Goal: Task Accomplishment & Management: Use online tool/utility

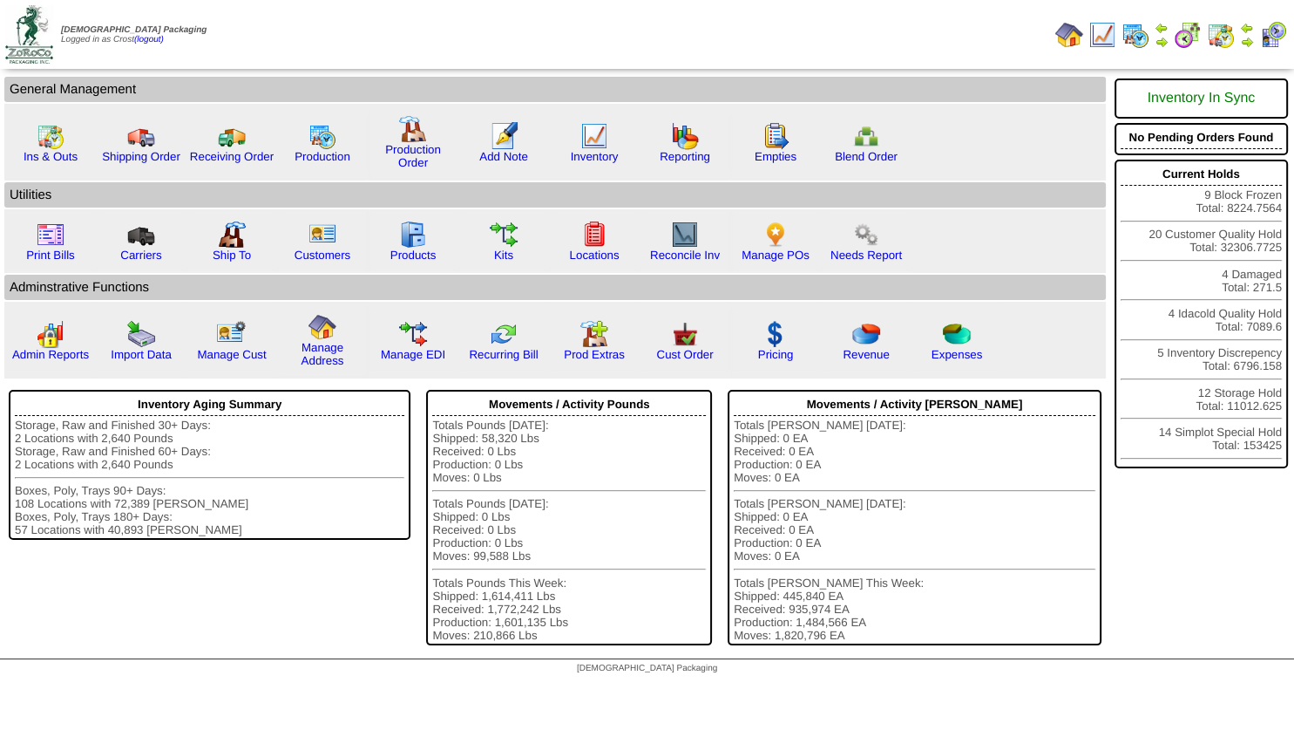
click at [1246, 39] on img at bounding box center [1247, 42] width 14 height 14
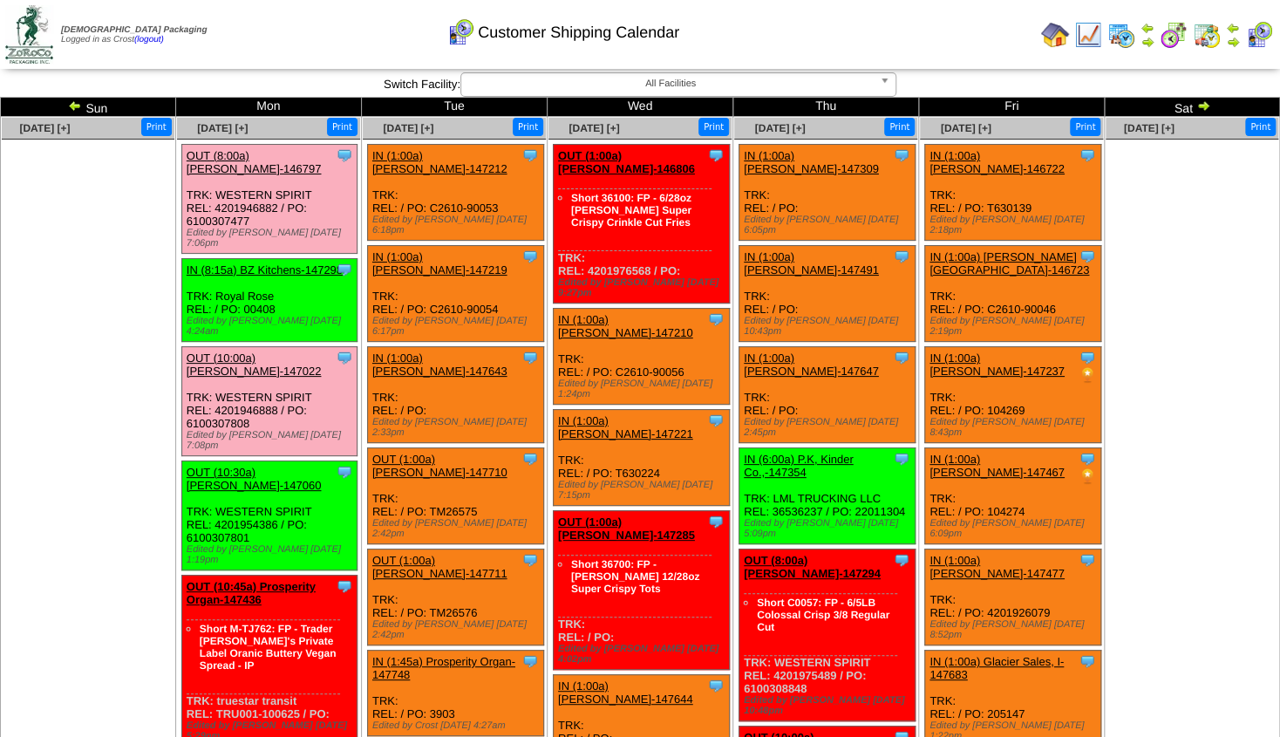
click at [221, 465] on link "OUT (10:30a) Lamb-Weston-147060" at bounding box center [254, 478] width 135 height 26
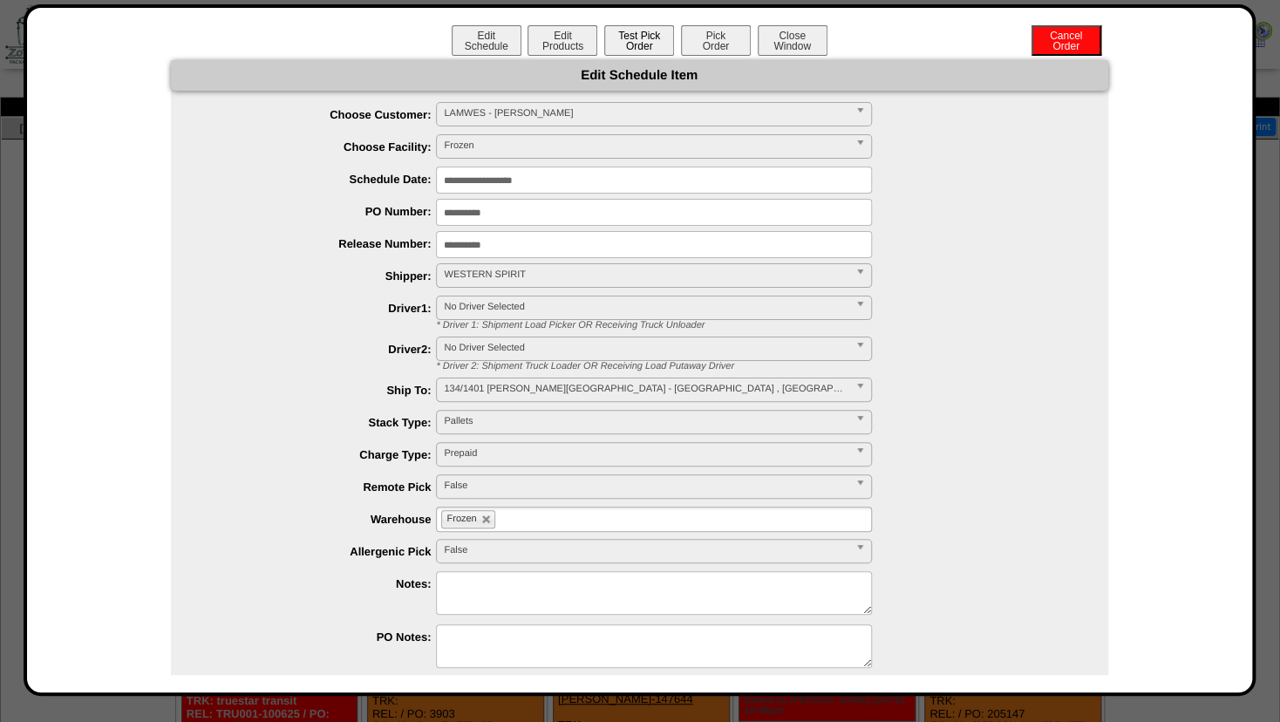
click at [626, 45] on button "Test Pick Order" at bounding box center [639, 40] width 70 height 31
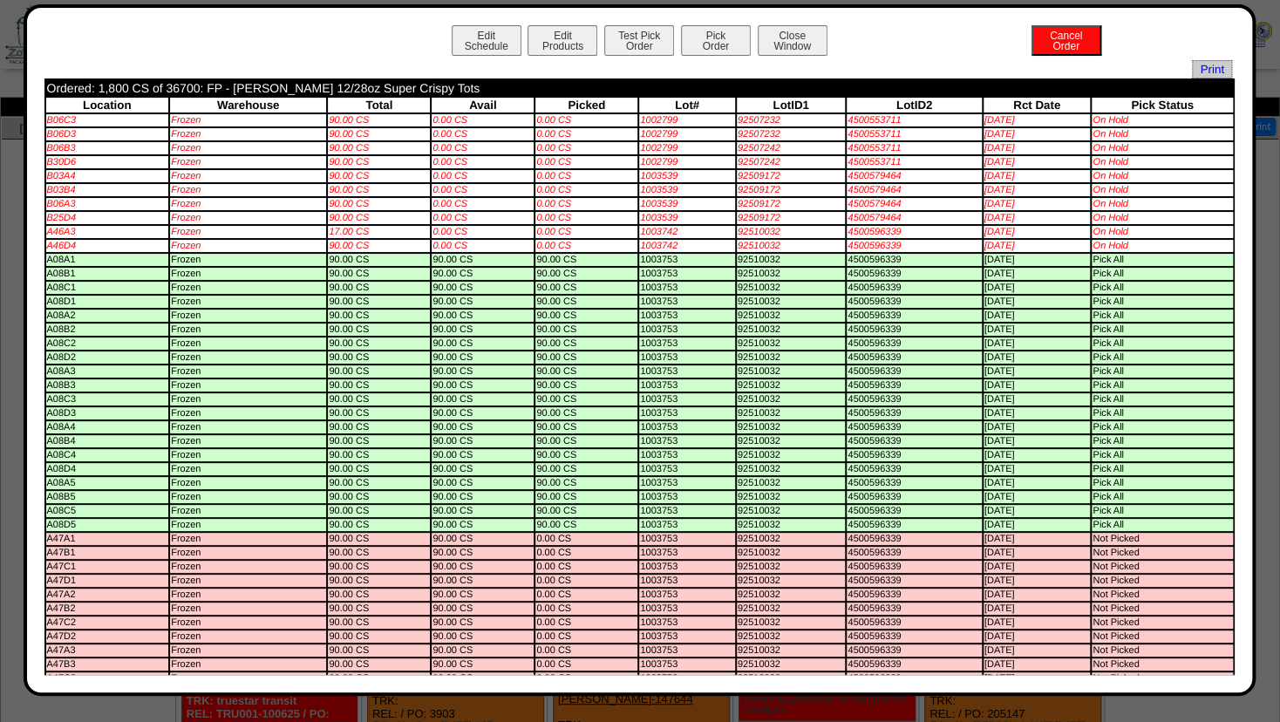
click at [696, 42] on button "Pick Order" at bounding box center [716, 40] width 70 height 31
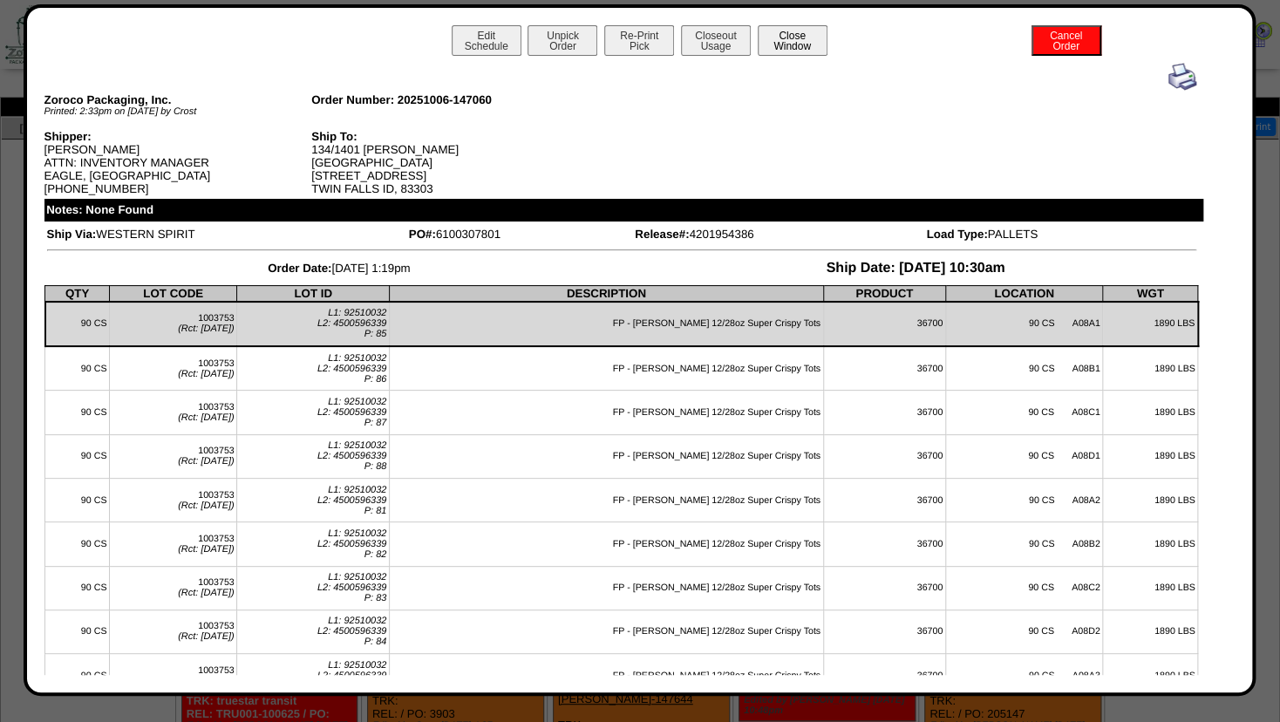
click at [764, 39] on button "Close Window" at bounding box center [792, 40] width 70 height 31
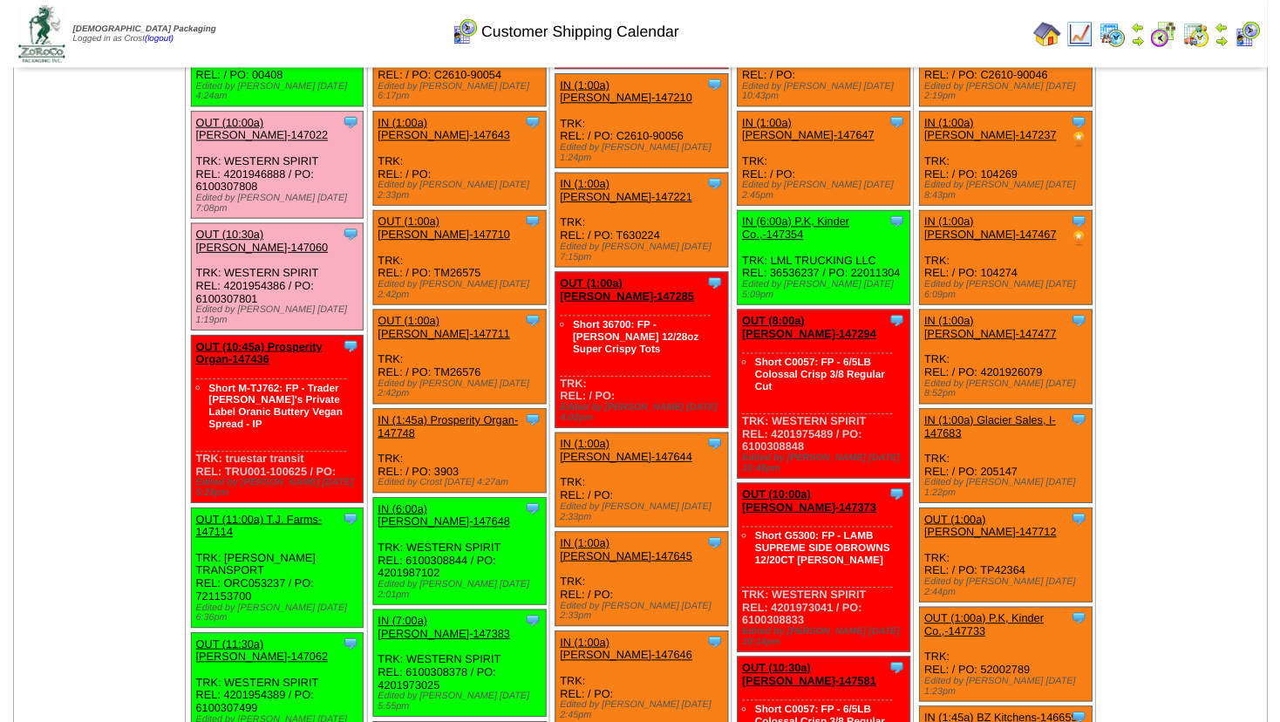
scroll to position [282, 0]
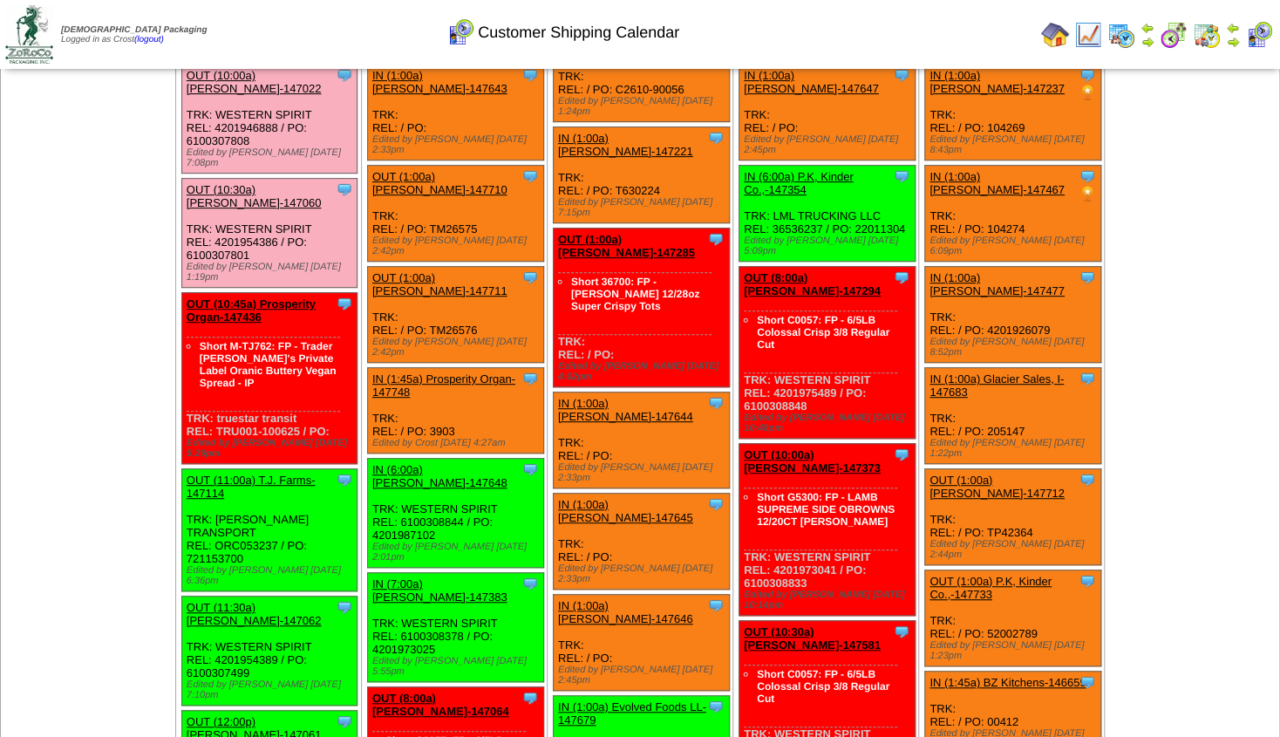
click at [242, 297] on link "OUT (10:45a) Prosperity Organ-147436" at bounding box center [251, 310] width 129 height 26
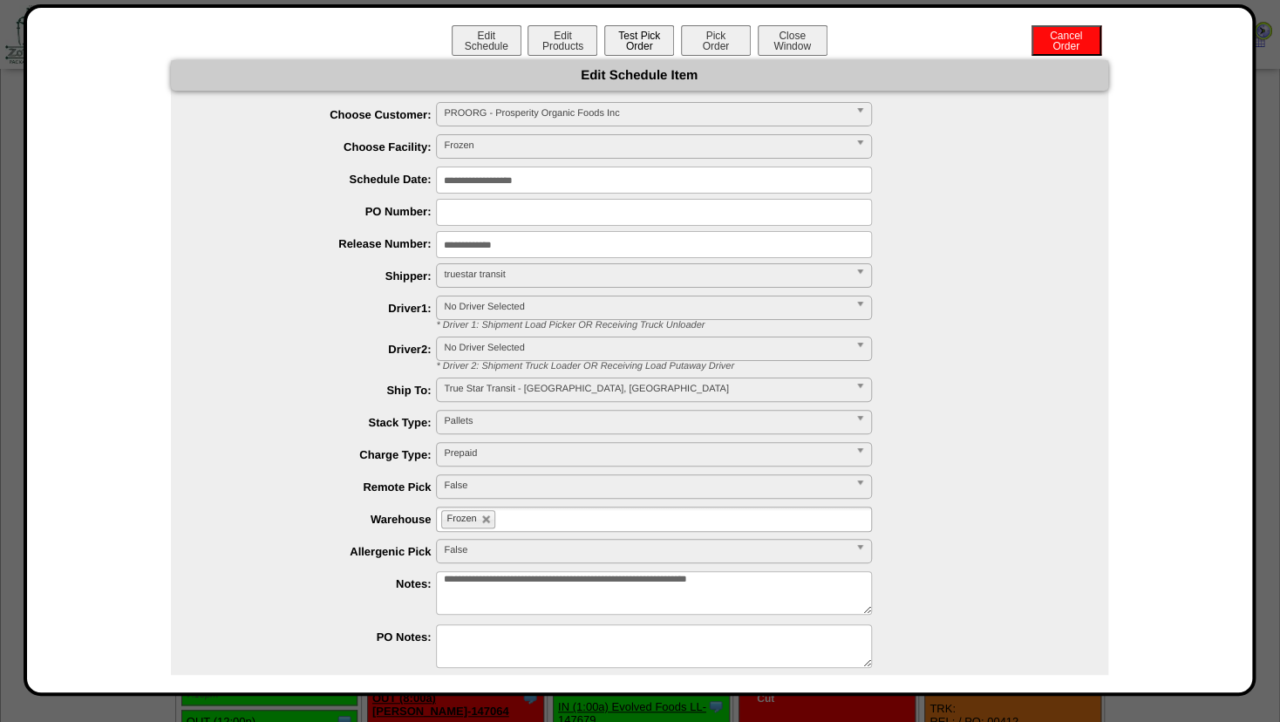
click at [642, 37] on button "Test Pick Order" at bounding box center [639, 40] width 70 height 31
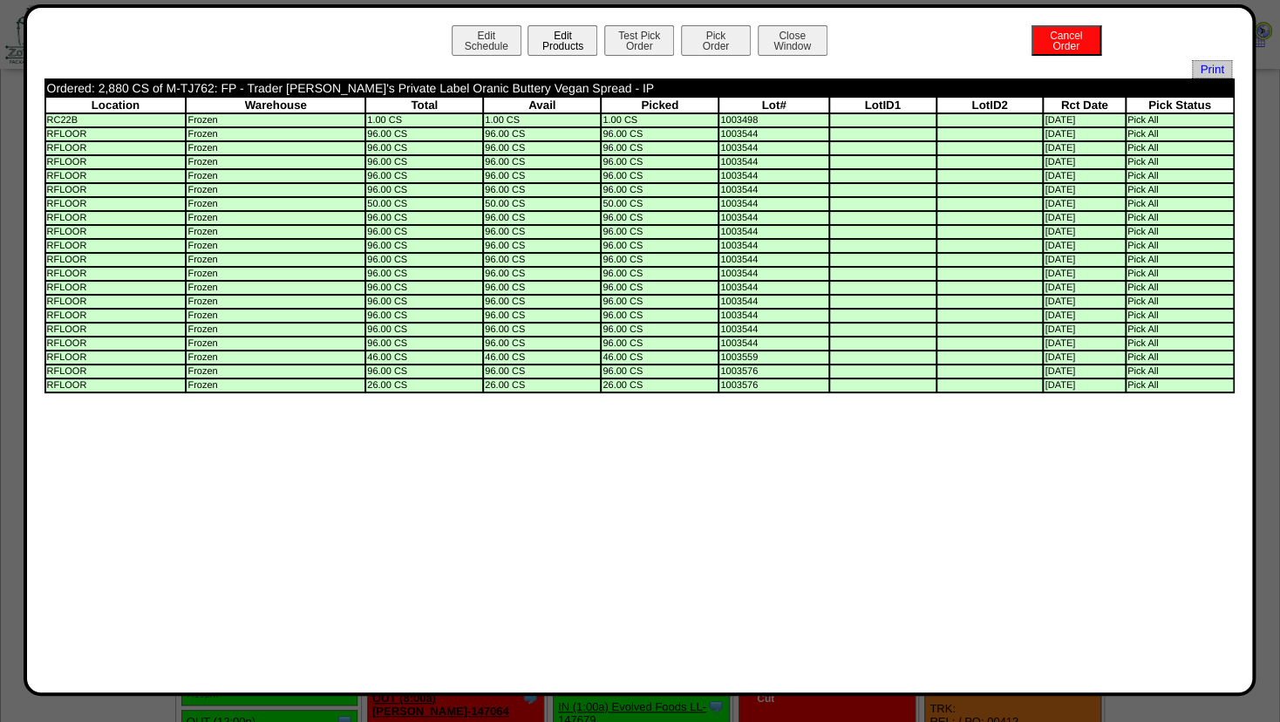
click at [554, 39] on button "Edit Products" at bounding box center [562, 40] width 70 height 31
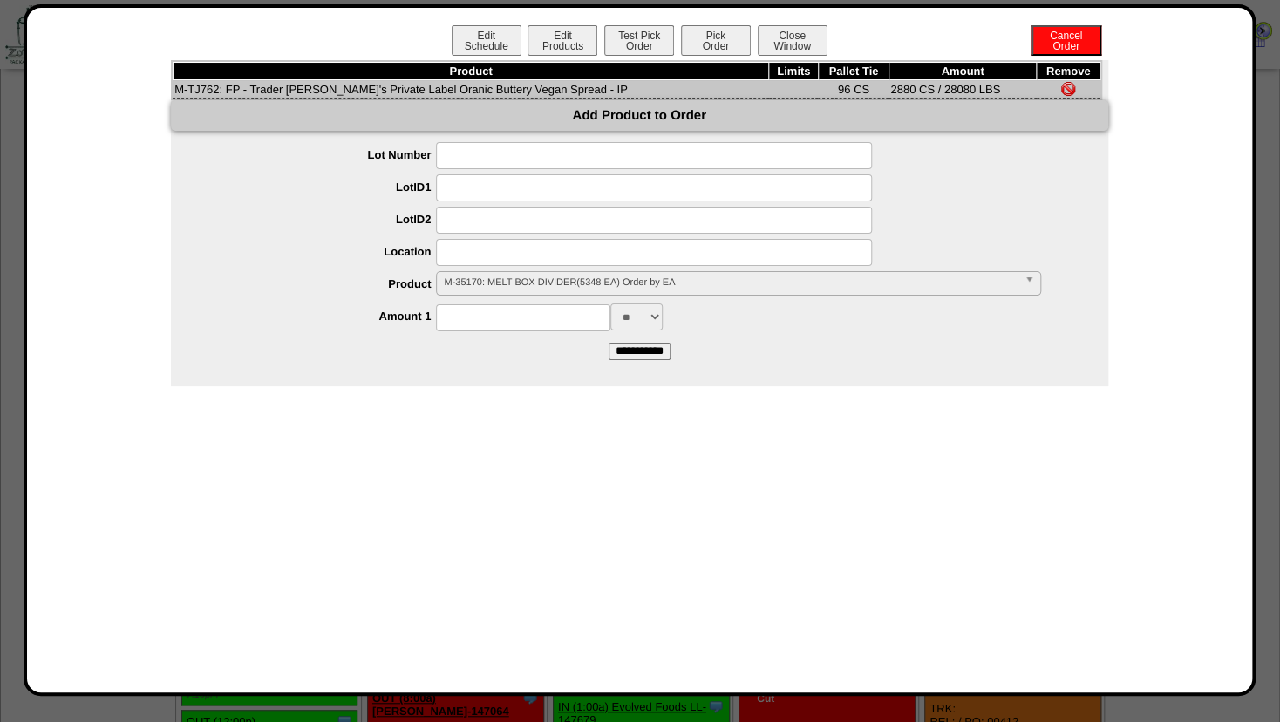
click at [452, 281] on span "M-35170: MELT BOX DIVIDER(5348 EA) Order by EA" at bounding box center [730, 282] width 573 height 21
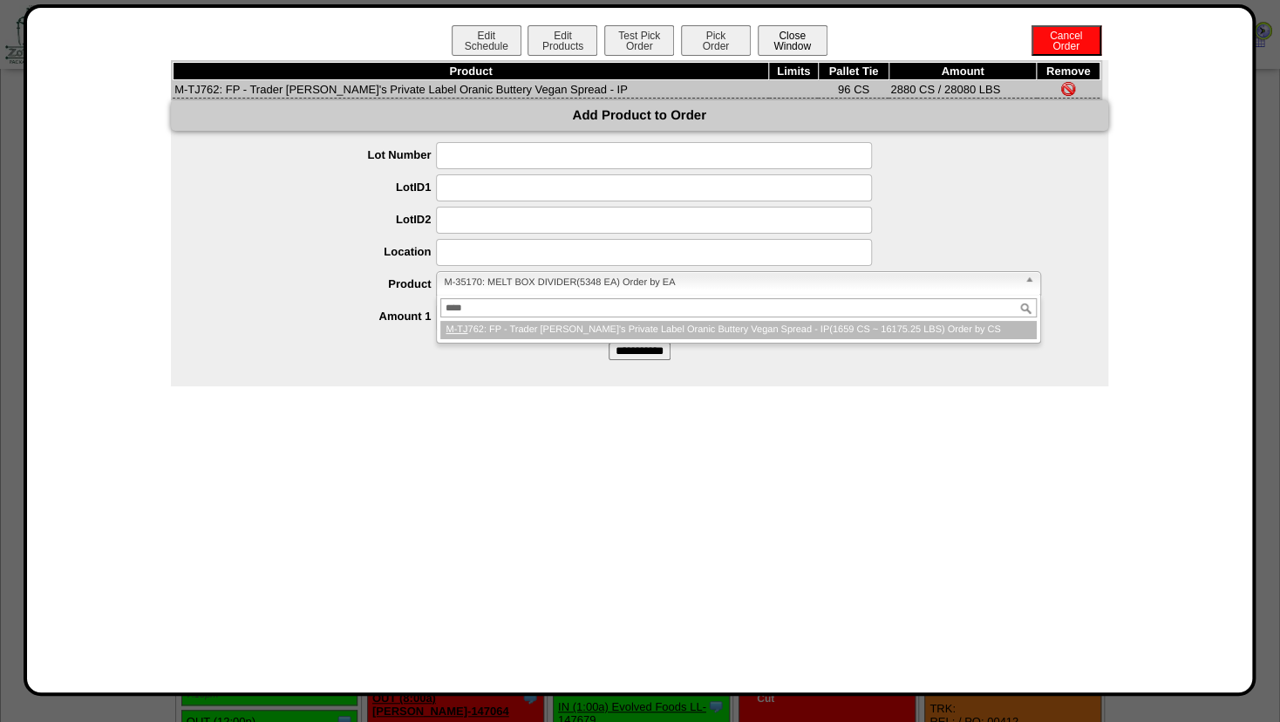
type input "****"
click at [807, 35] on button "Close Window" at bounding box center [792, 40] width 70 height 31
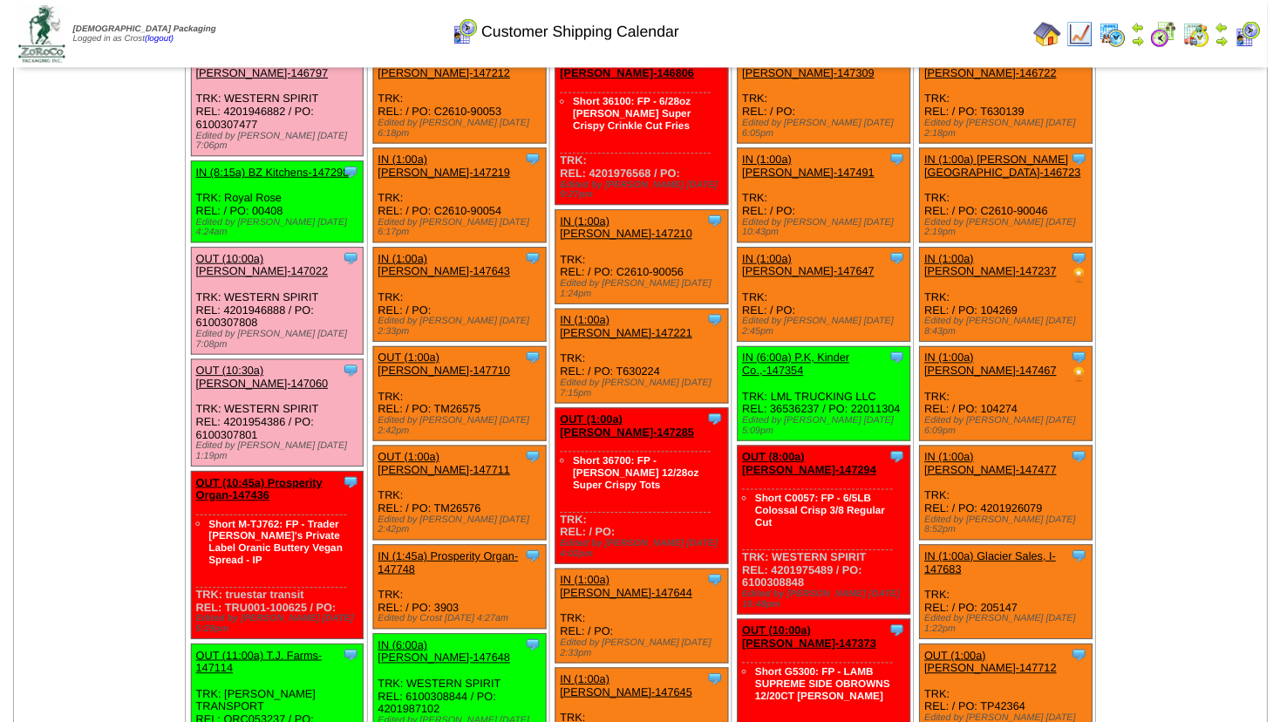
scroll to position [377, 0]
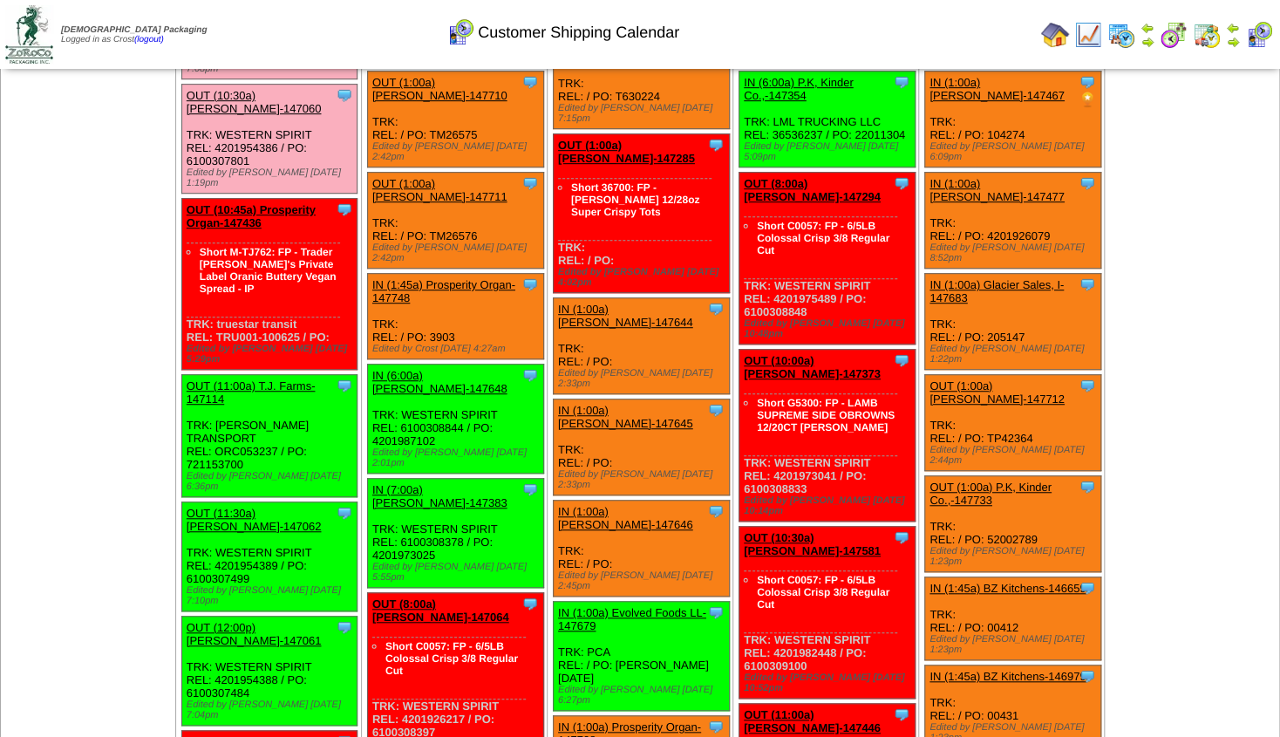
click at [223, 379] on link "OUT (11:00a) T.J. Farms-147114" at bounding box center [251, 392] width 129 height 26
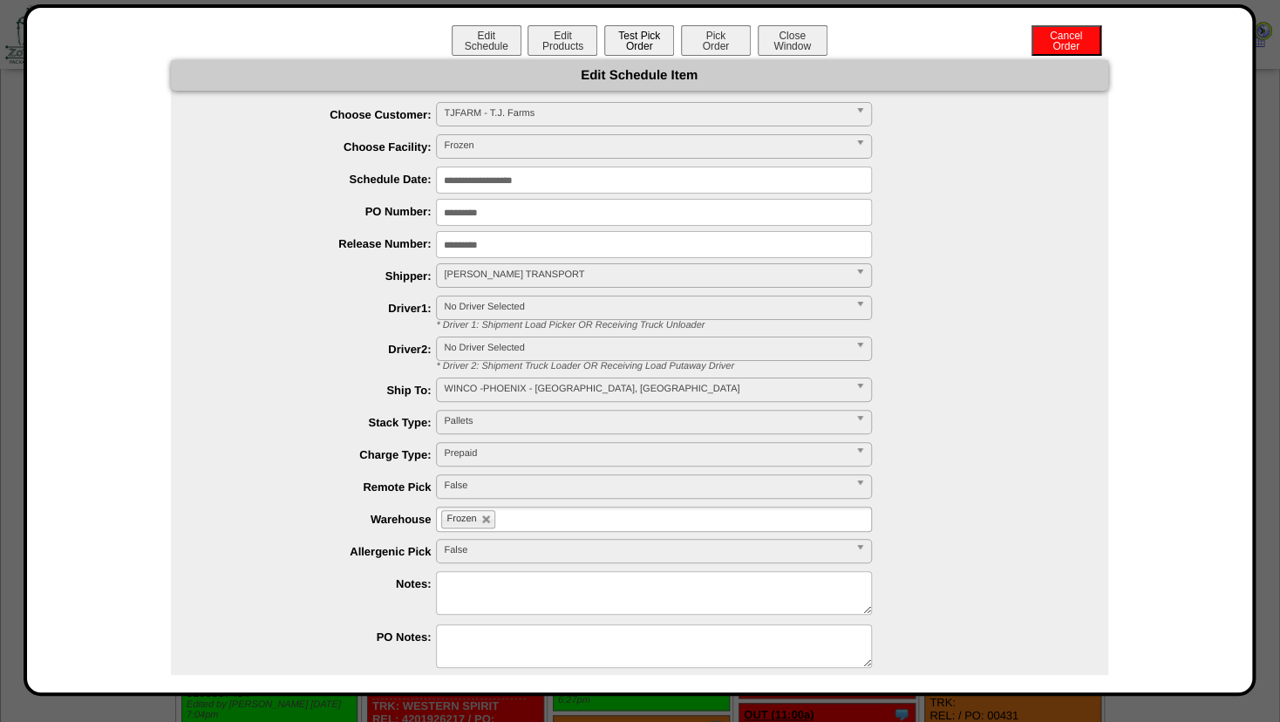
click at [650, 51] on button "Test Pick Order" at bounding box center [639, 40] width 70 height 31
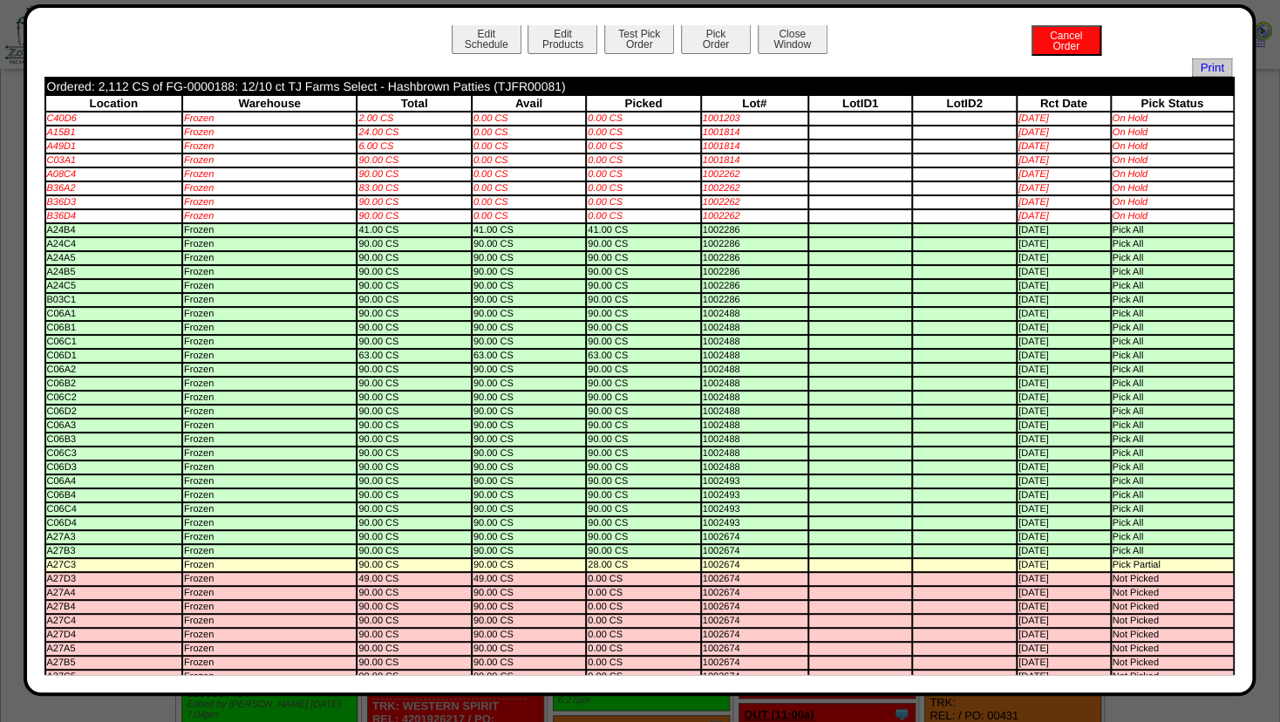
scroll to position [0, 0]
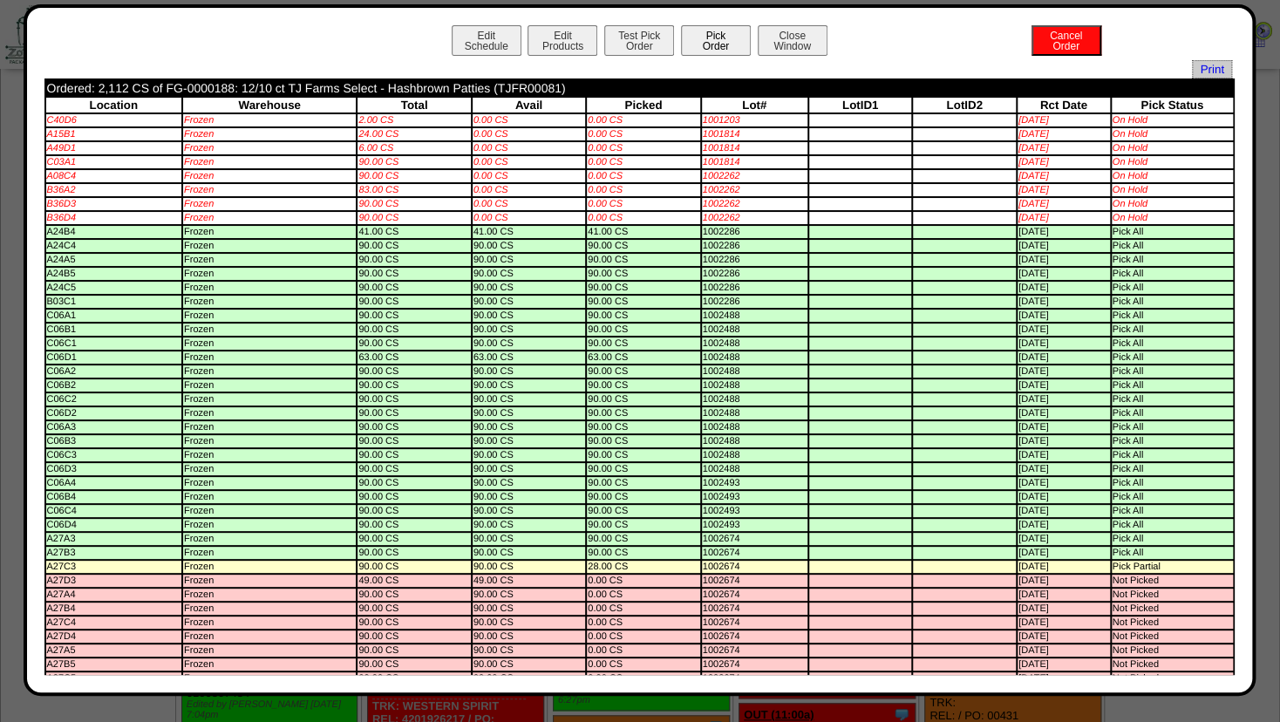
click at [708, 48] on button "Pick Order" at bounding box center [716, 40] width 70 height 31
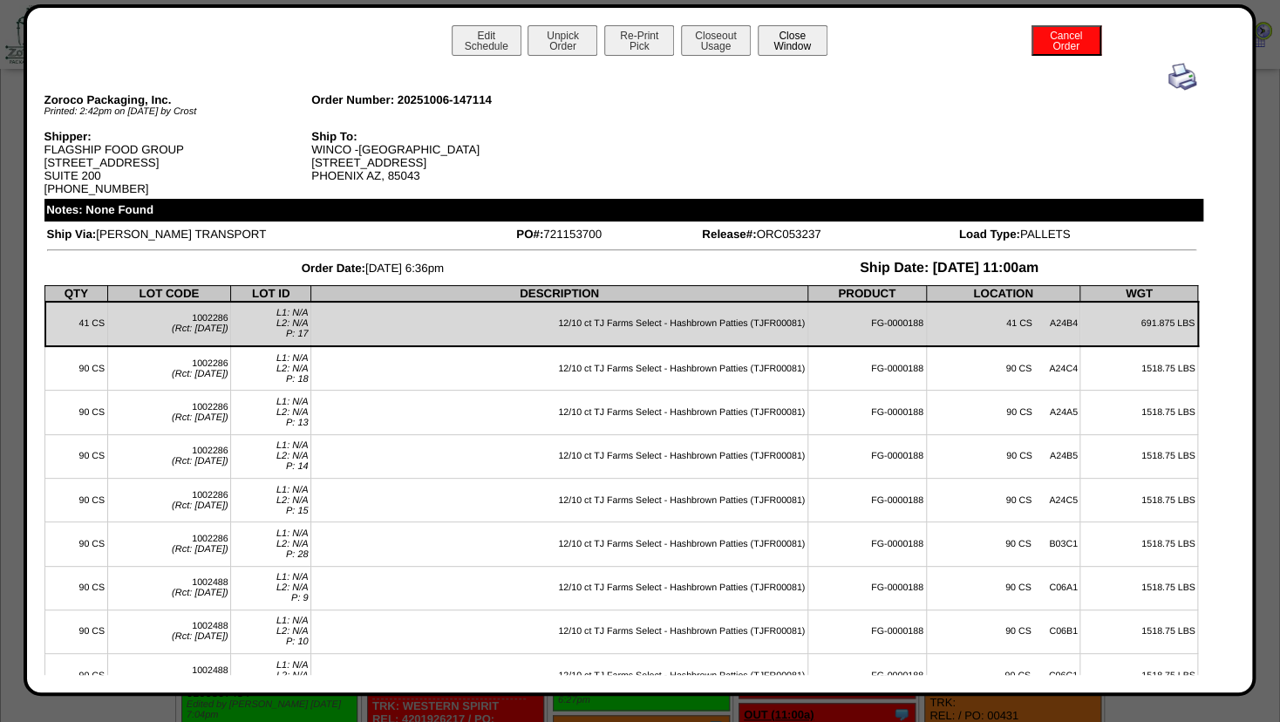
click at [791, 45] on button "Close Window" at bounding box center [792, 40] width 70 height 31
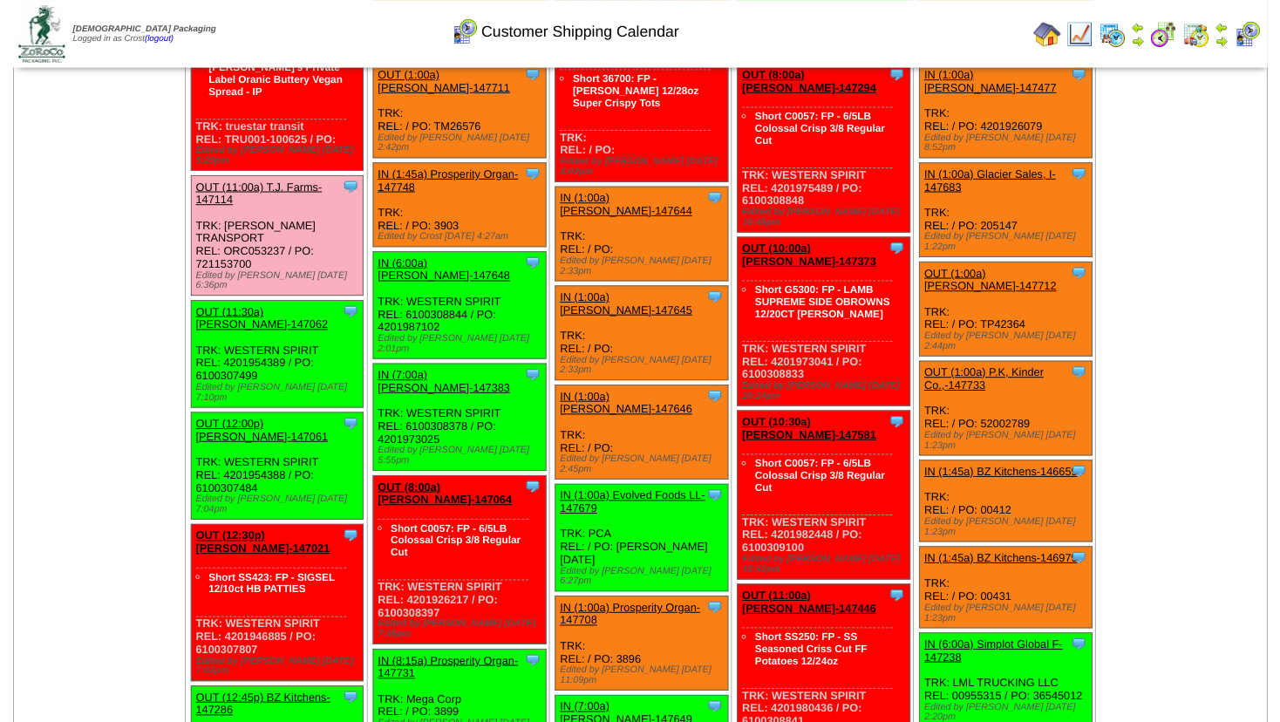
scroll to position [478, 0]
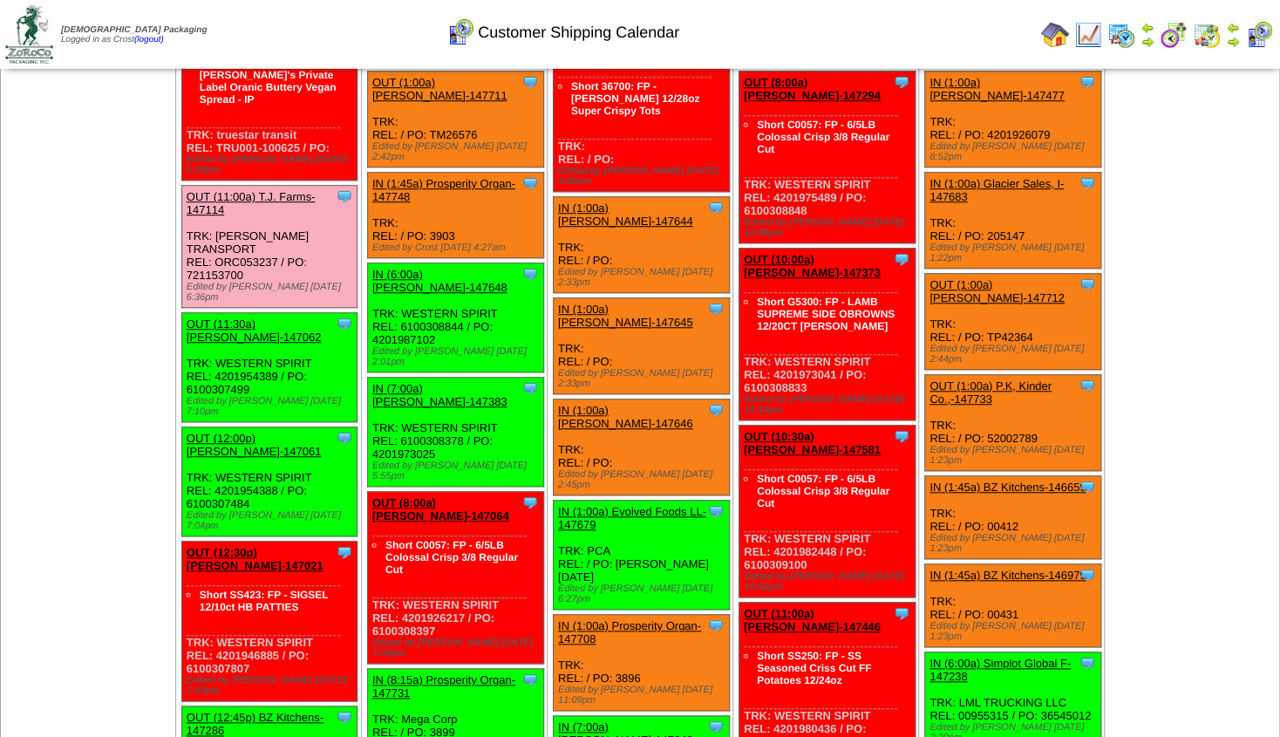
click at [251, 317] on link "OUT (11:30a) [PERSON_NAME]-147062" at bounding box center [254, 330] width 135 height 26
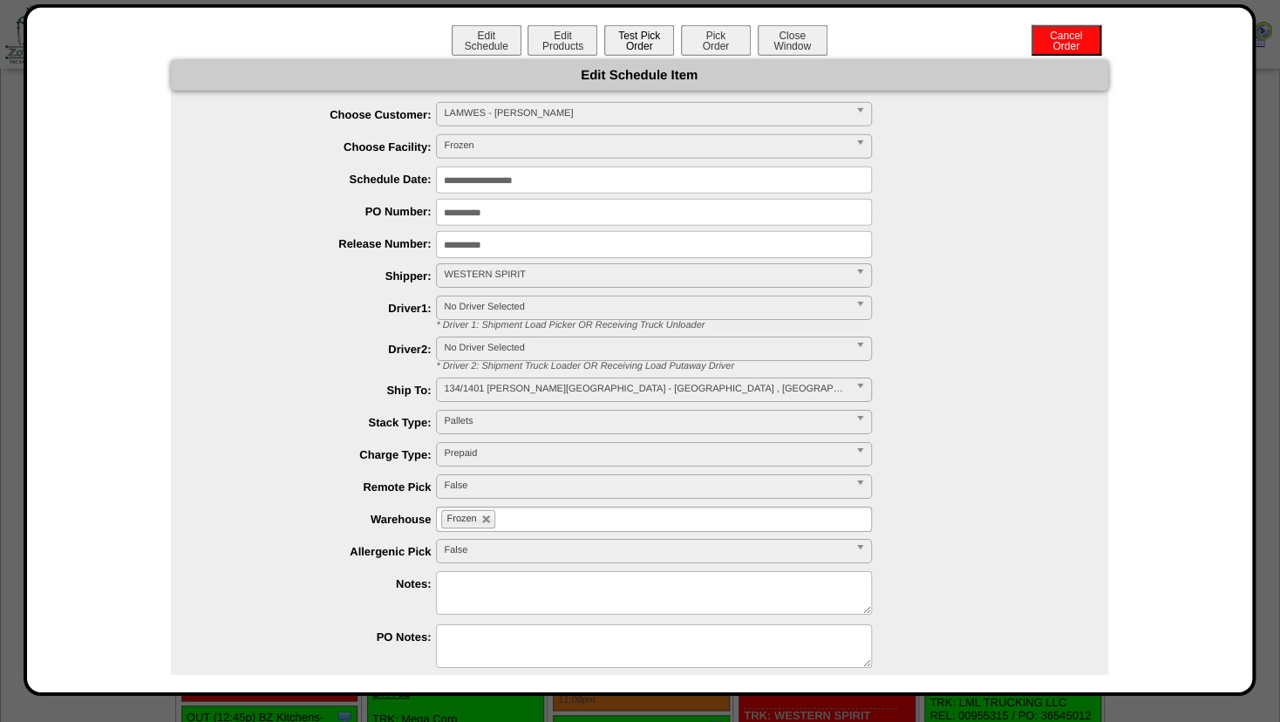
scroll to position [479, 0]
click at [628, 45] on button "Test Pick Order" at bounding box center [639, 40] width 70 height 31
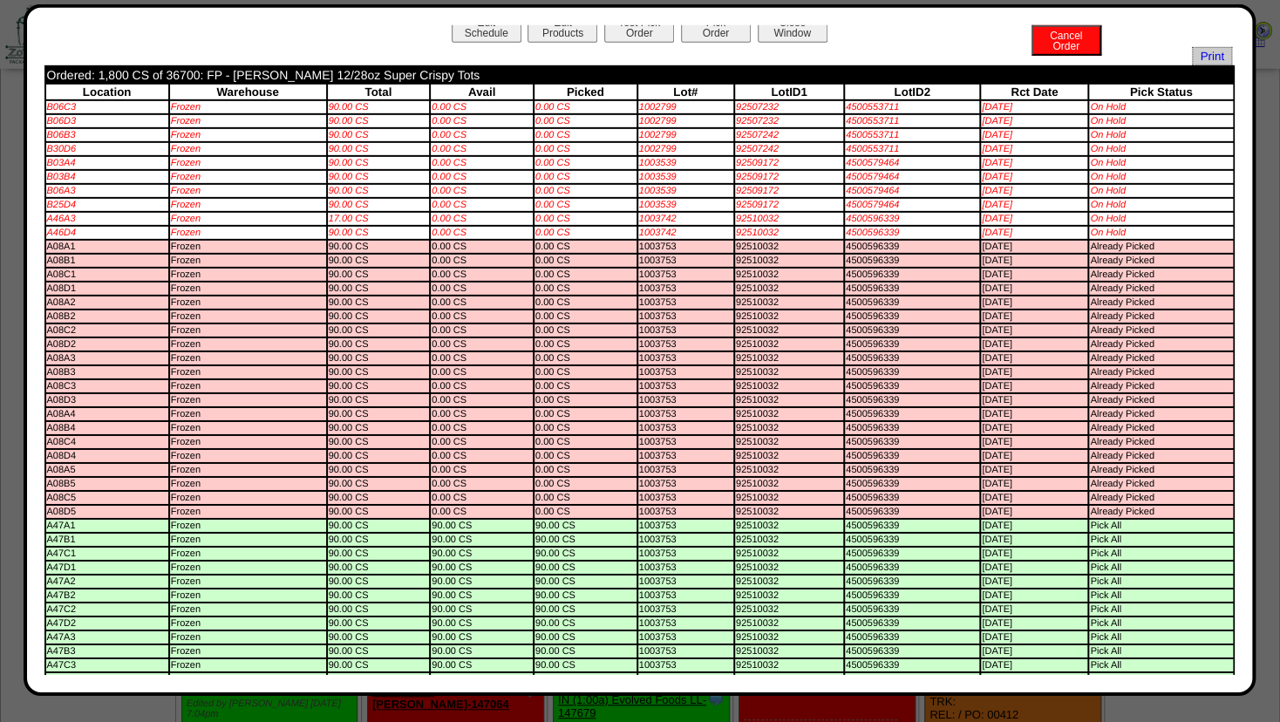
scroll to position [0, 0]
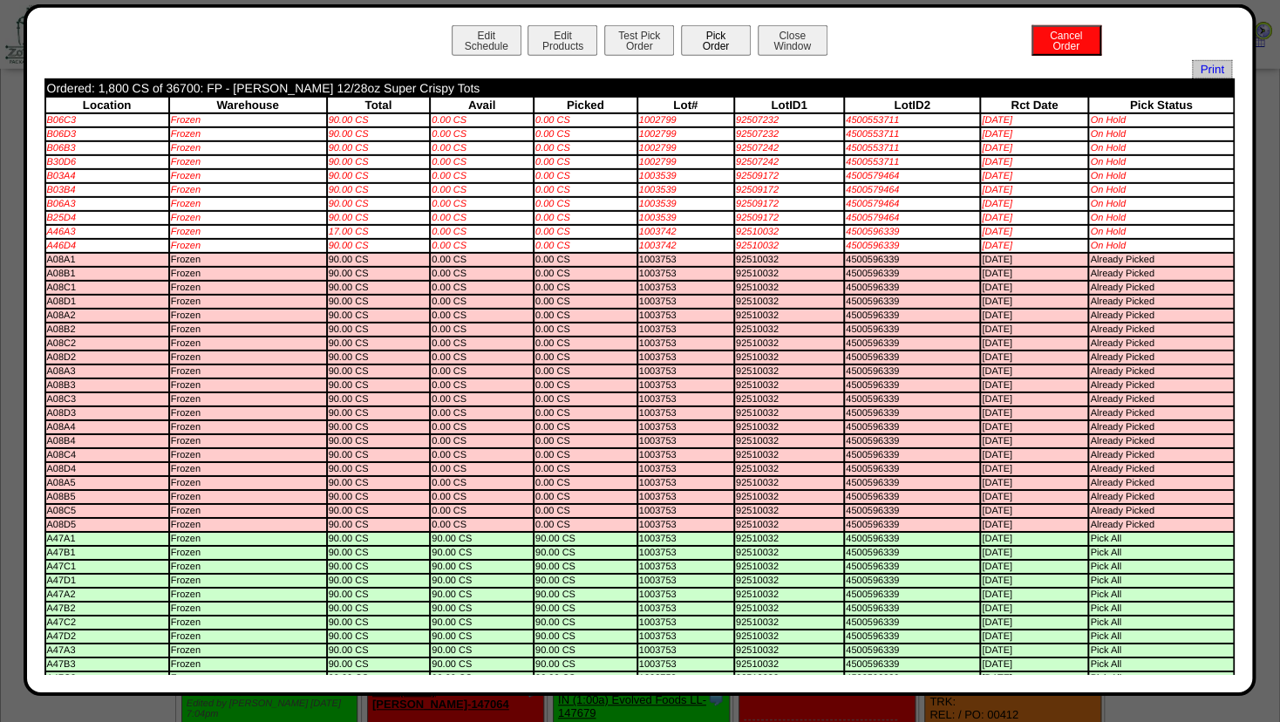
click at [708, 48] on button "Pick Order" at bounding box center [716, 40] width 70 height 31
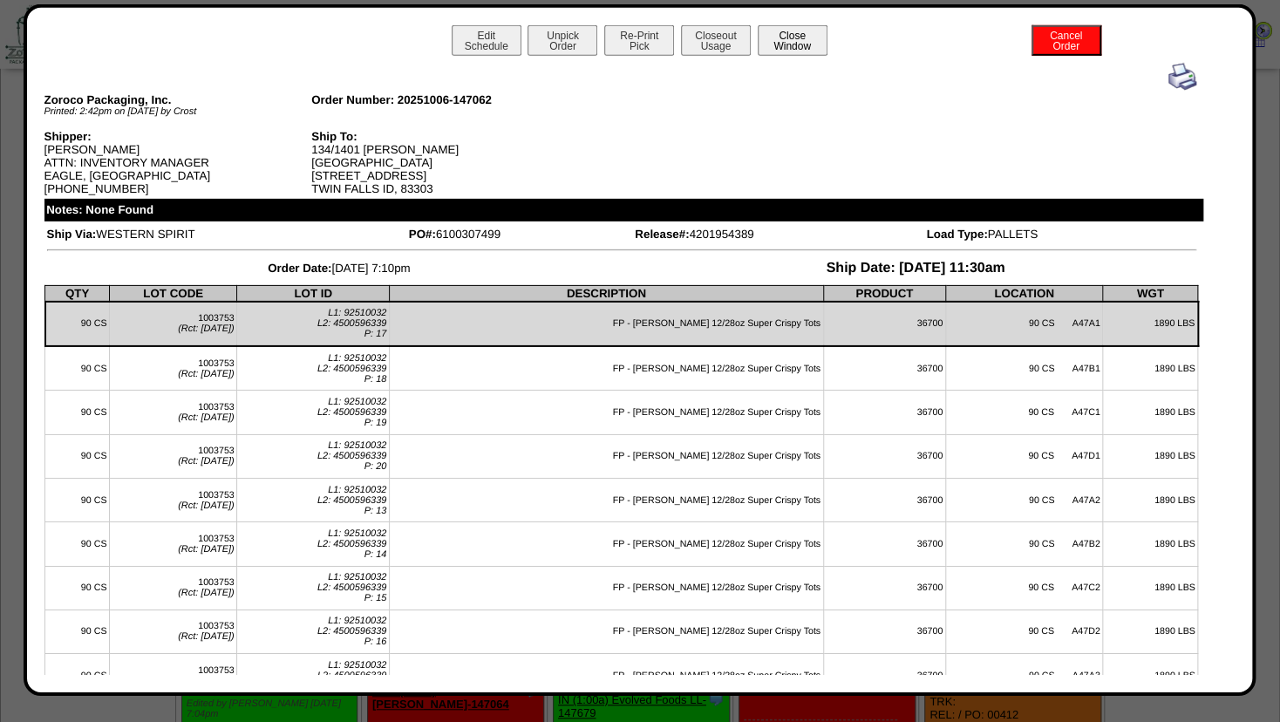
click at [783, 43] on button "Close Window" at bounding box center [792, 40] width 70 height 31
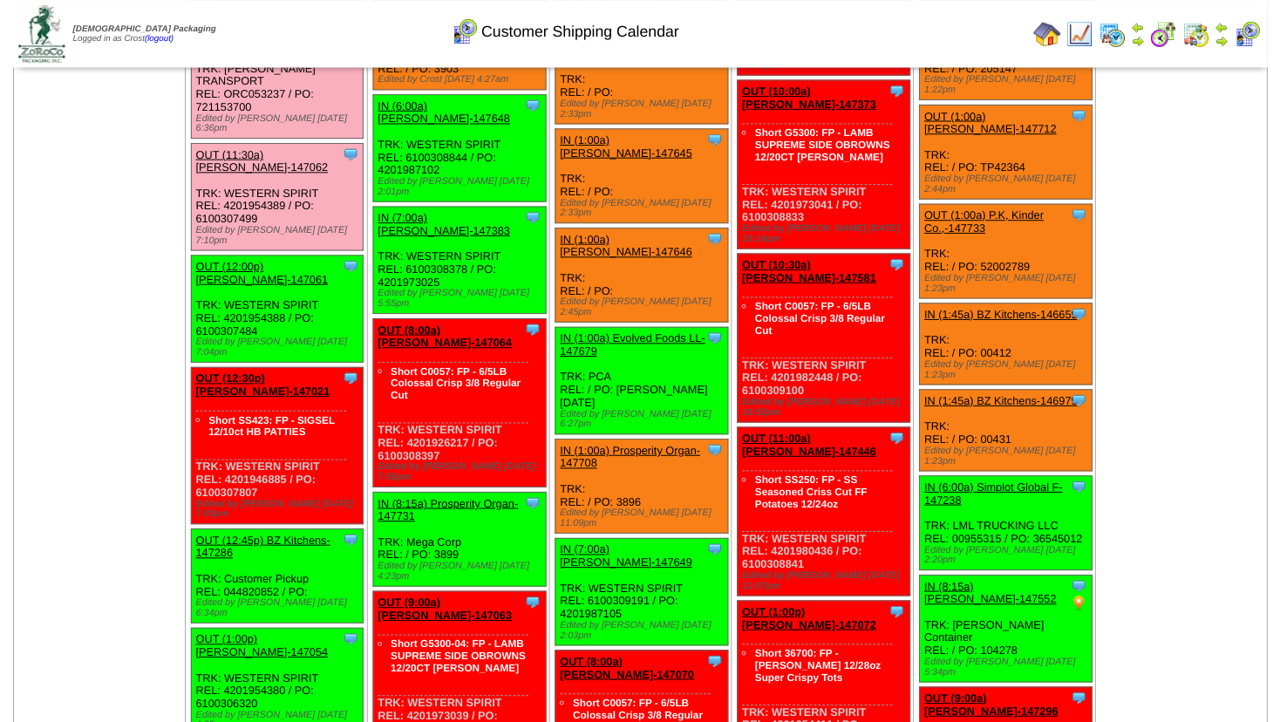
scroll to position [658, 0]
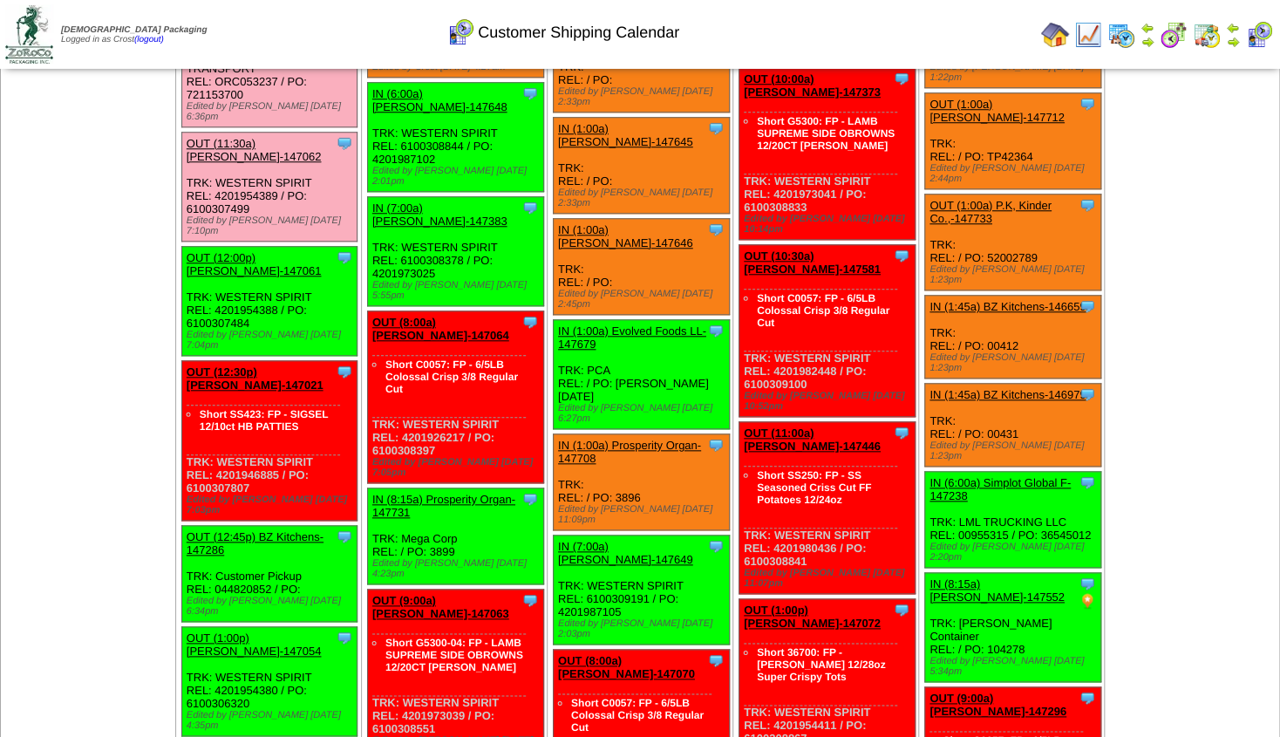
click at [245, 251] on link "OUT (12:00p) [PERSON_NAME]-147061" at bounding box center [254, 264] width 135 height 26
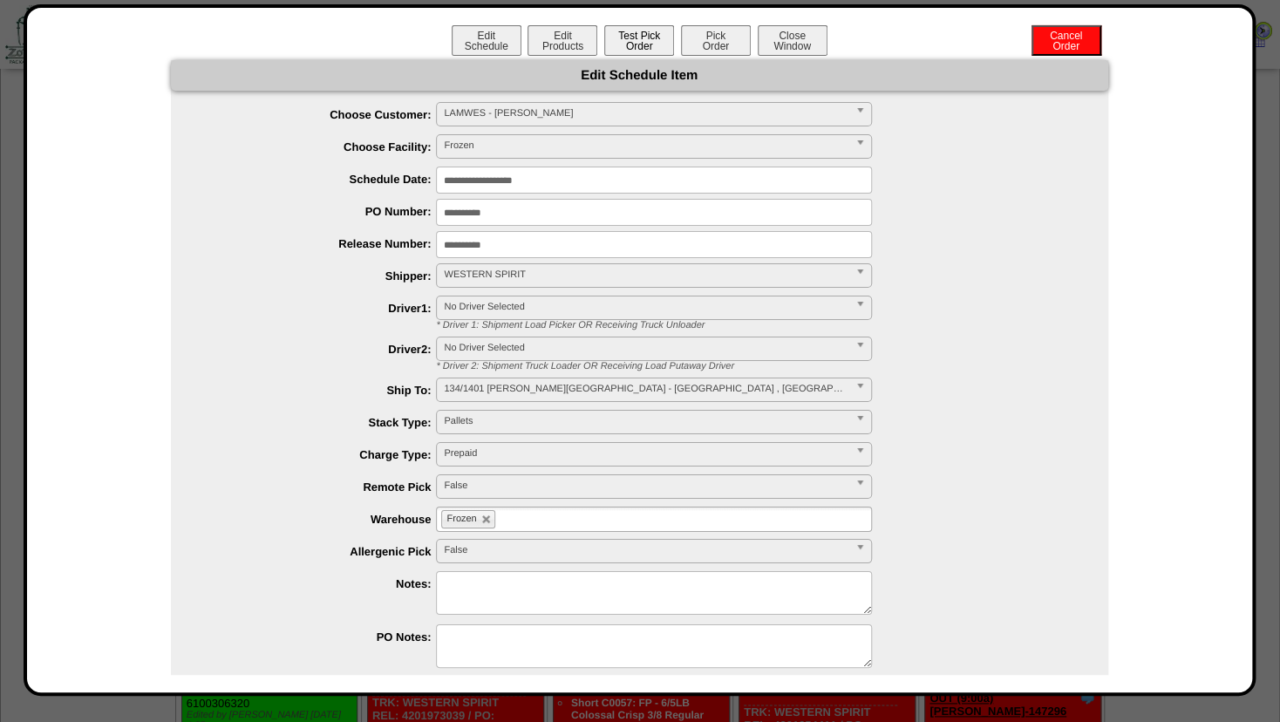
click at [625, 35] on button "Test Pick Order" at bounding box center [639, 40] width 70 height 31
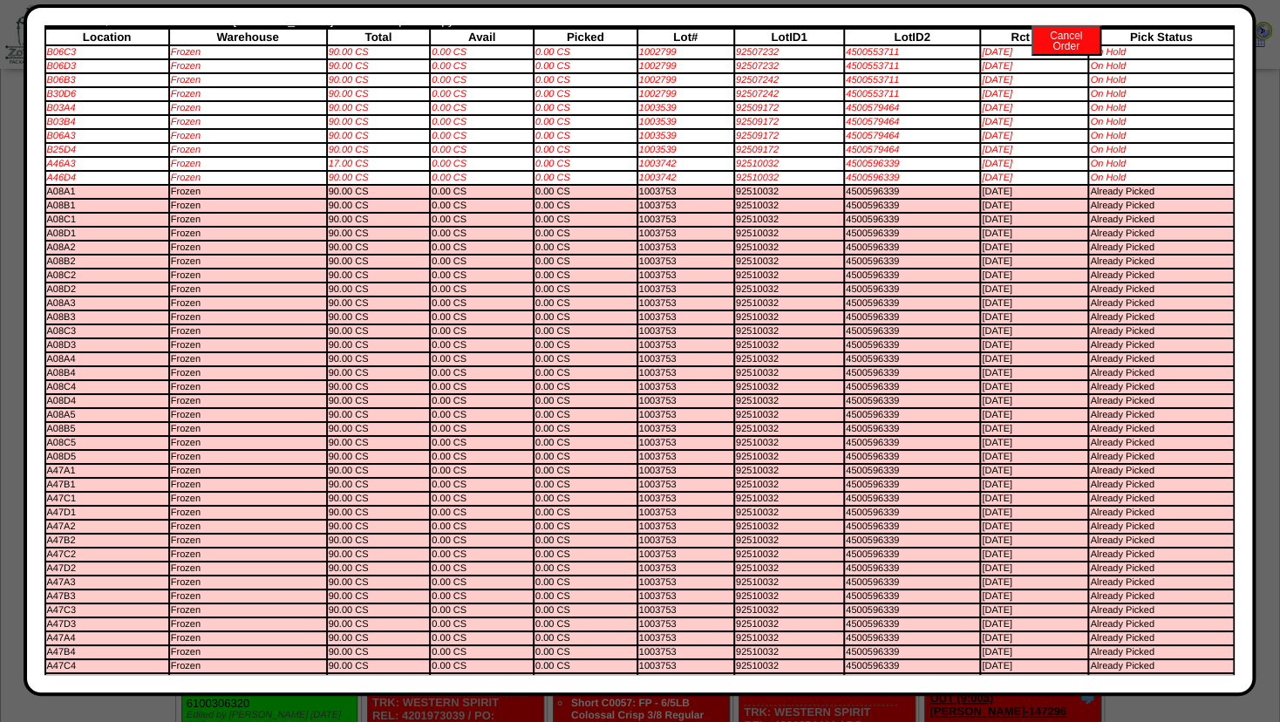
scroll to position [0, 0]
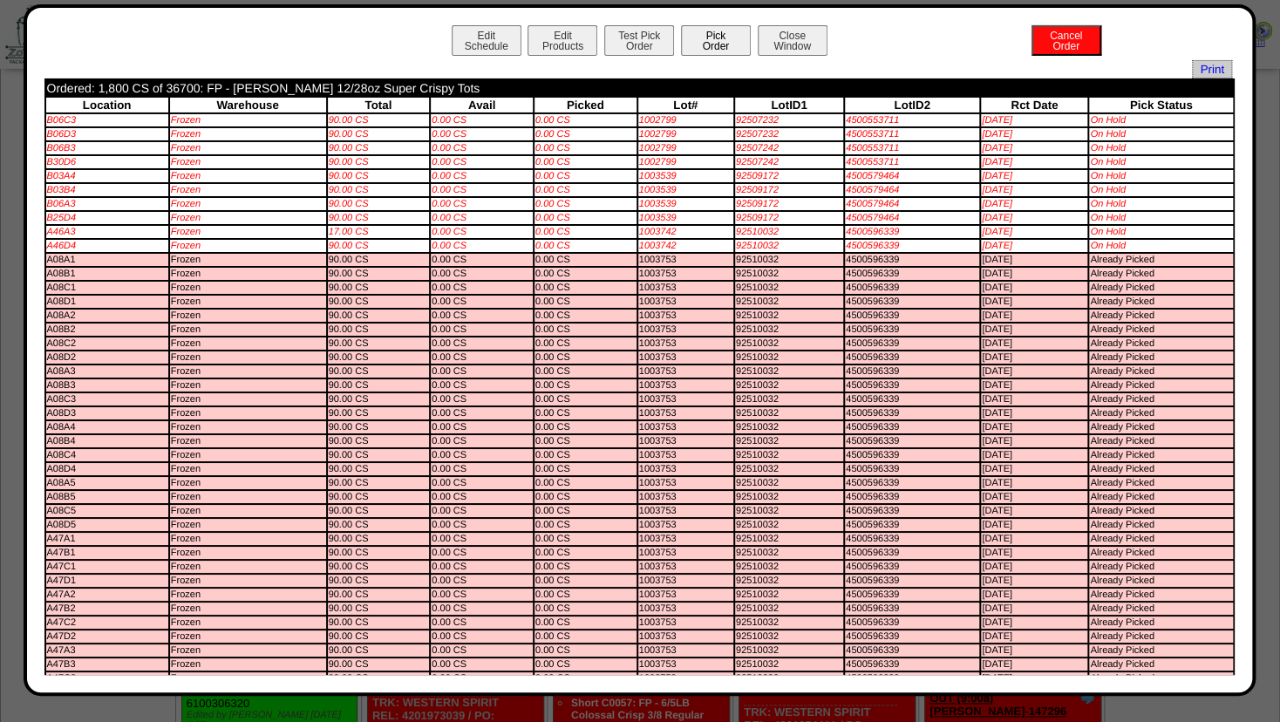
click at [694, 41] on button "Pick Order" at bounding box center [716, 40] width 70 height 31
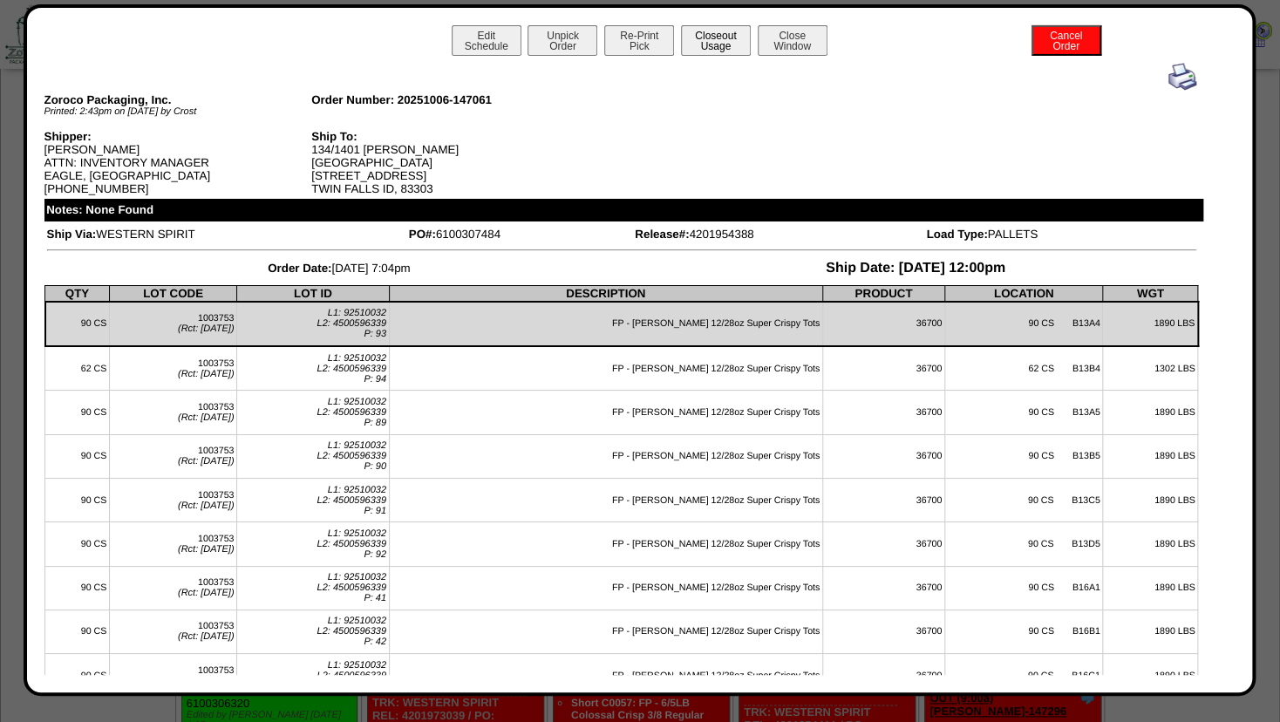
click at [713, 48] on button "Closeout Usage" at bounding box center [716, 40] width 70 height 31
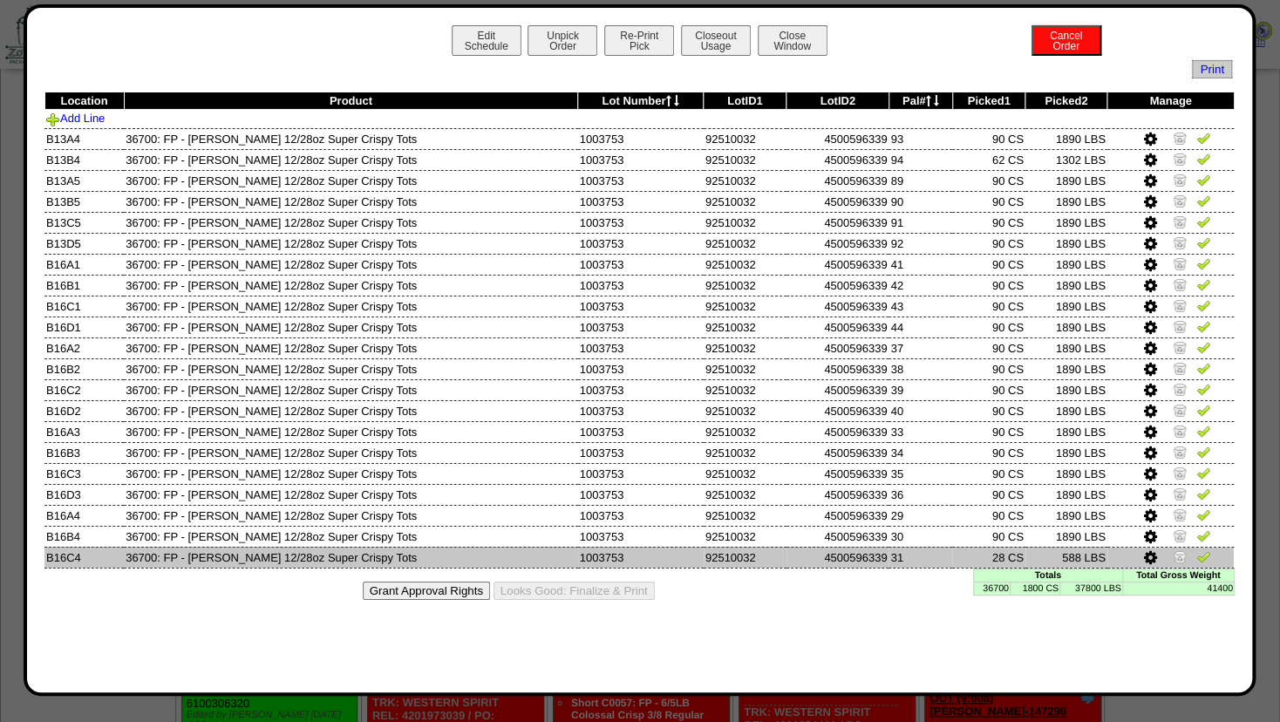
click at [1178, 558] on img at bounding box center [1179, 556] width 14 height 14
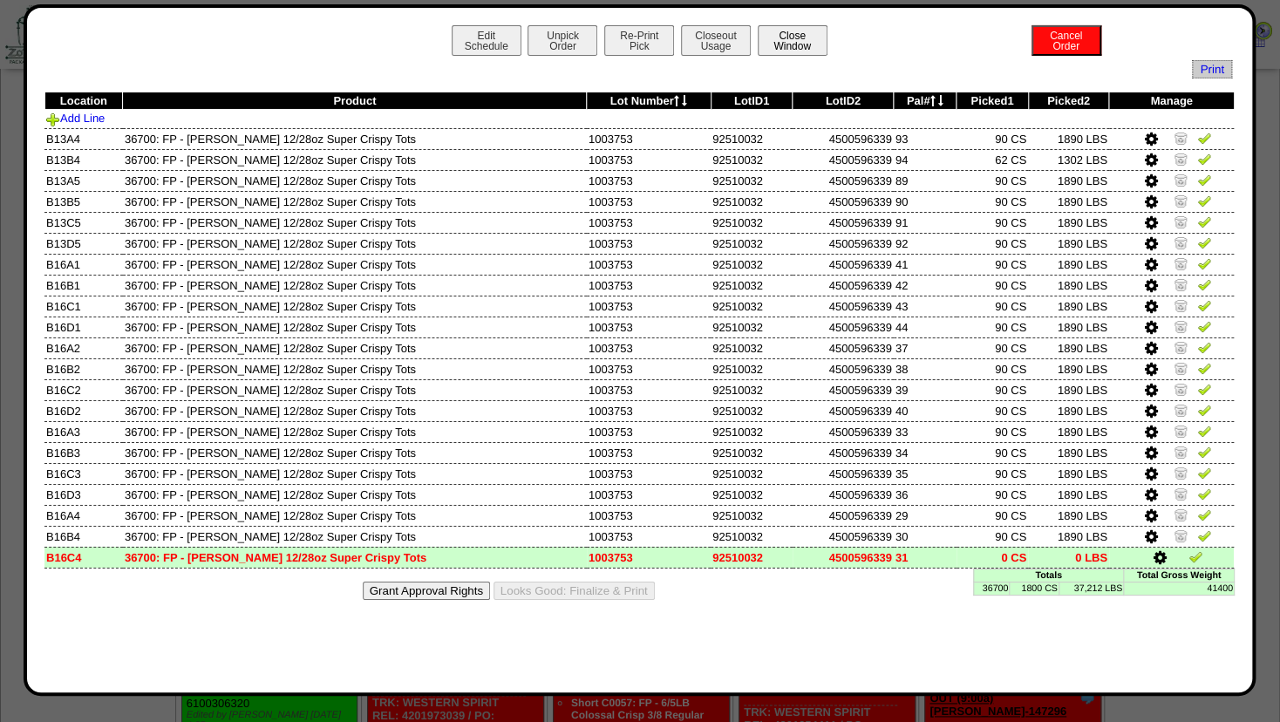
click at [807, 44] on button "Close Window" at bounding box center [792, 40] width 70 height 31
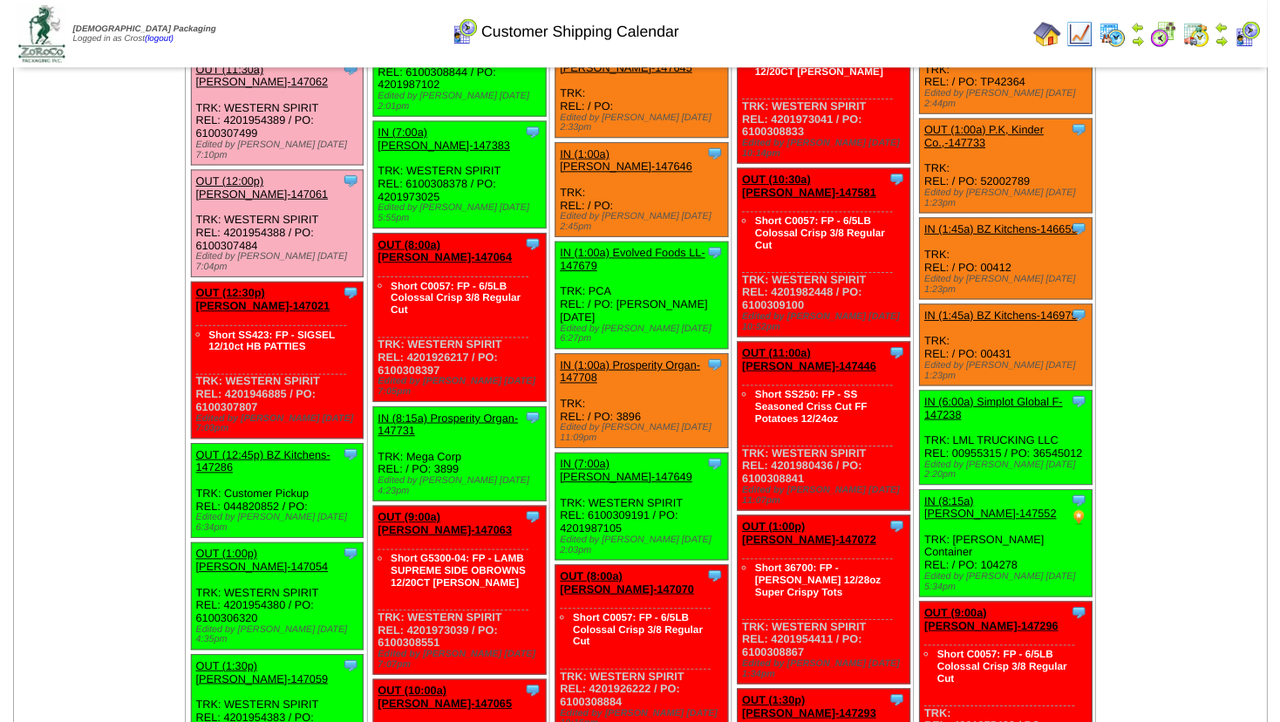
scroll to position [706, 0]
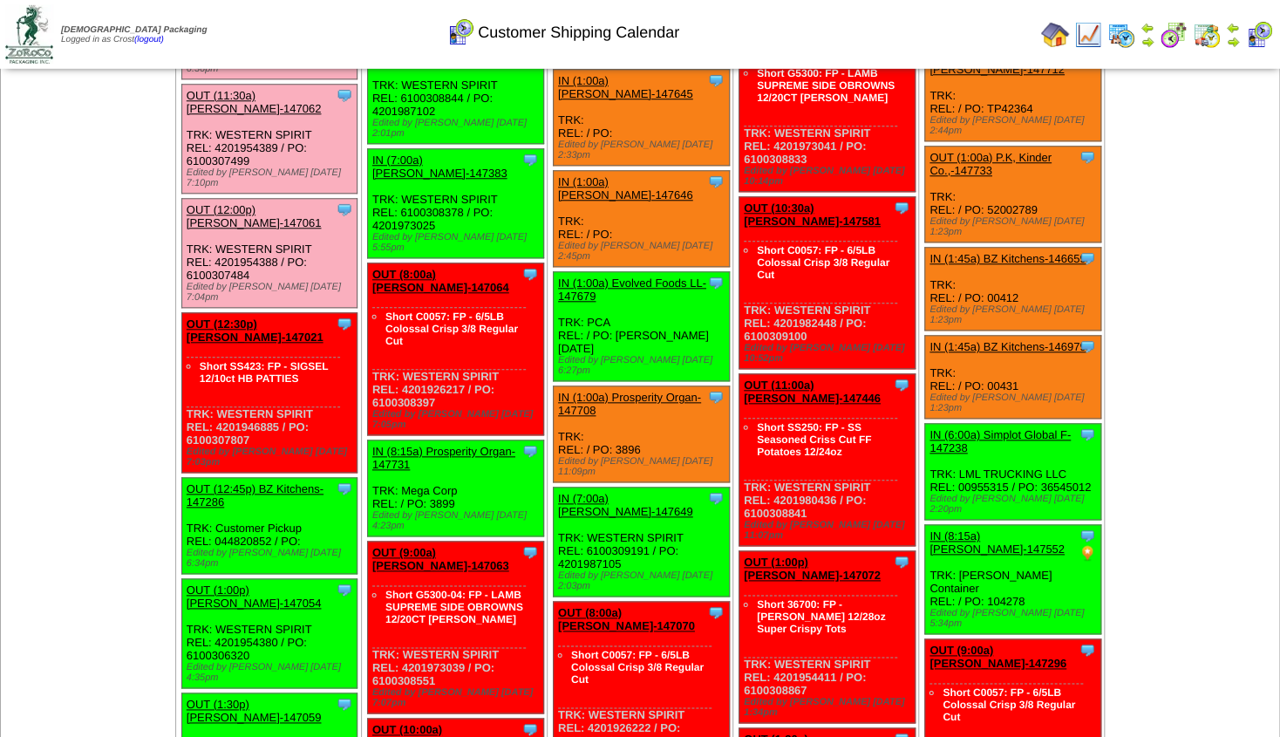
click at [250, 317] on link "OUT (12:30p) [PERSON_NAME]-147021" at bounding box center [255, 330] width 137 height 26
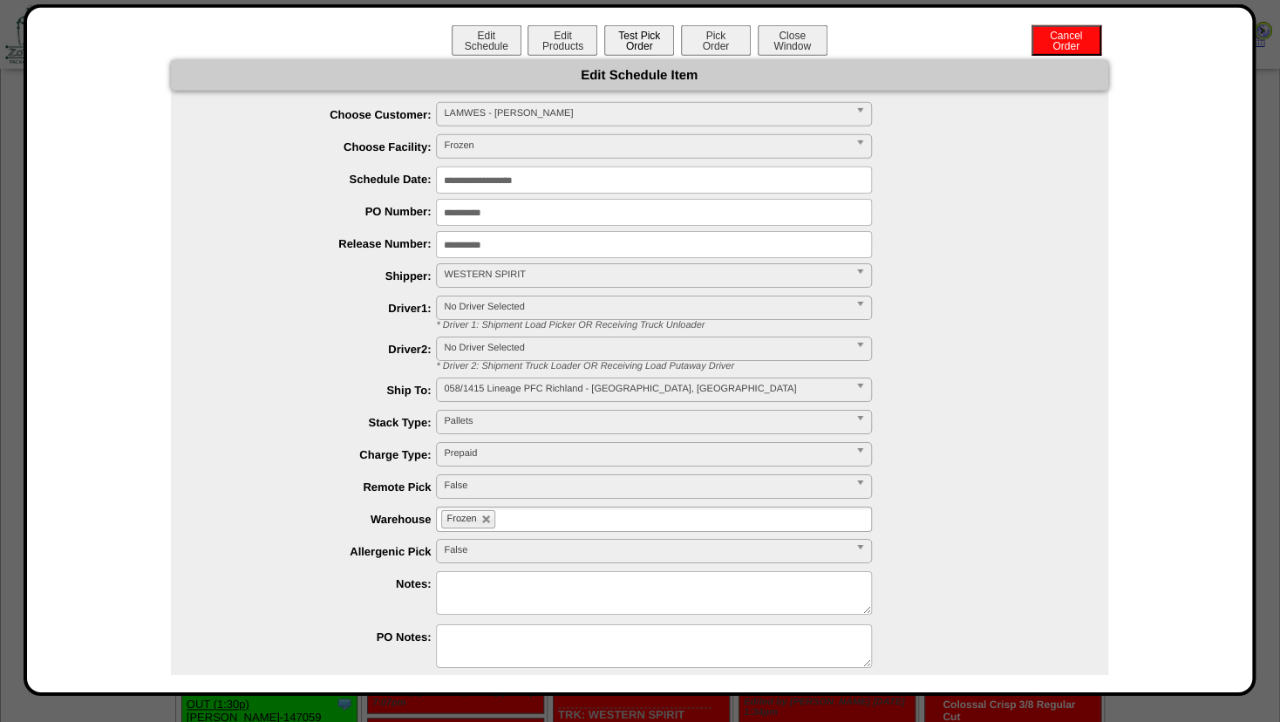
click at [638, 50] on button "Test Pick Order" at bounding box center [639, 40] width 70 height 31
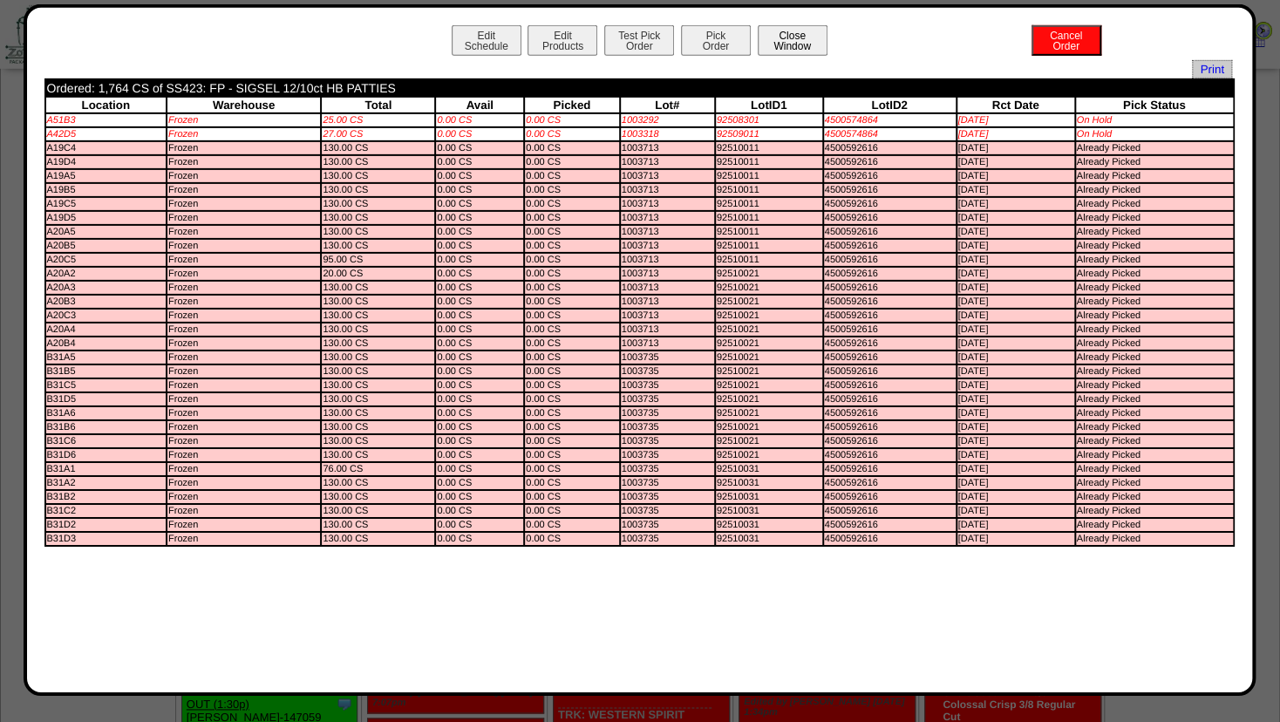
click at [784, 44] on button "Close Window" at bounding box center [792, 40] width 70 height 31
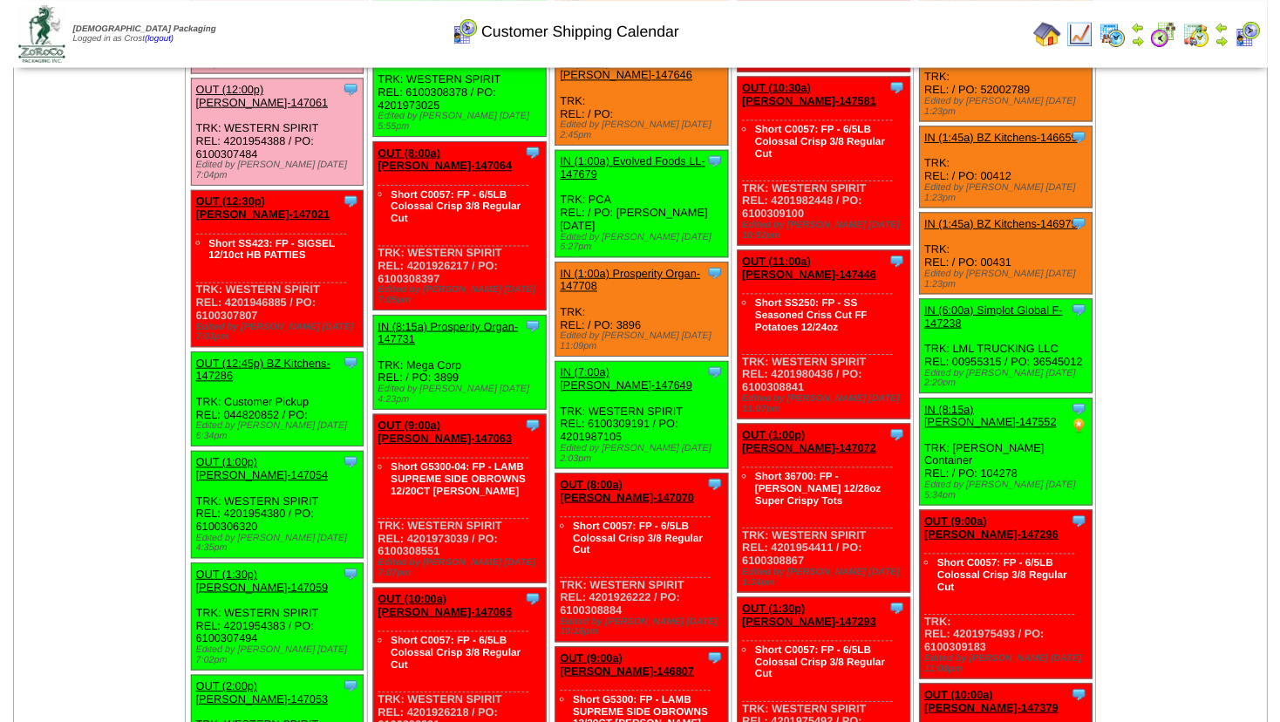
scroll to position [841, 0]
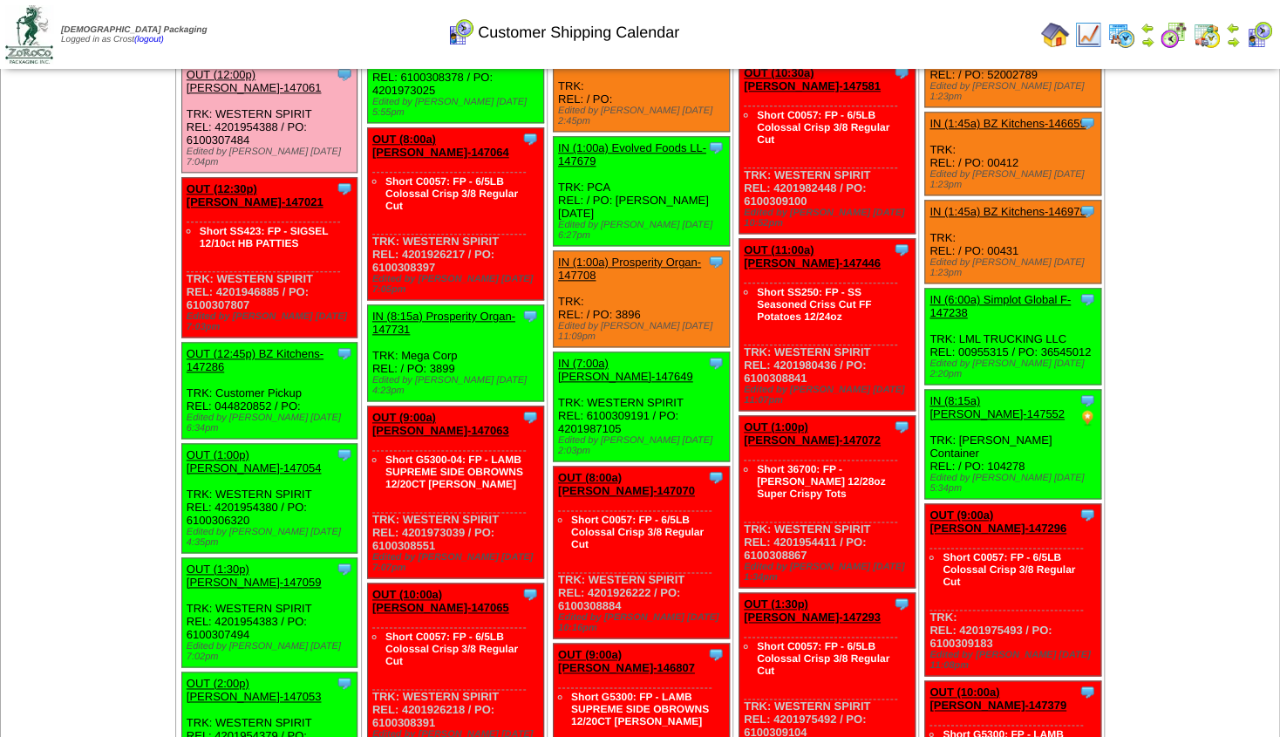
click at [263, 448] on link "OUT (1:00p) [PERSON_NAME]-147054" at bounding box center [254, 461] width 135 height 26
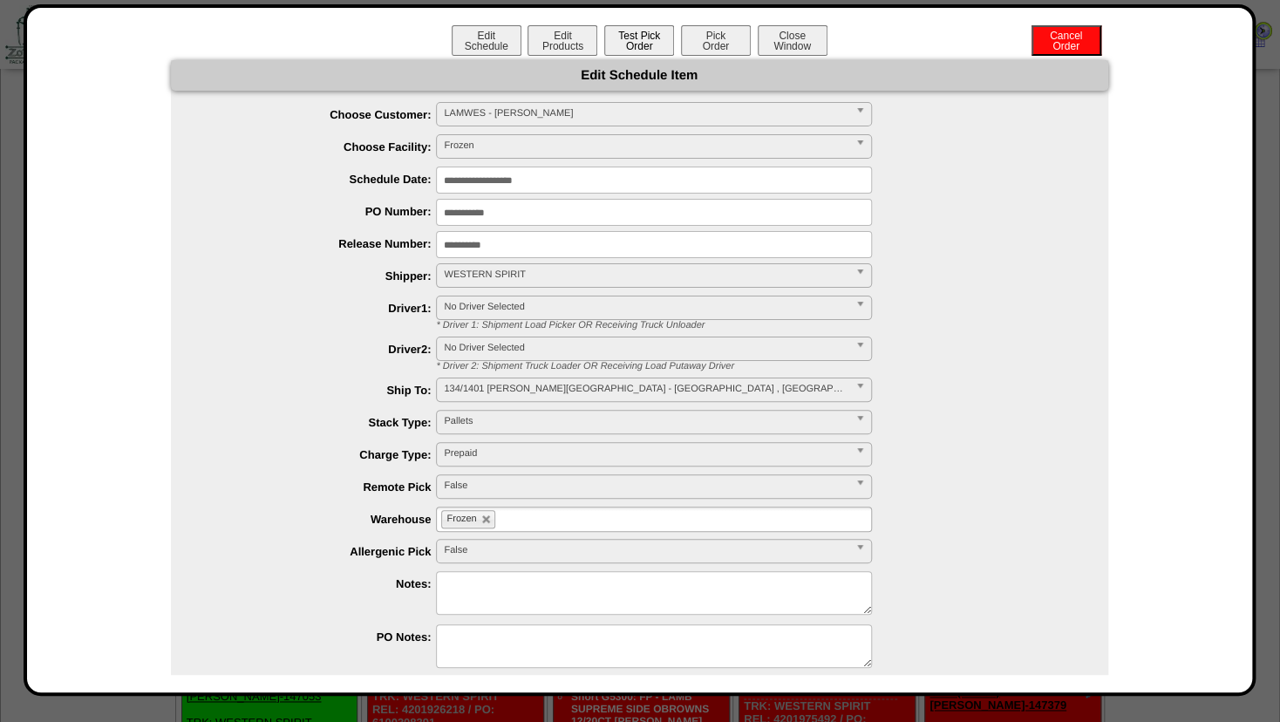
click at [642, 45] on button "Test Pick Order" at bounding box center [639, 40] width 70 height 31
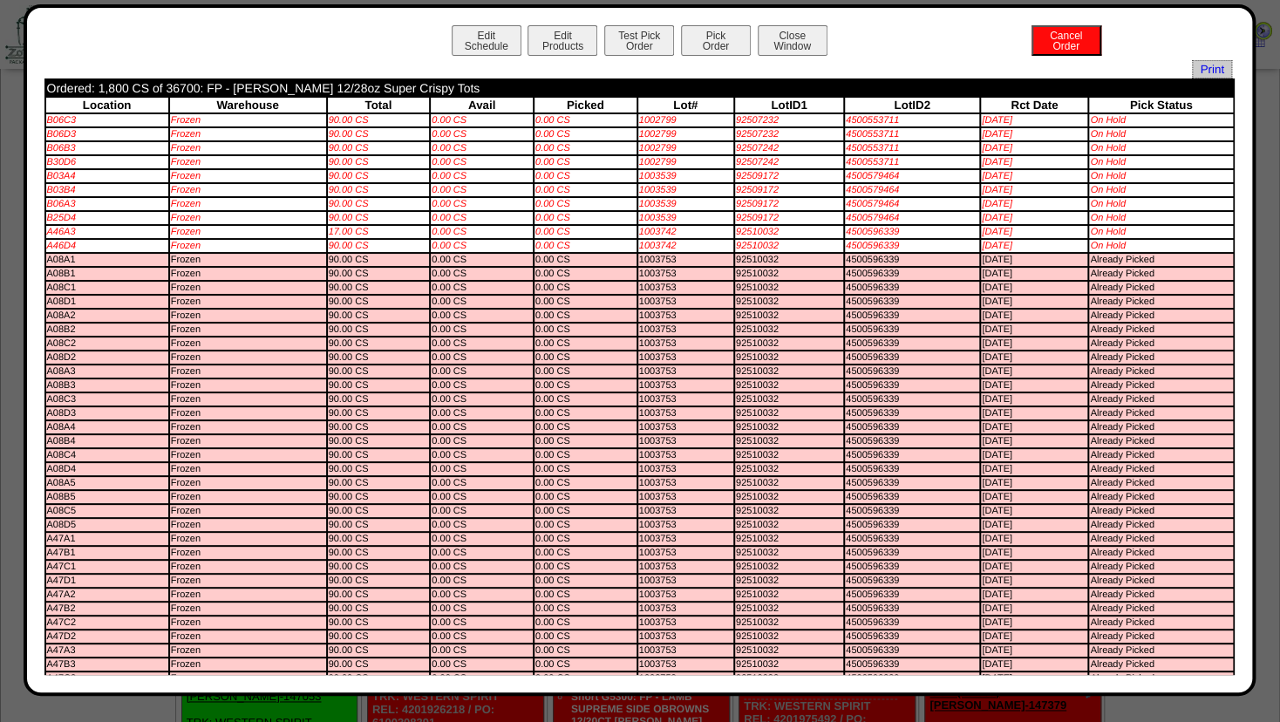
drag, startPoint x: 1218, startPoint y: 140, endPoint x: 1232, endPoint y: 164, distance: 27.8
click at [1232, 164] on div "Edit Schedule Edit Products Test Pick Order Pick Order Cancel Order Close Windo…" at bounding box center [639, 349] width 1190 height 649
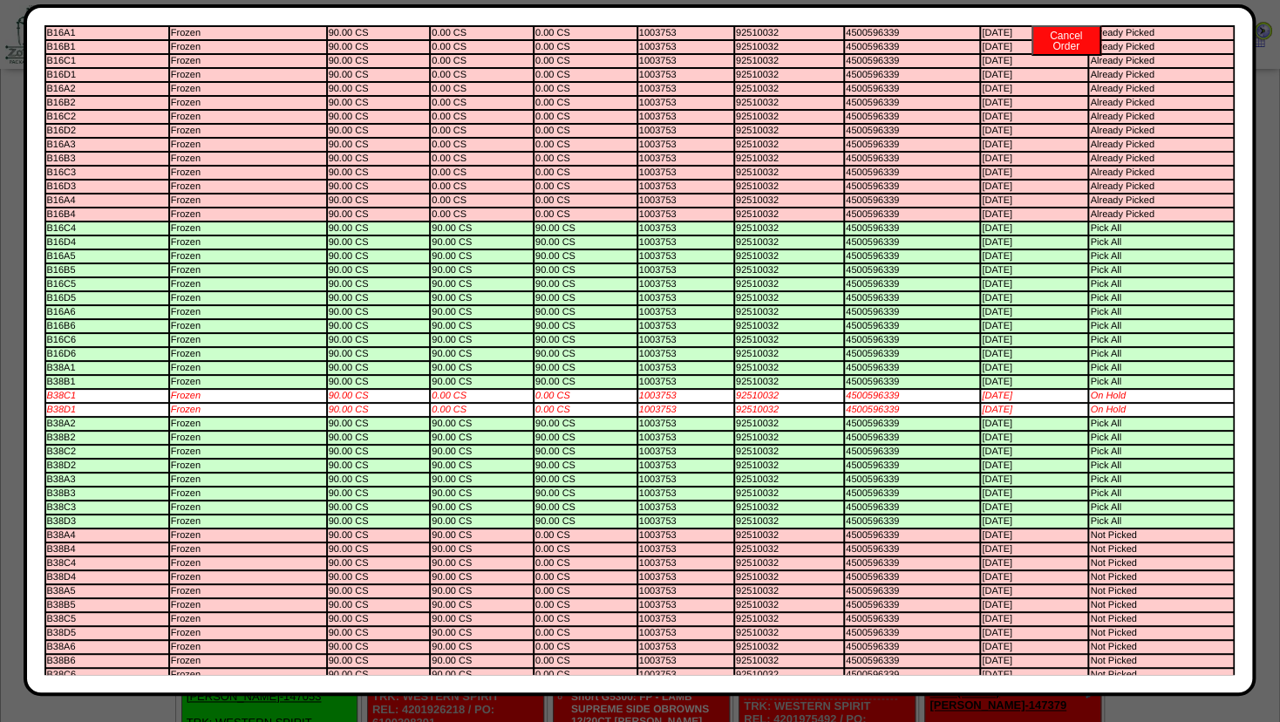
scroll to position [844, 0]
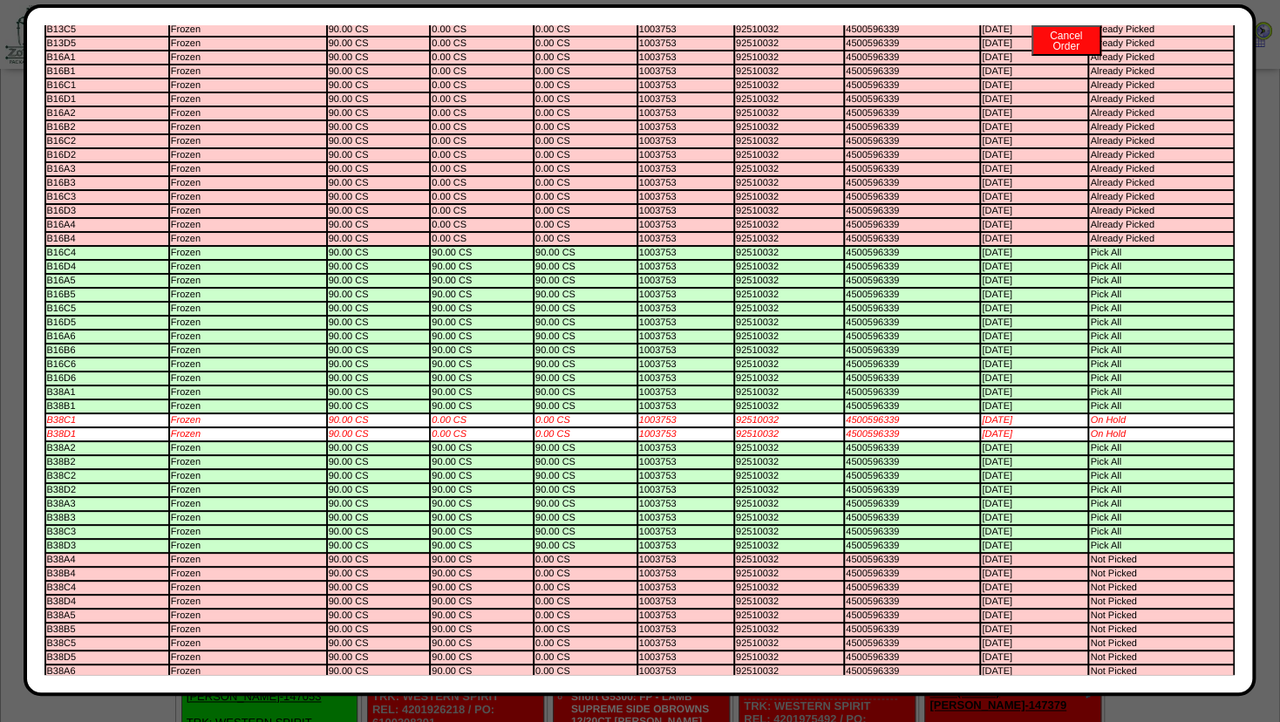
click at [1151, 343] on td "Pick All" at bounding box center [1160, 336] width 143 height 12
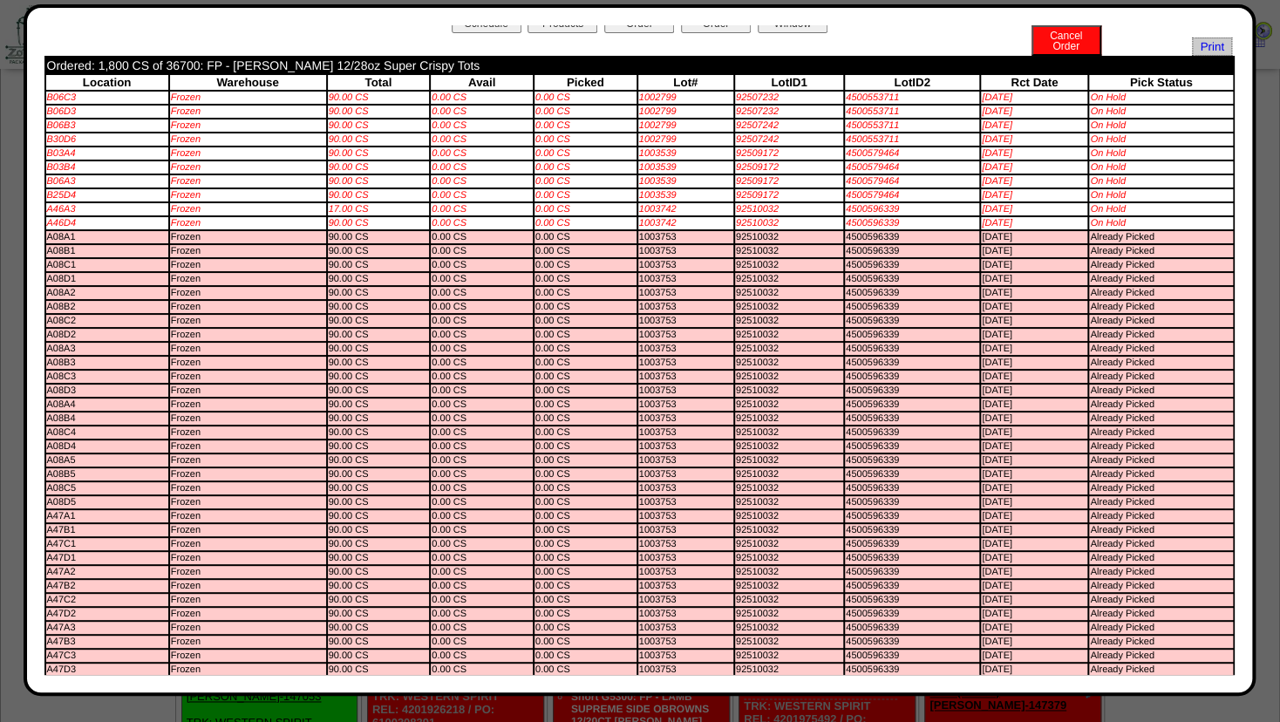
scroll to position [0, 0]
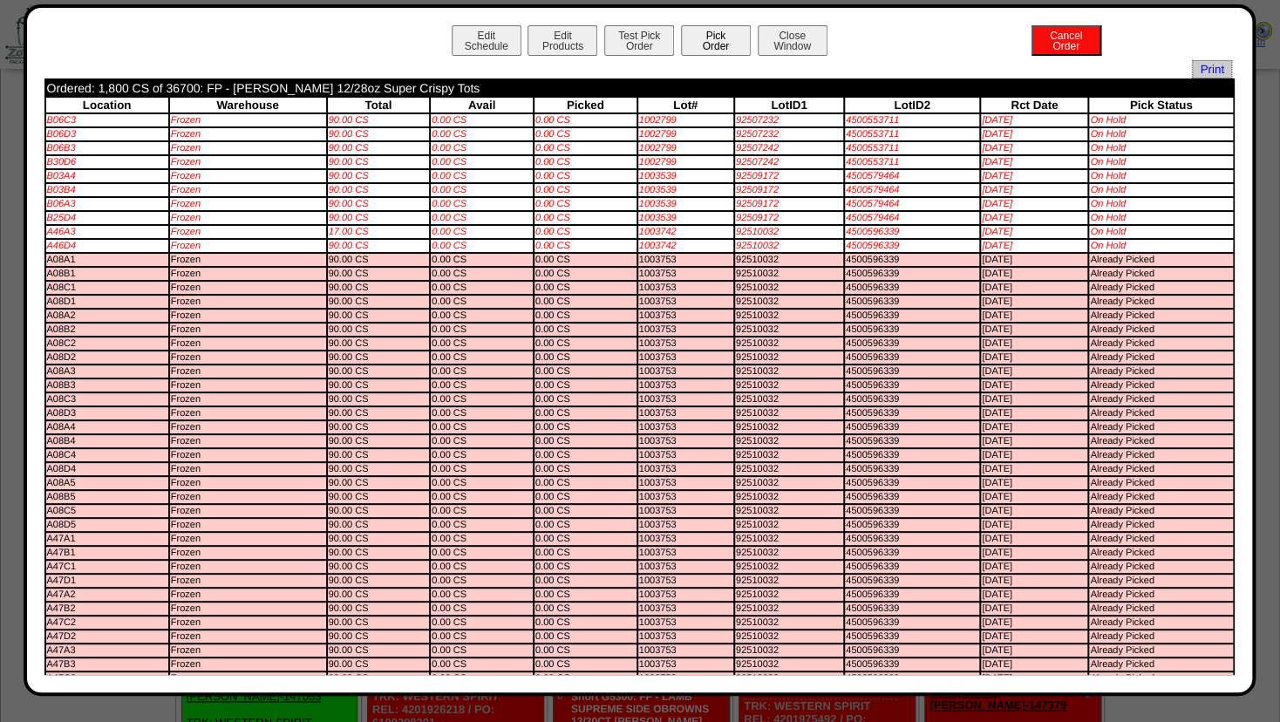
click at [705, 54] on button "Pick Order" at bounding box center [716, 40] width 70 height 31
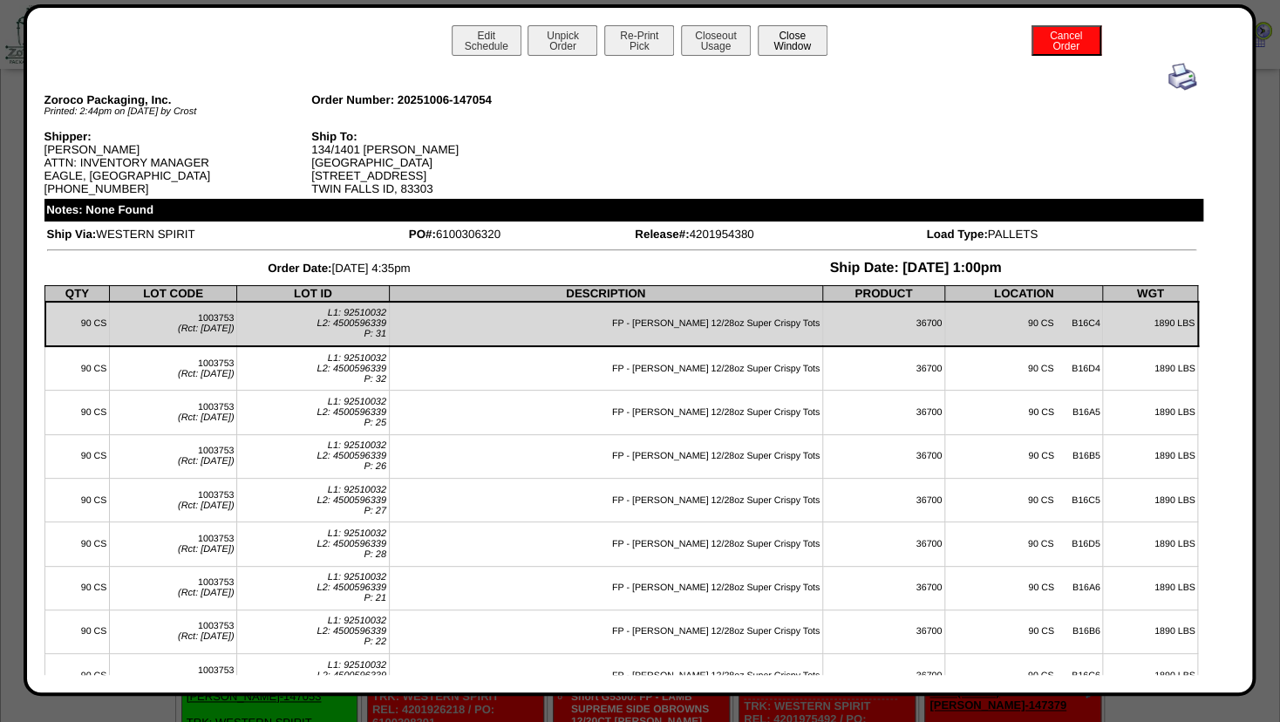
click at [807, 38] on button "Close Window" at bounding box center [792, 40] width 70 height 31
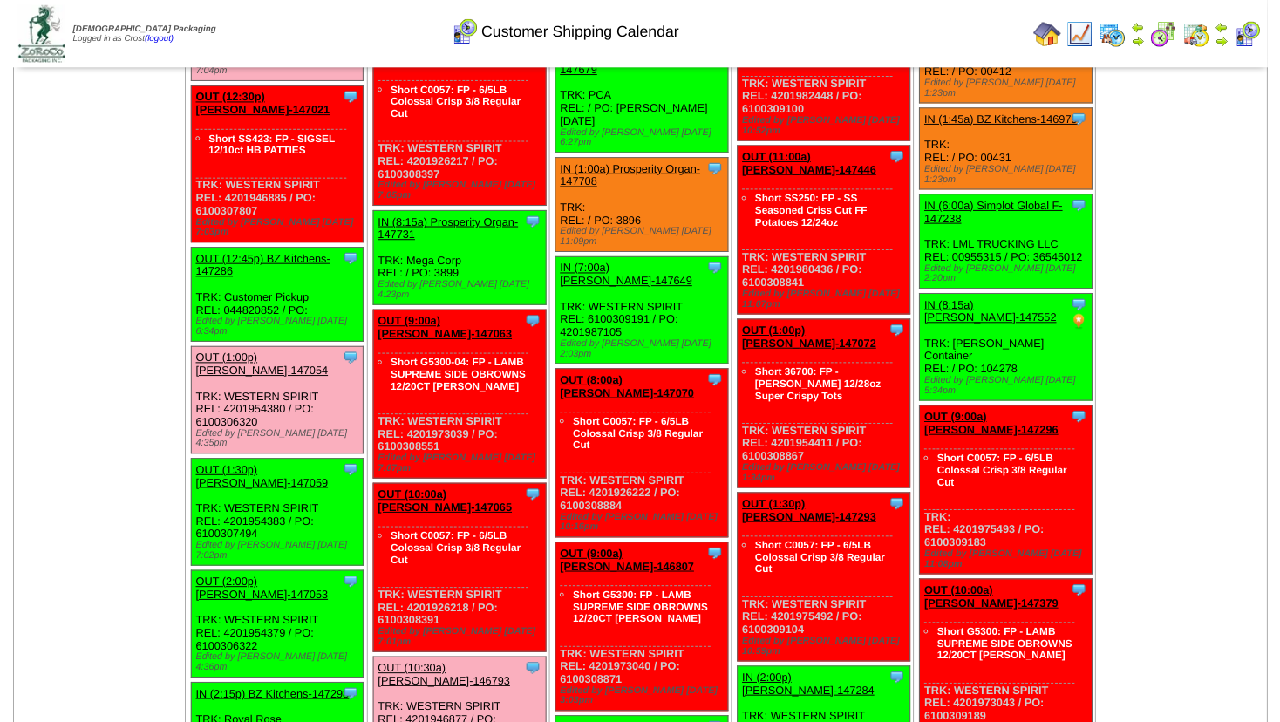
scroll to position [934, 0]
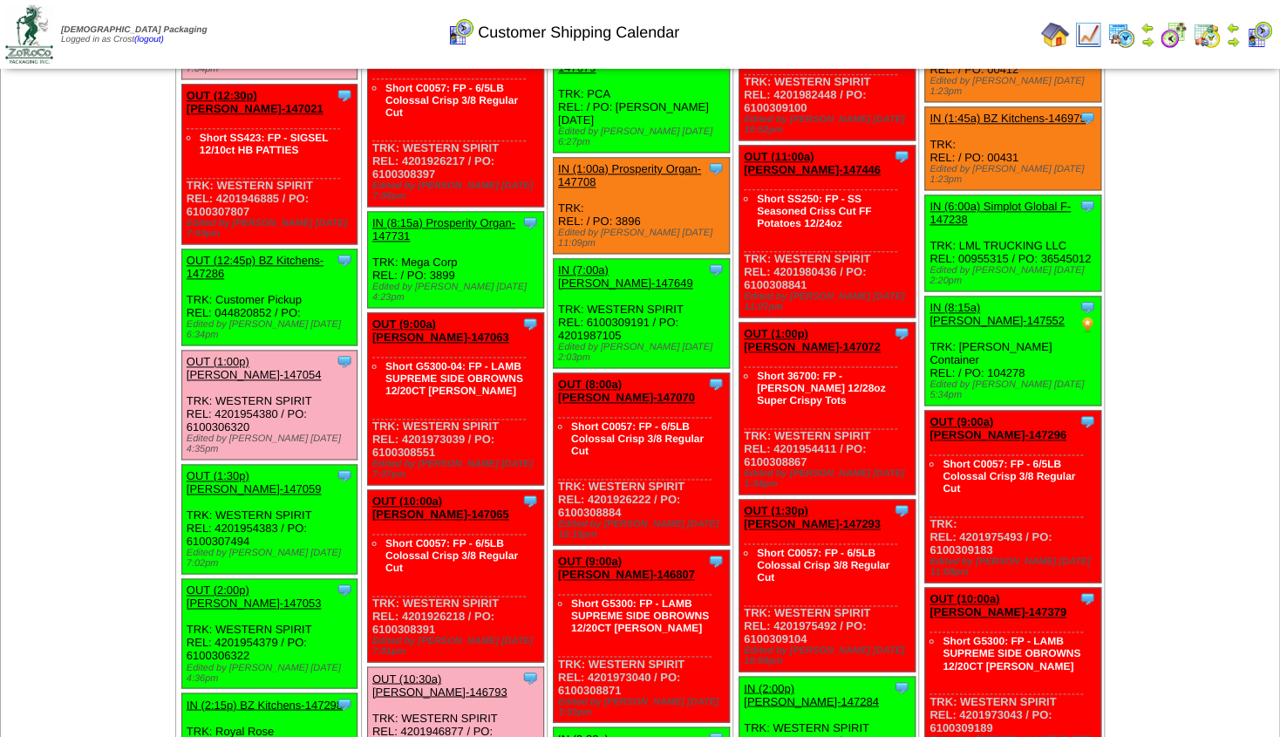
click at [237, 254] on link "OUT (12:45p) BZ Kitchens-147286" at bounding box center [255, 267] width 137 height 26
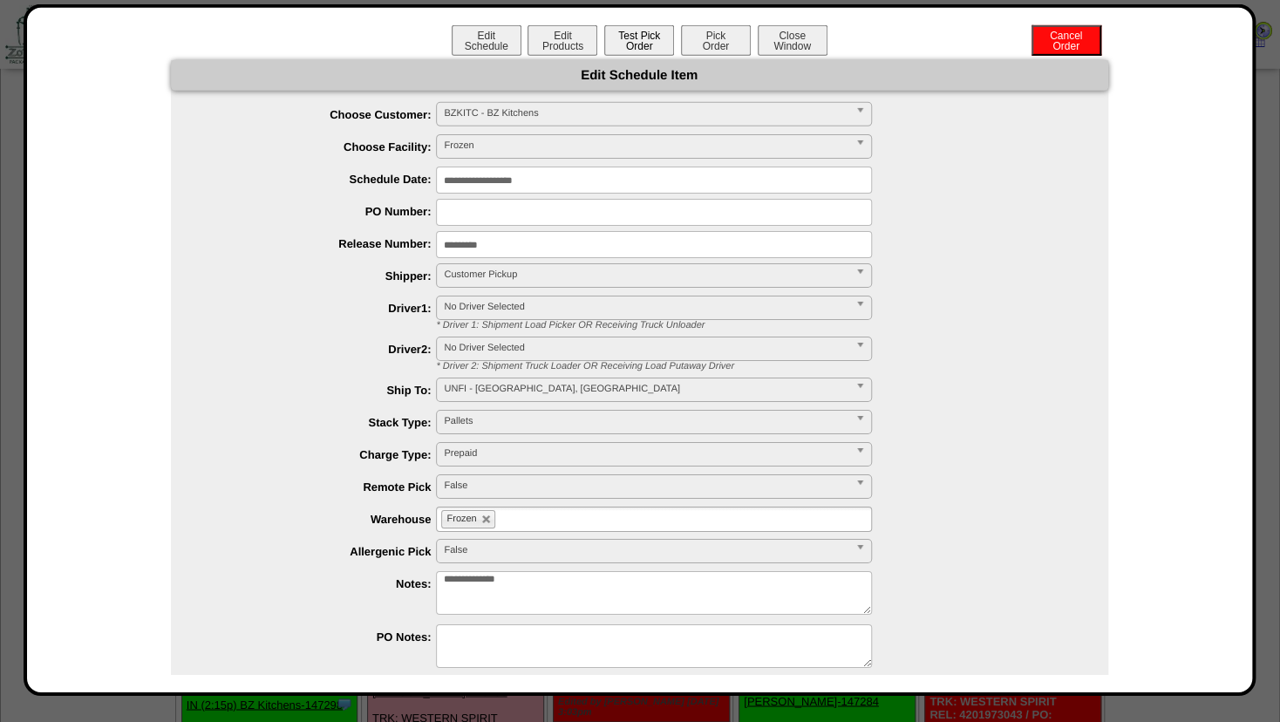
click at [640, 47] on button "Test Pick Order" at bounding box center [639, 40] width 70 height 31
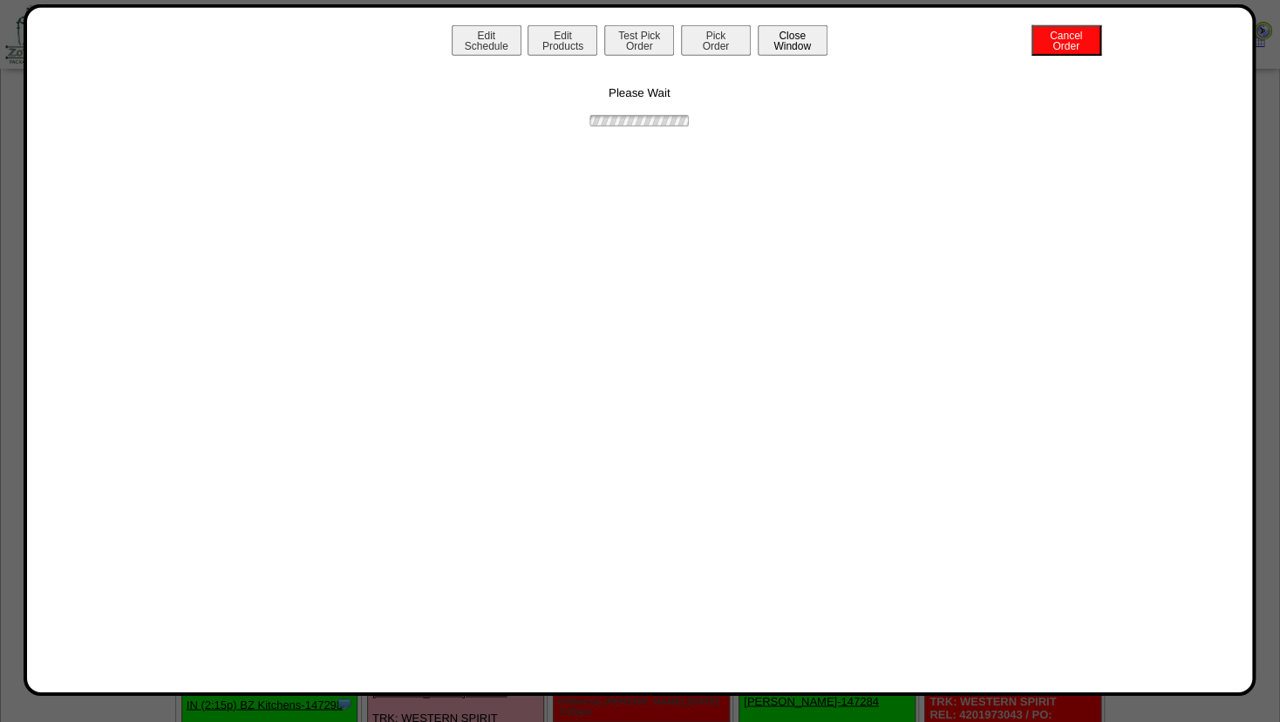
click at [808, 48] on button "Close Window" at bounding box center [792, 40] width 70 height 31
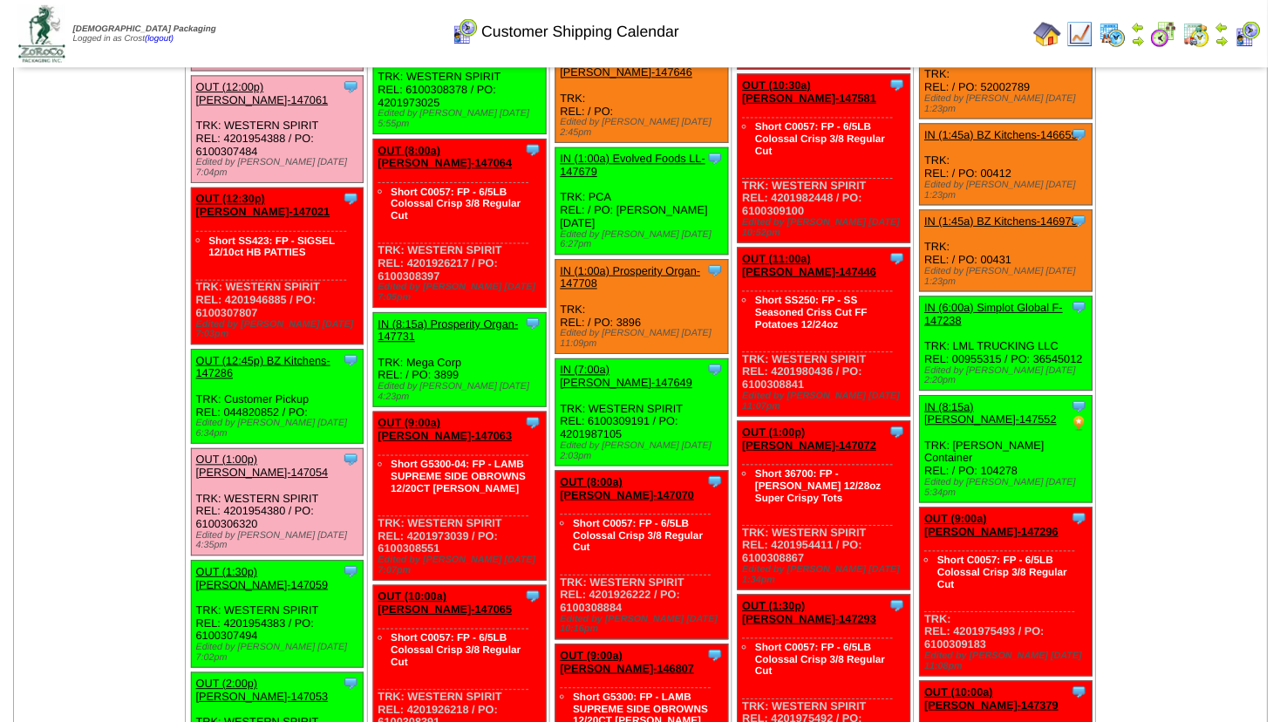
scroll to position [821, 0]
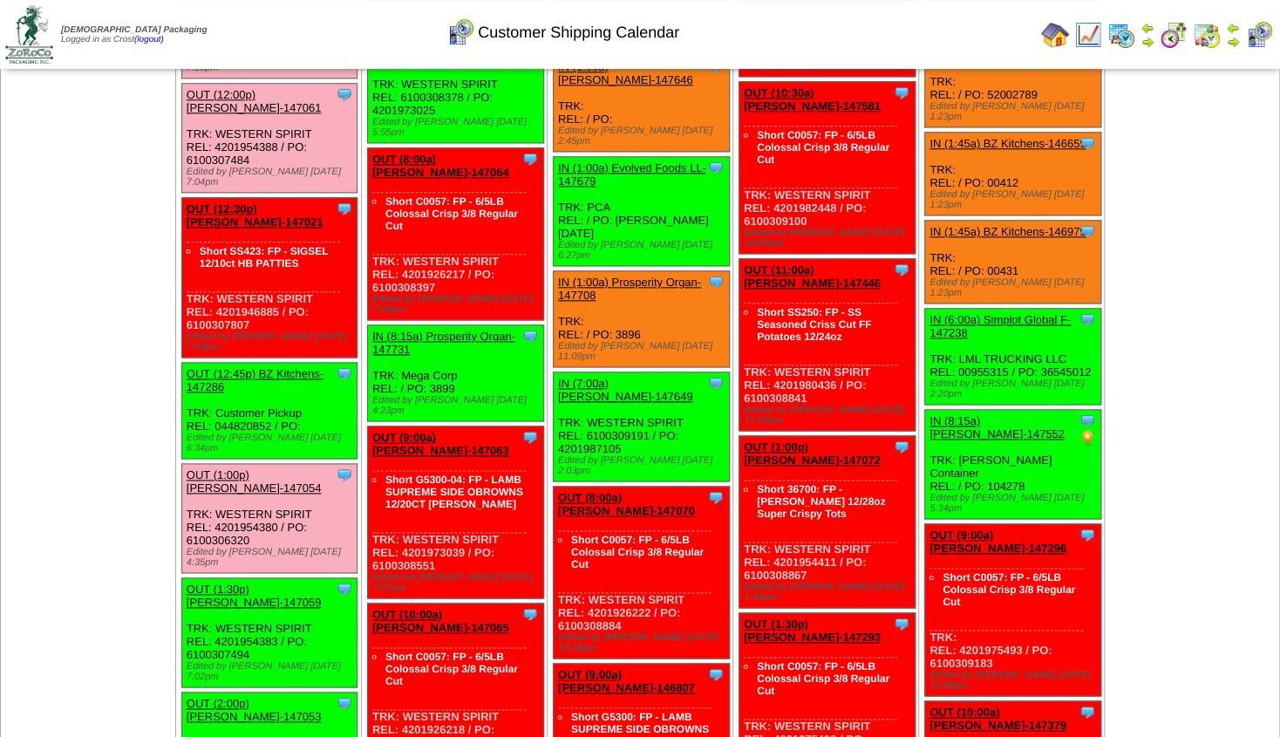
click at [237, 367] on link "OUT (12:45p) BZ Kitchens-147286" at bounding box center [255, 380] width 137 height 26
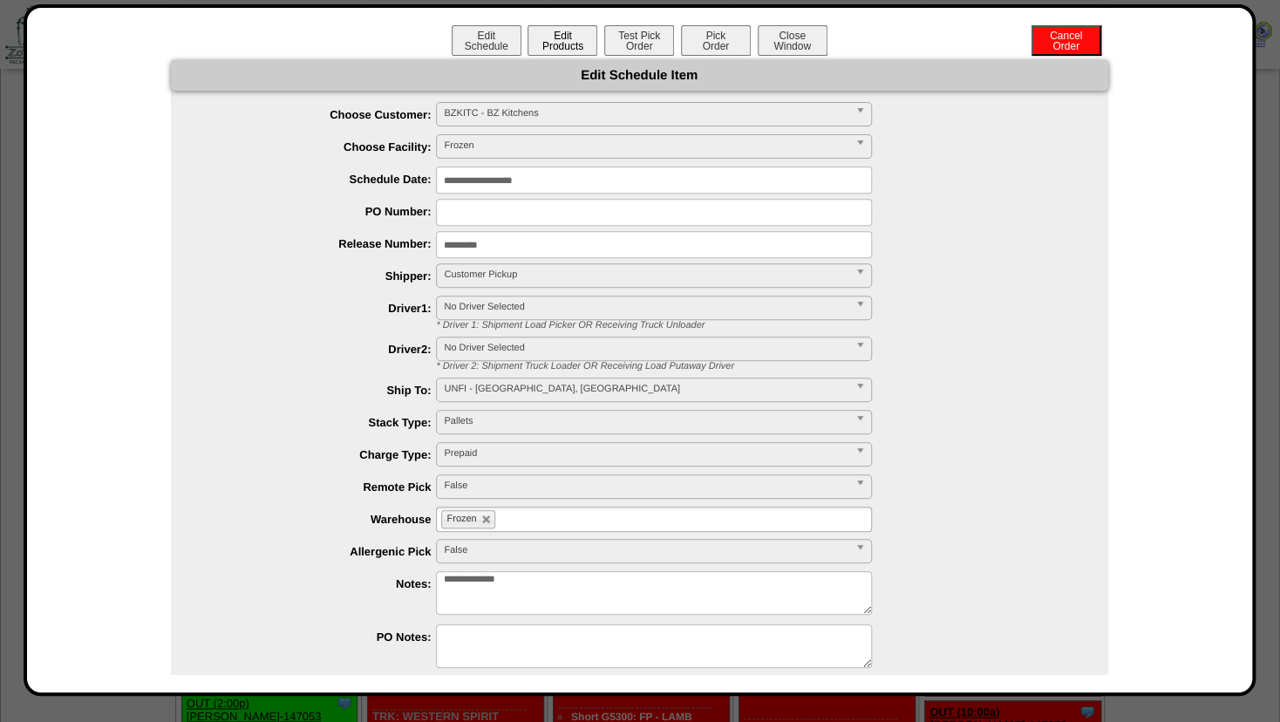
click at [565, 44] on button "Edit Products" at bounding box center [562, 40] width 70 height 31
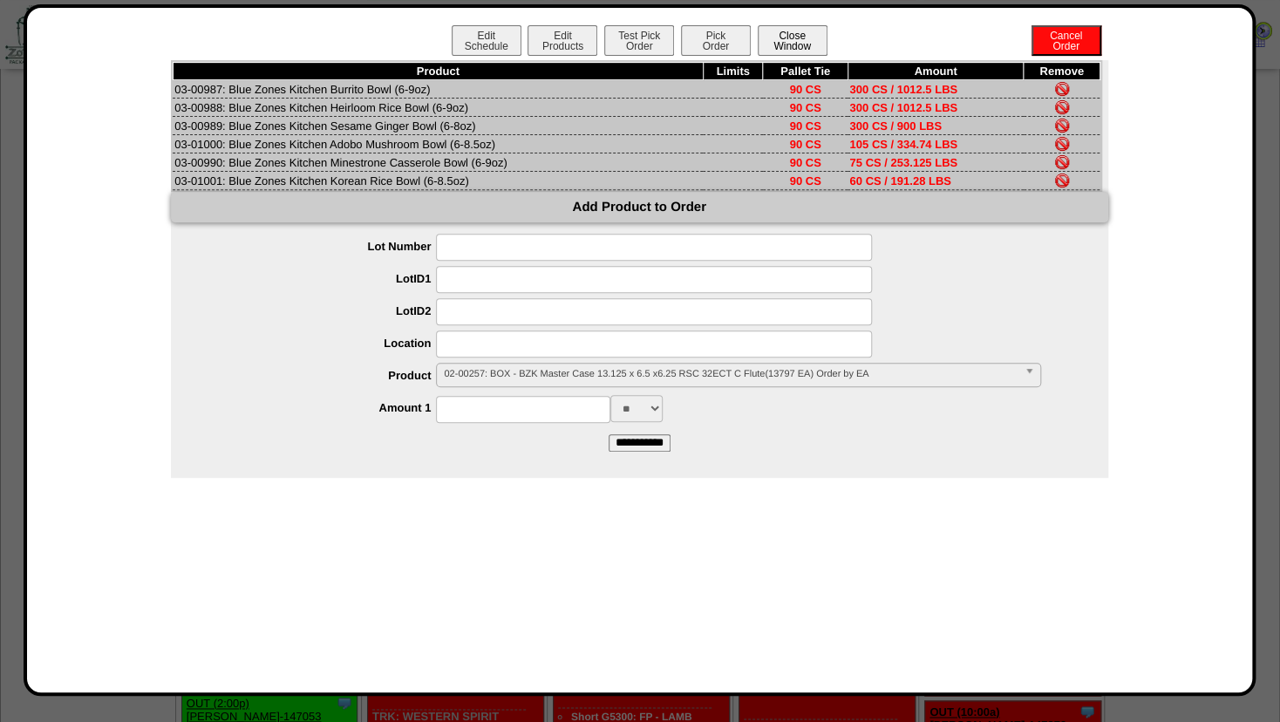
click at [793, 47] on button "Close Window" at bounding box center [792, 40] width 70 height 31
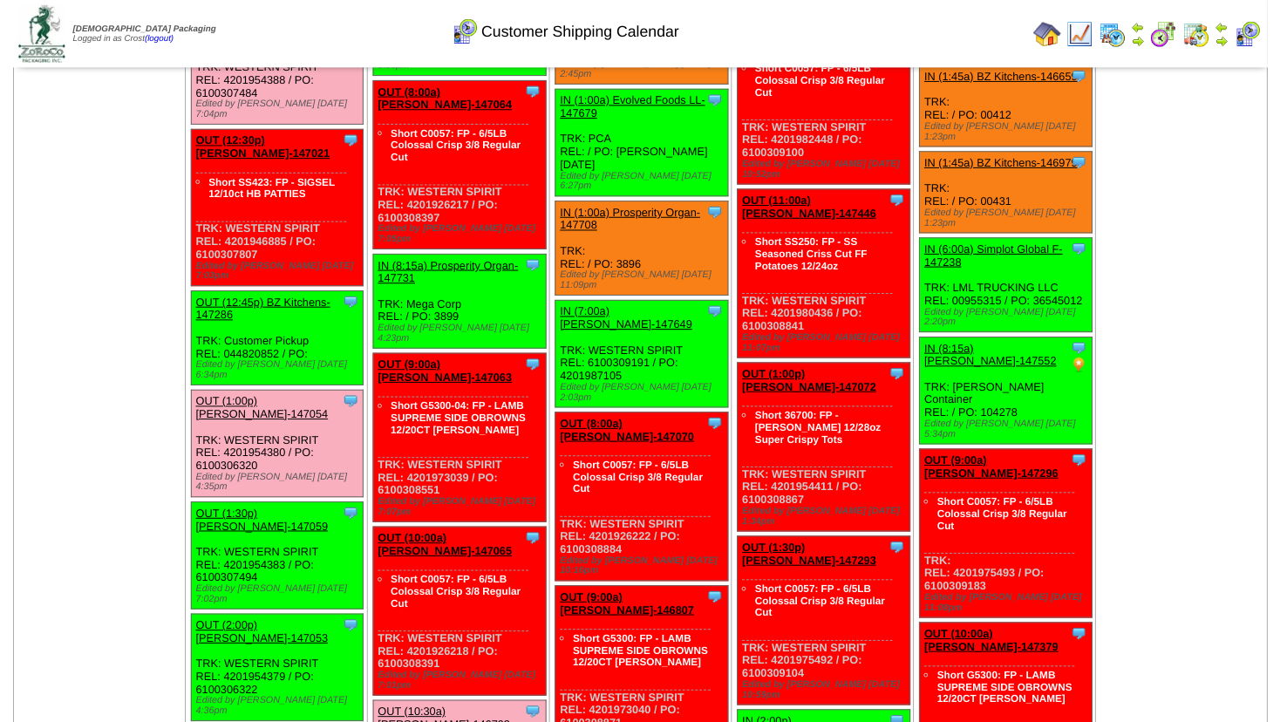
scroll to position [866, 0]
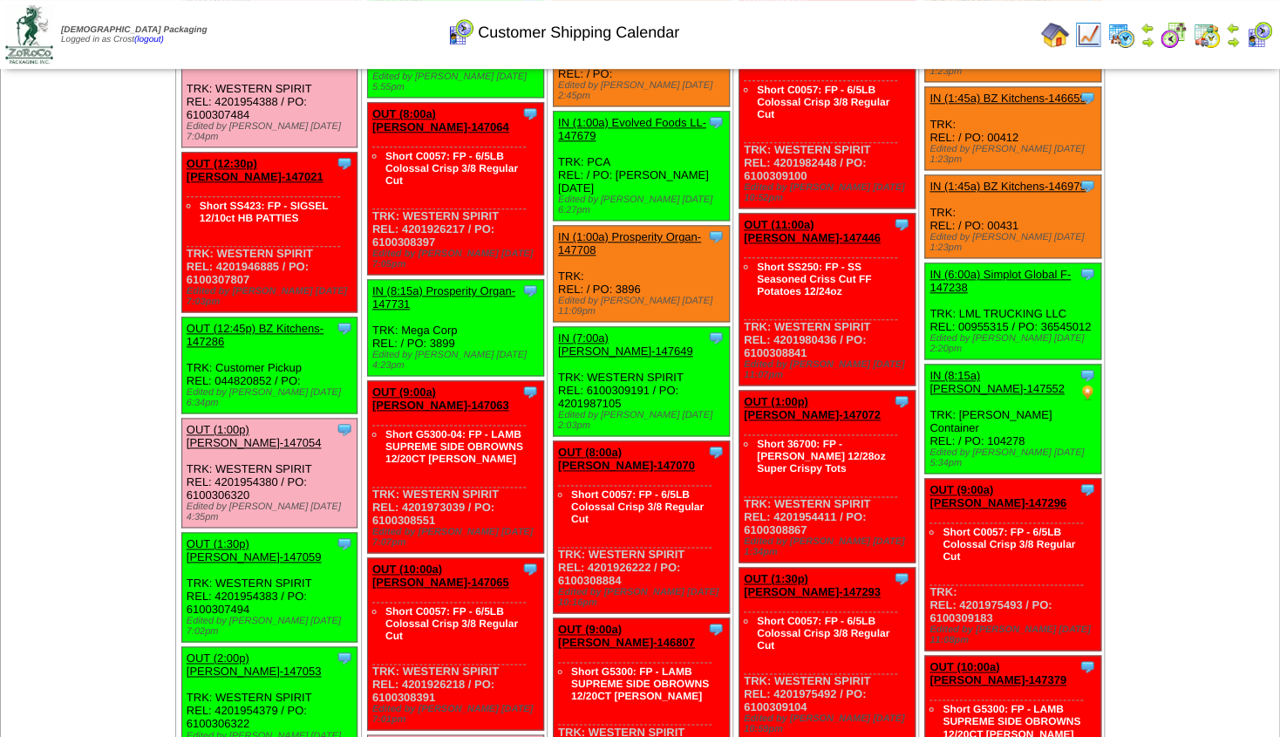
click at [221, 322] on link "OUT (12:45p) BZ Kitchens-147286" at bounding box center [255, 335] width 137 height 26
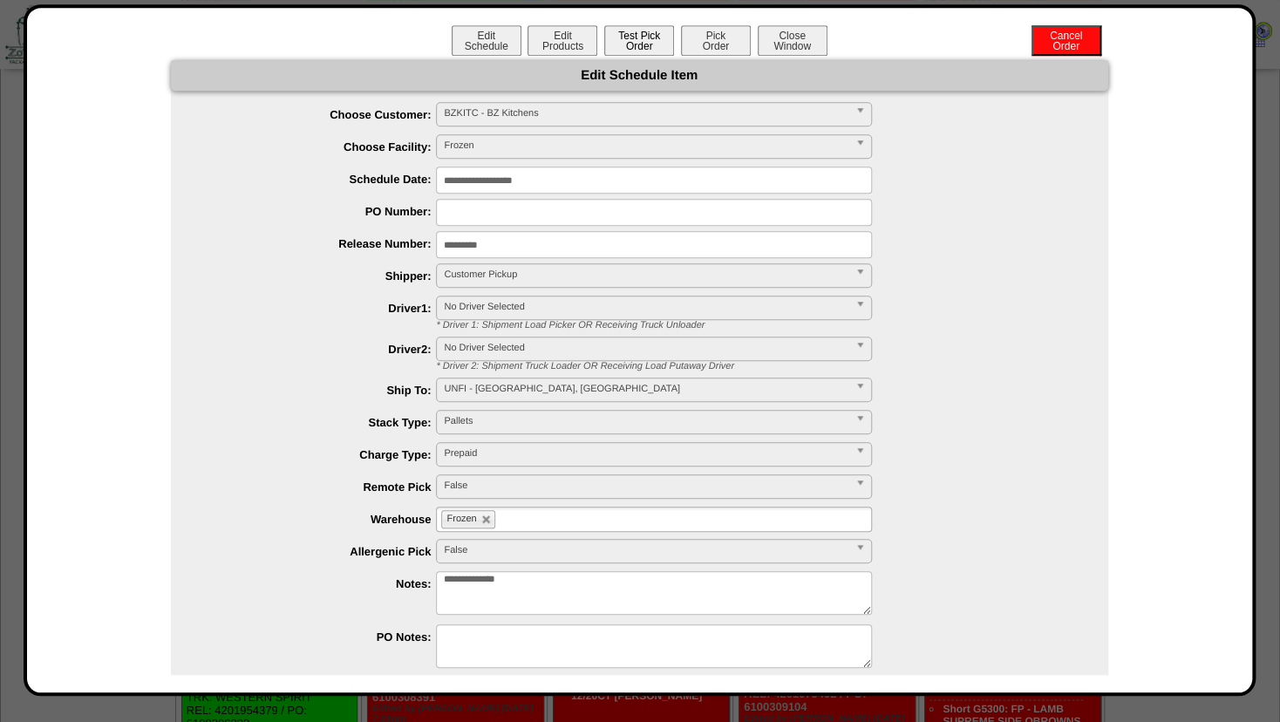
click at [632, 39] on button "Test Pick Order" at bounding box center [639, 40] width 70 height 31
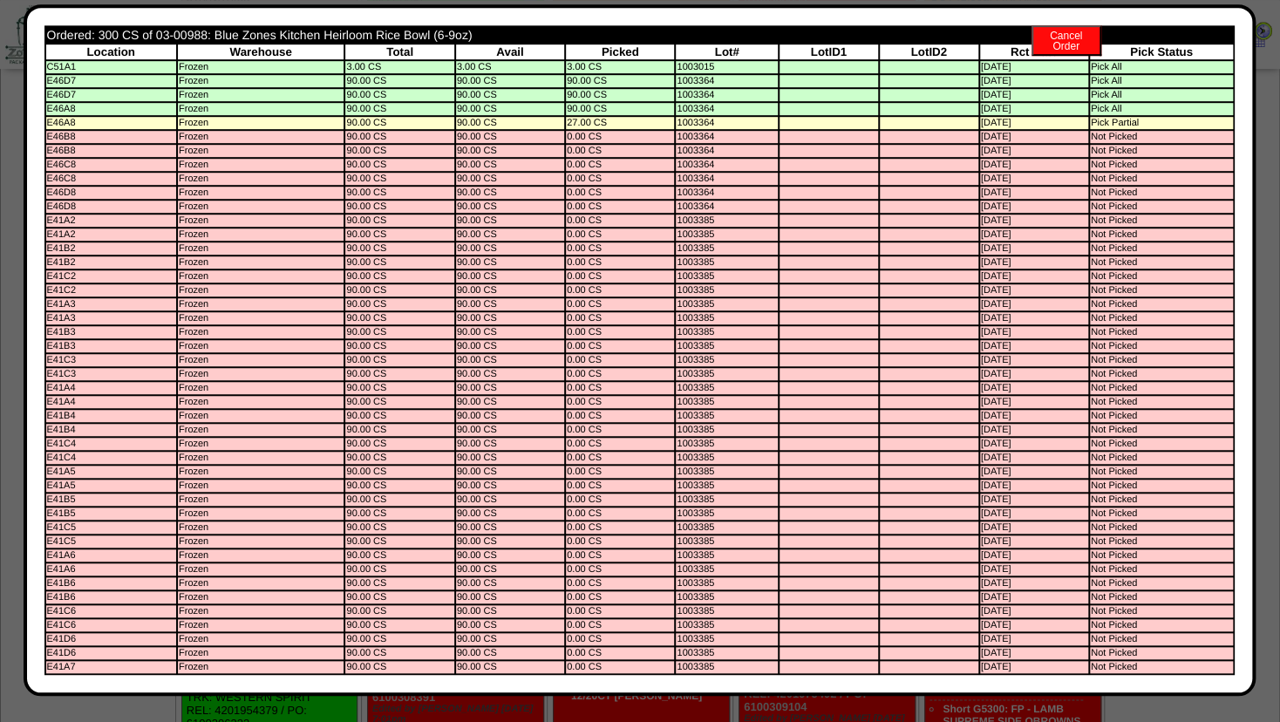
scroll to position [0, 0]
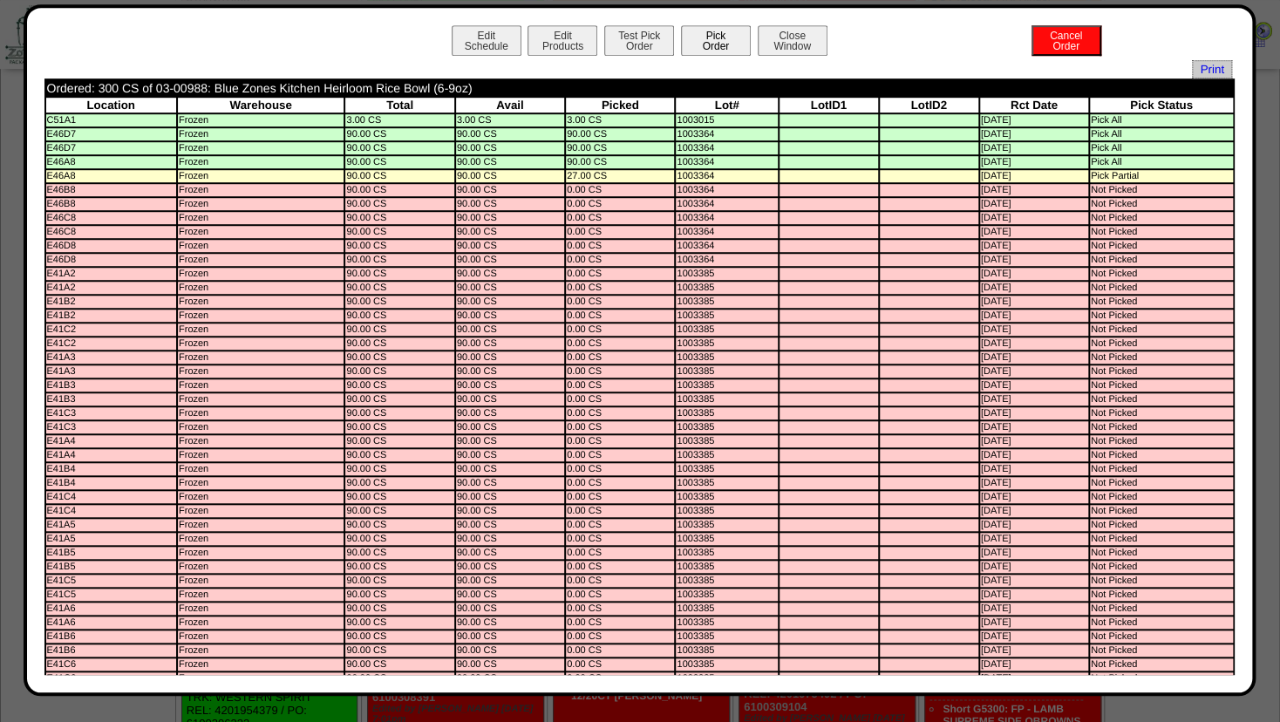
click at [701, 42] on button "Pick Order" at bounding box center [716, 40] width 70 height 31
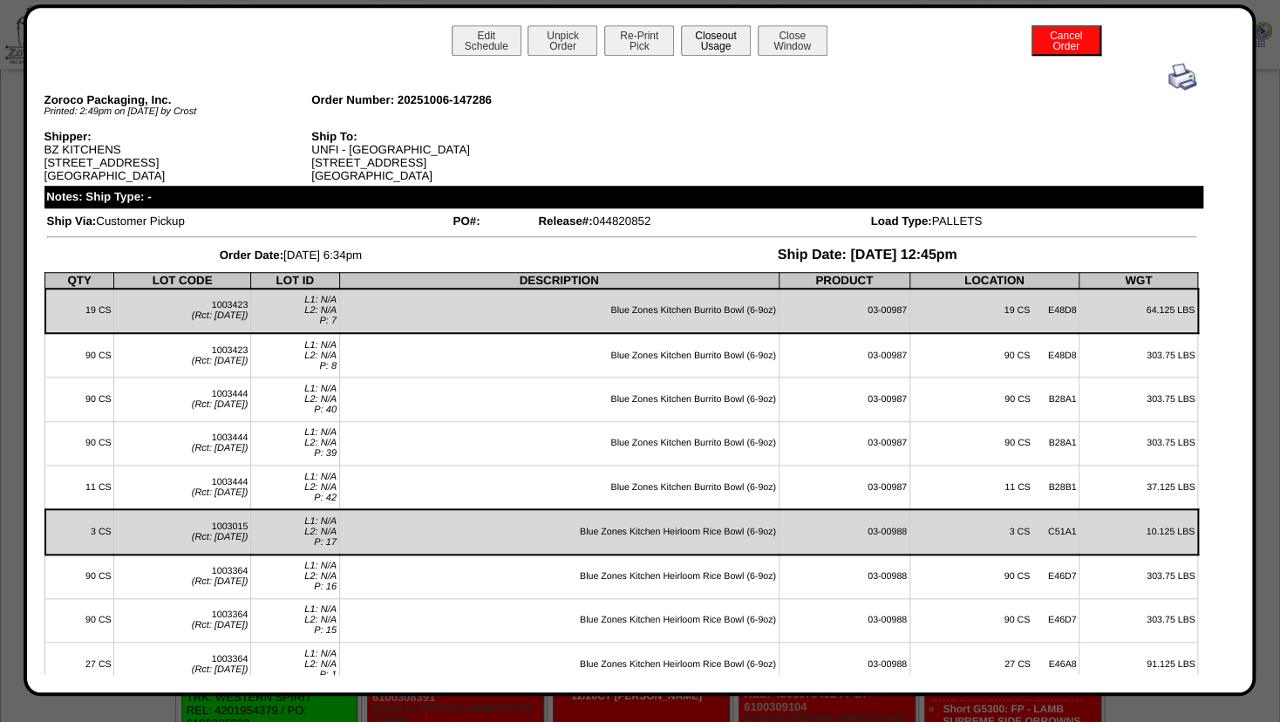
click at [716, 31] on button "Closeout Usage" at bounding box center [716, 40] width 70 height 31
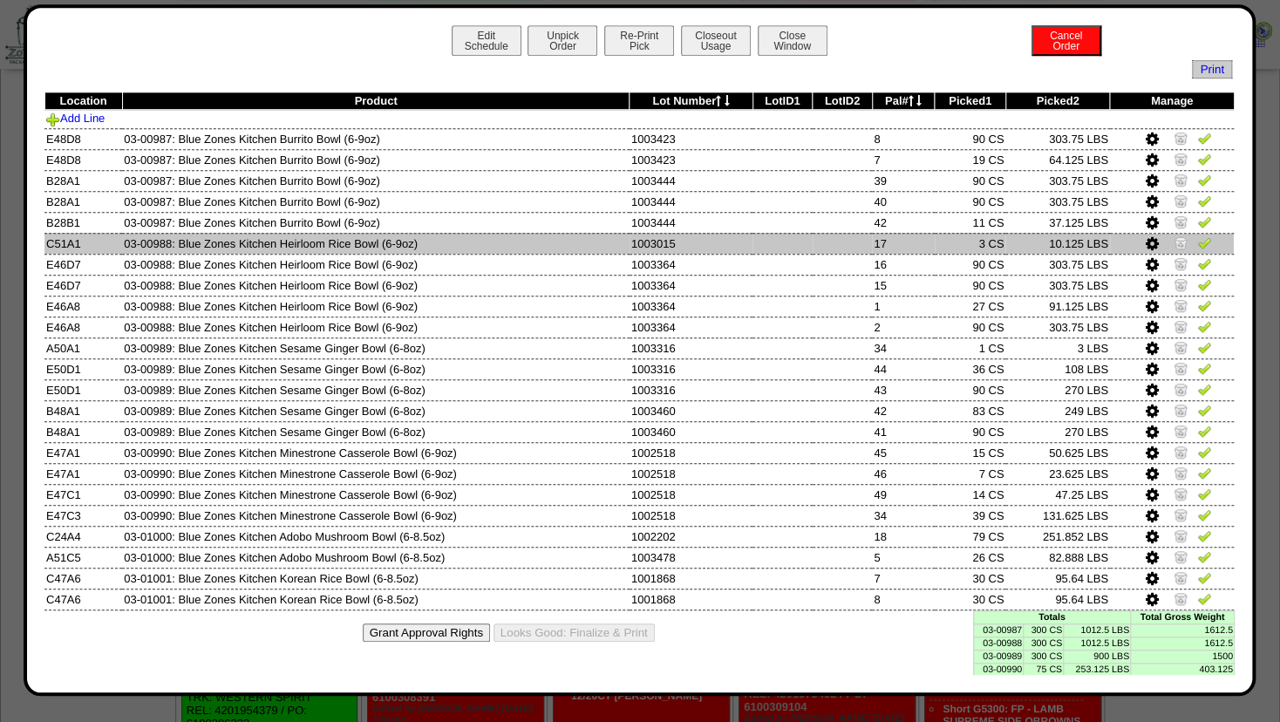
click at [1173, 243] on img at bounding box center [1180, 242] width 14 height 14
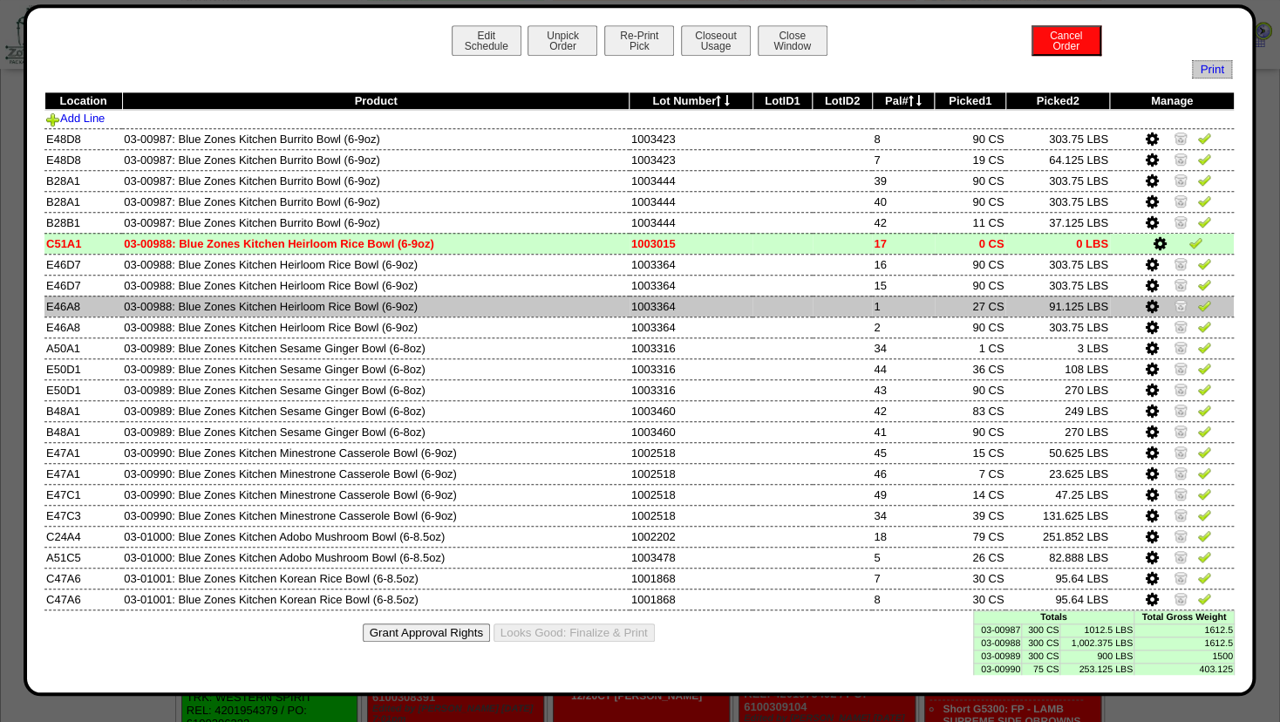
click at [1144, 304] on icon at bounding box center [1150, 307] width 13 height 16
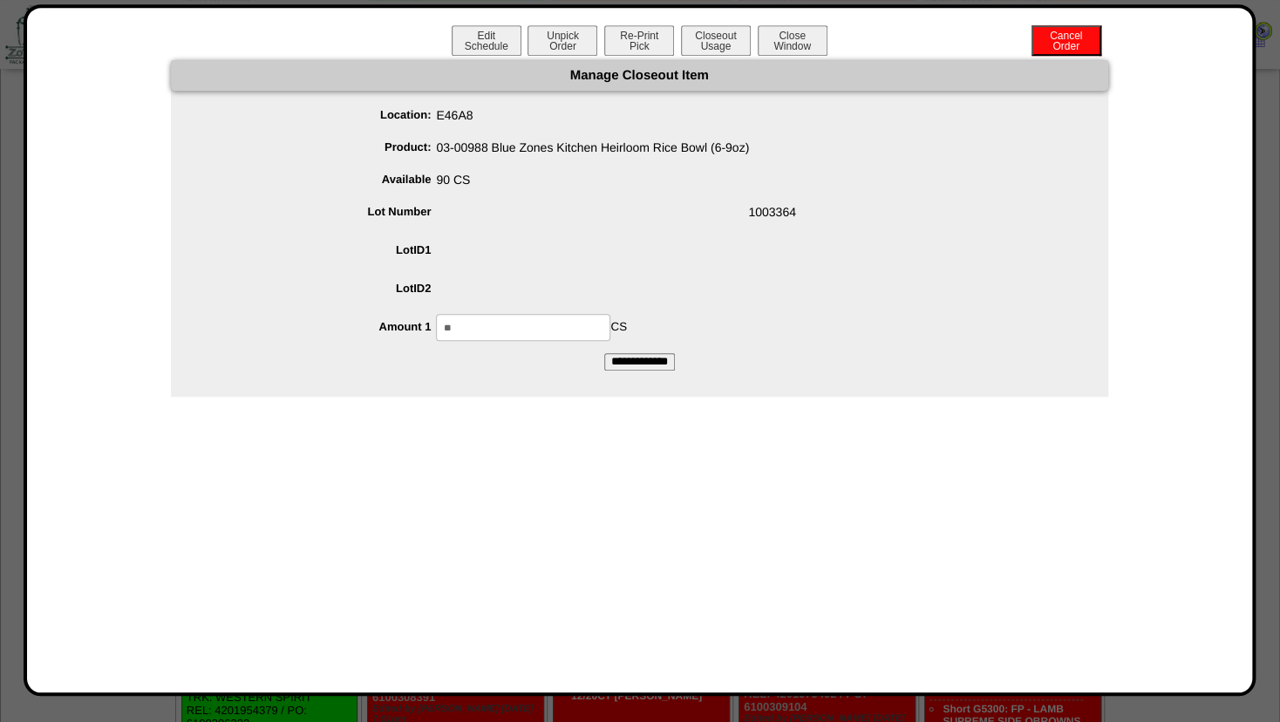
drag, startPoint x: 486, startPoint y: 322, endPoint x: 115, endPoint y: 341, distance: 371.8
click at [436, 323] on input "**" at bounding box center [523, 327] width 174 height 27
type input "**"
click at [759, 282] on span at bounding box center [657, 291] width 902 height 33
click at [628, 359] on input "**********" at bounding box center [639, 361] width 71 height 17
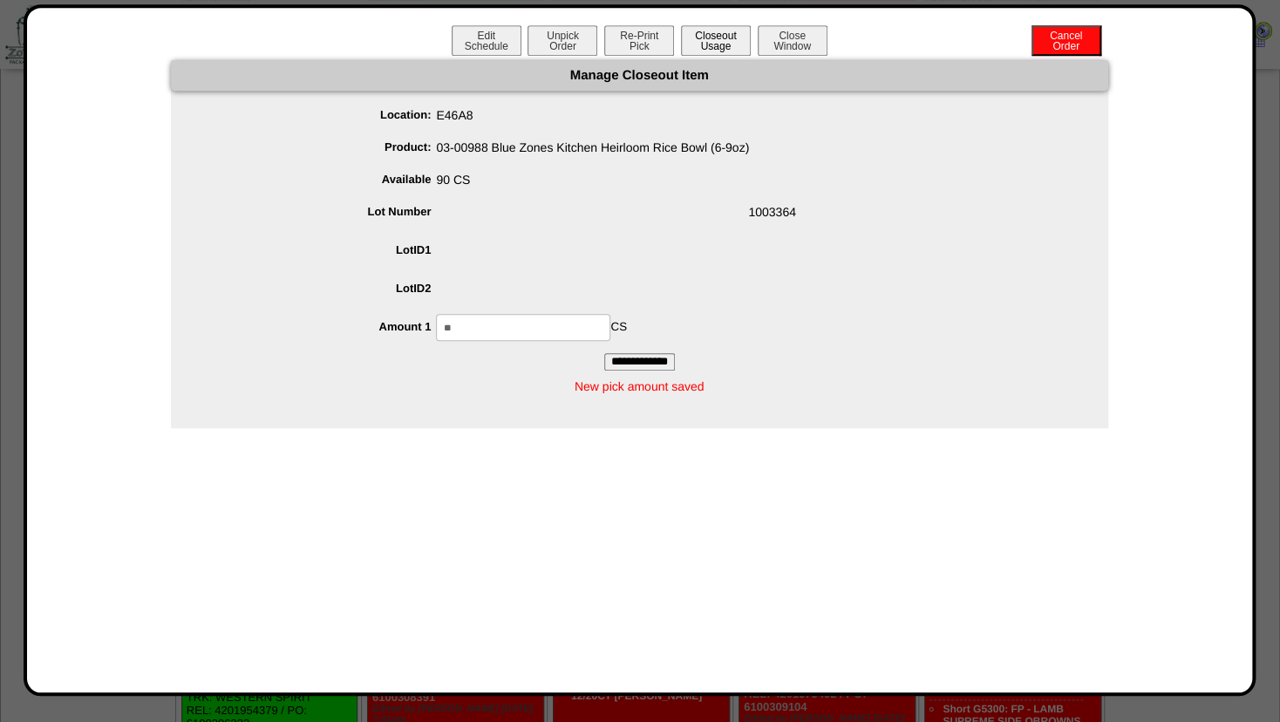
click at [696, 50] on button "Closeout Usage" at bounding box center [716, 40] width 70 height 31
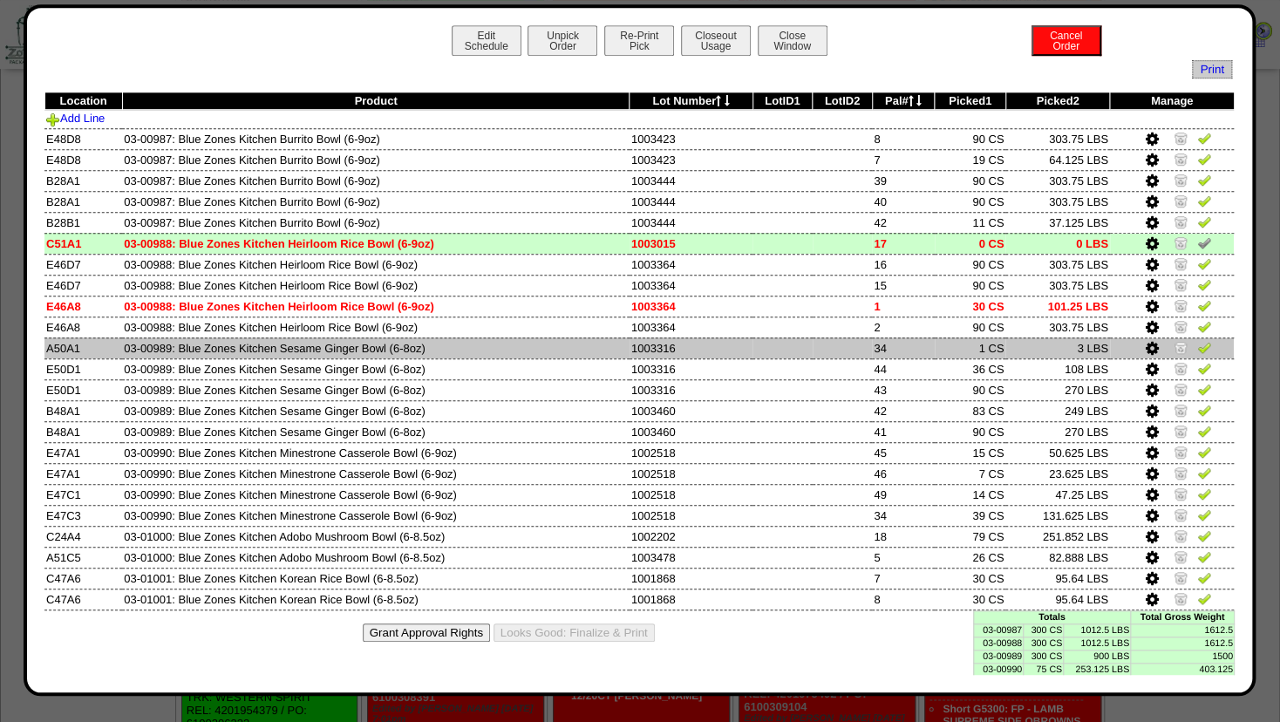
click at [1173, 349] on img at bounding box center [1180, 347] width 14 height 14
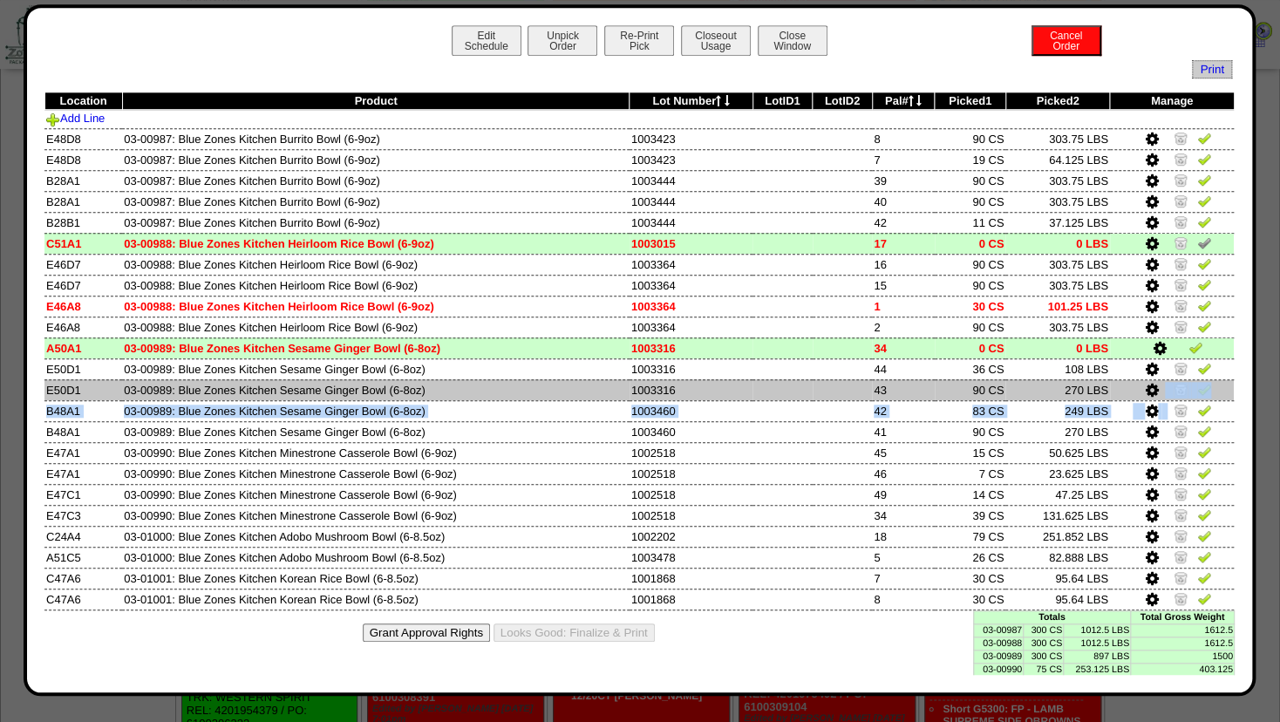
click at [1151, 399] on tbody "Location Product Lot Number LotID1 LotID2 Pal# Picked1 Picked2 Manage Add Line …" at bounding box center [638, 351] width 1189 height 518
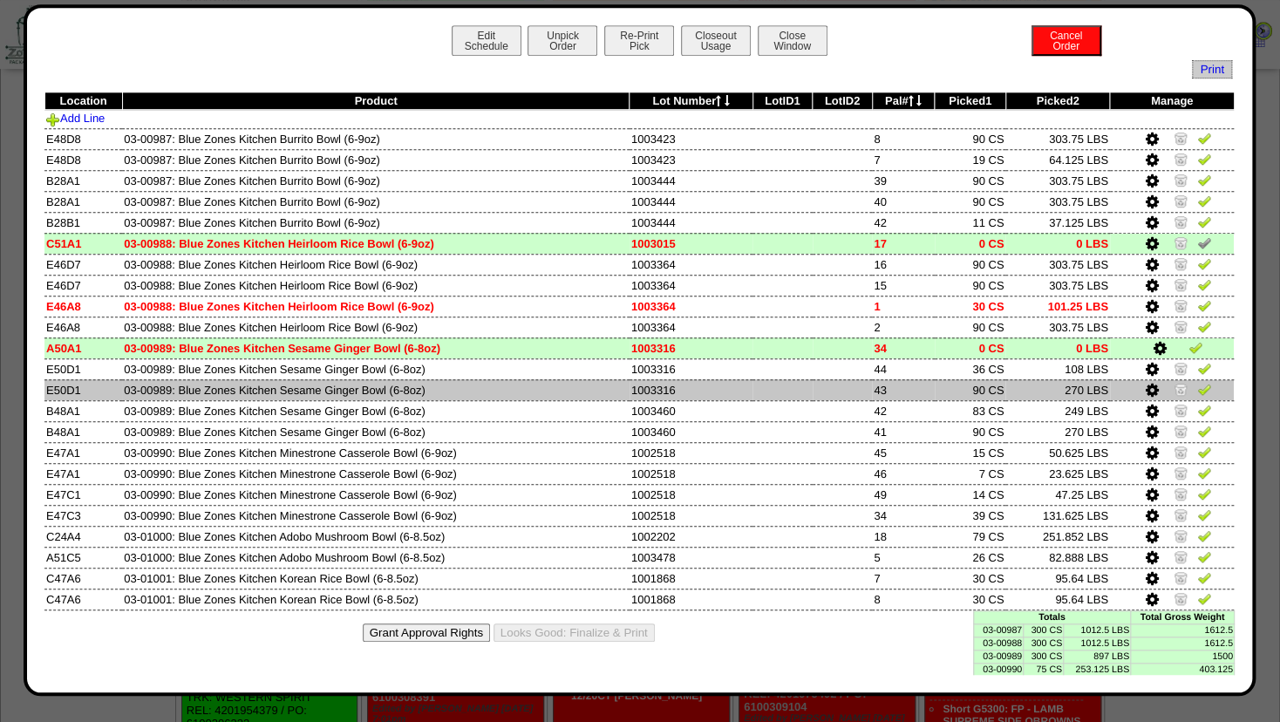
click at [939, 384] on td "90 CS" at bounding box center [969, 389] width 71 height 21
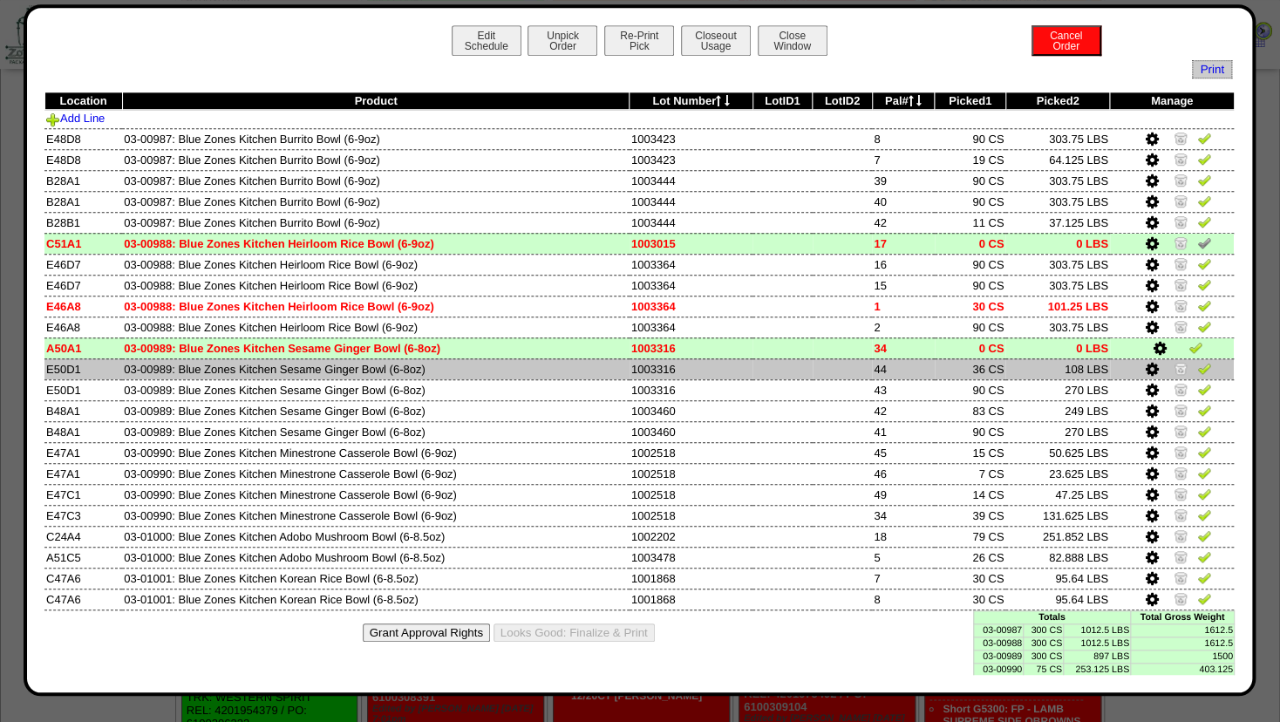
click at [1144, 365] on icon at bounding box center [1150, 370] width 13 height 16
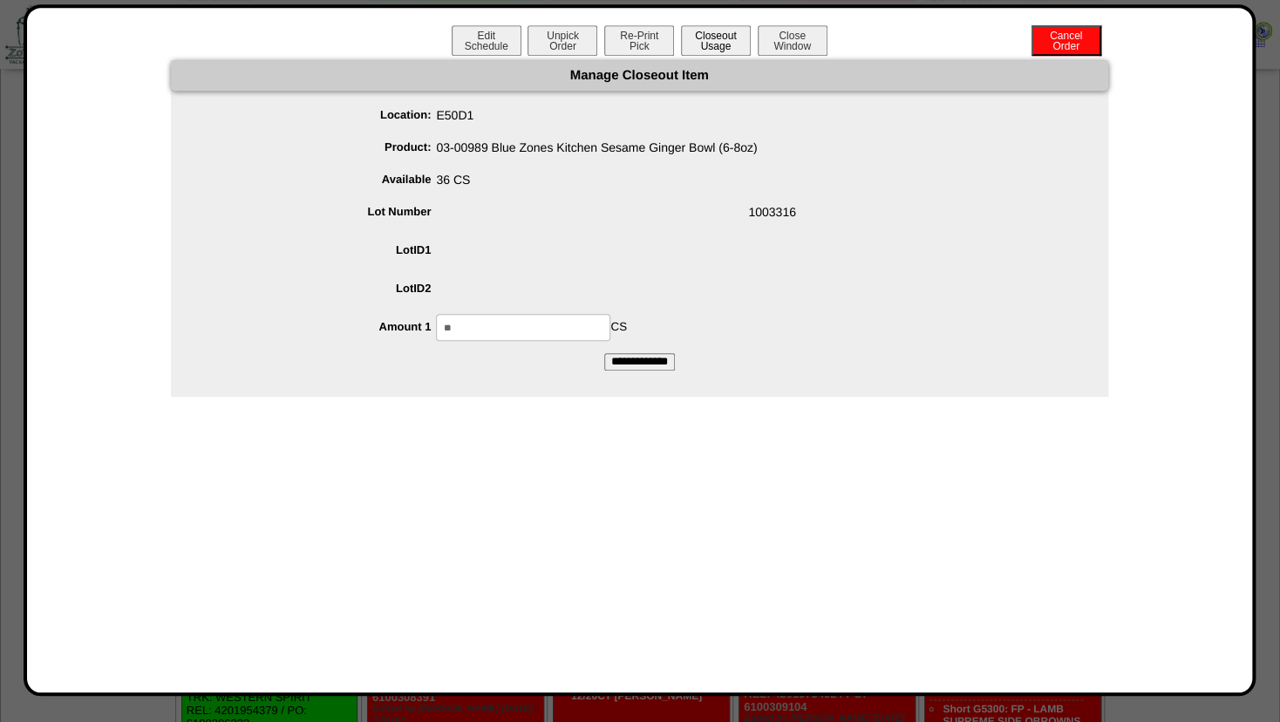
click at [713, 48] on button "Closeout Usage" at bounding box center [716, 40] width 70 height 31
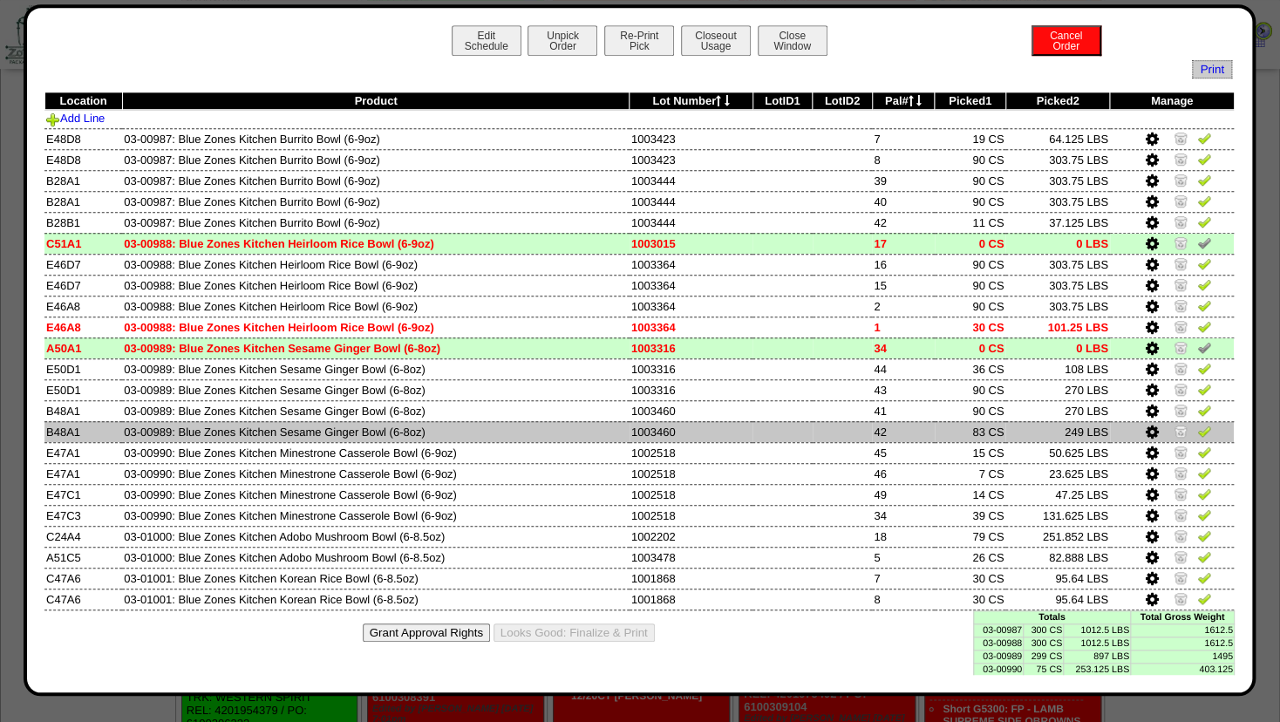
click at [1144, 431] on icon at bounding box center [1150, 432] width 13 height 16
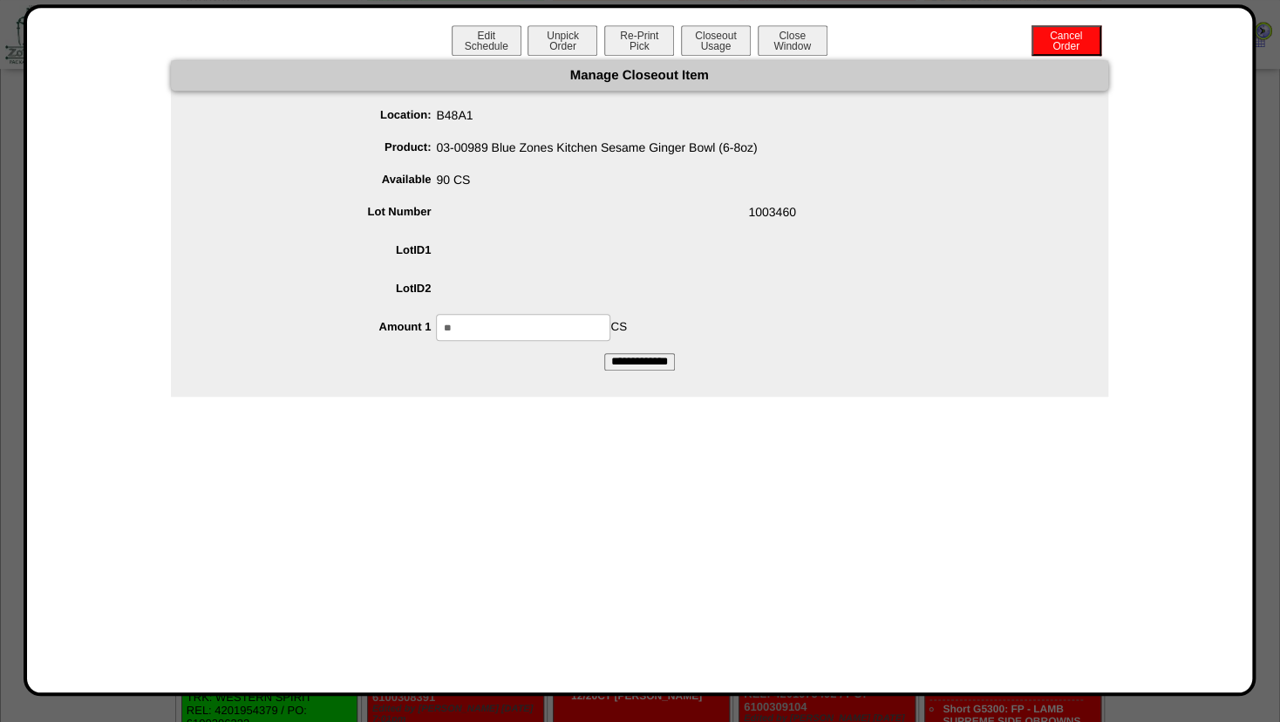
drag, startPoint x: 471, startPoint y: 327, endPoint x: 36, endPoint y: 327, distance: 434.9
click at [436, 334] on input "**" at bounding box center [523, 327] width 174 height 27
type input "**"
click at [696, 302] on span at bounding box center [657, 291] width 902 height 33
click at [620, 352] on form "Manage Closeout Item Location: B48A1 Product: 03-00989 Blue Zones Kitchen Sesam…" at bounding box center [639, 215] width 937 height 310
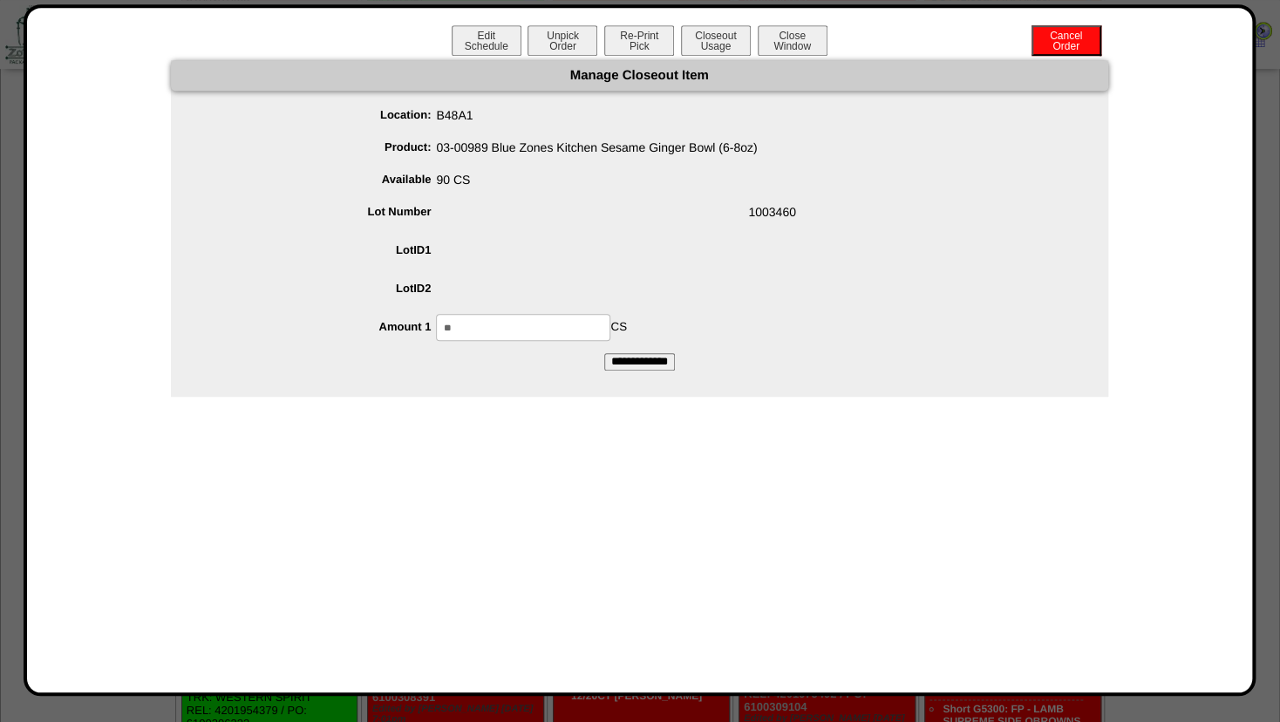
click at [629, 356] on input "**********" at bounding box center [639, 361] width 71 height 17
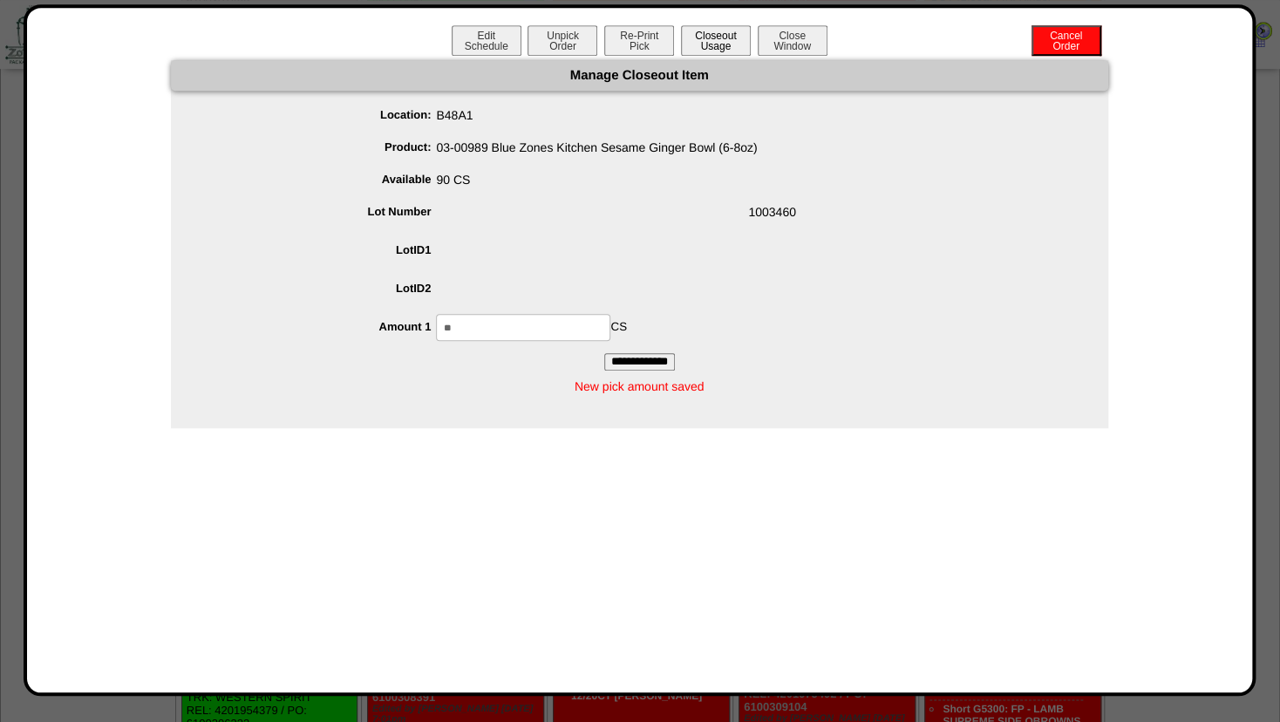
click at [706, 50] on button "Closeout Usage" at bounding box center [716, 40] width 70 height 31
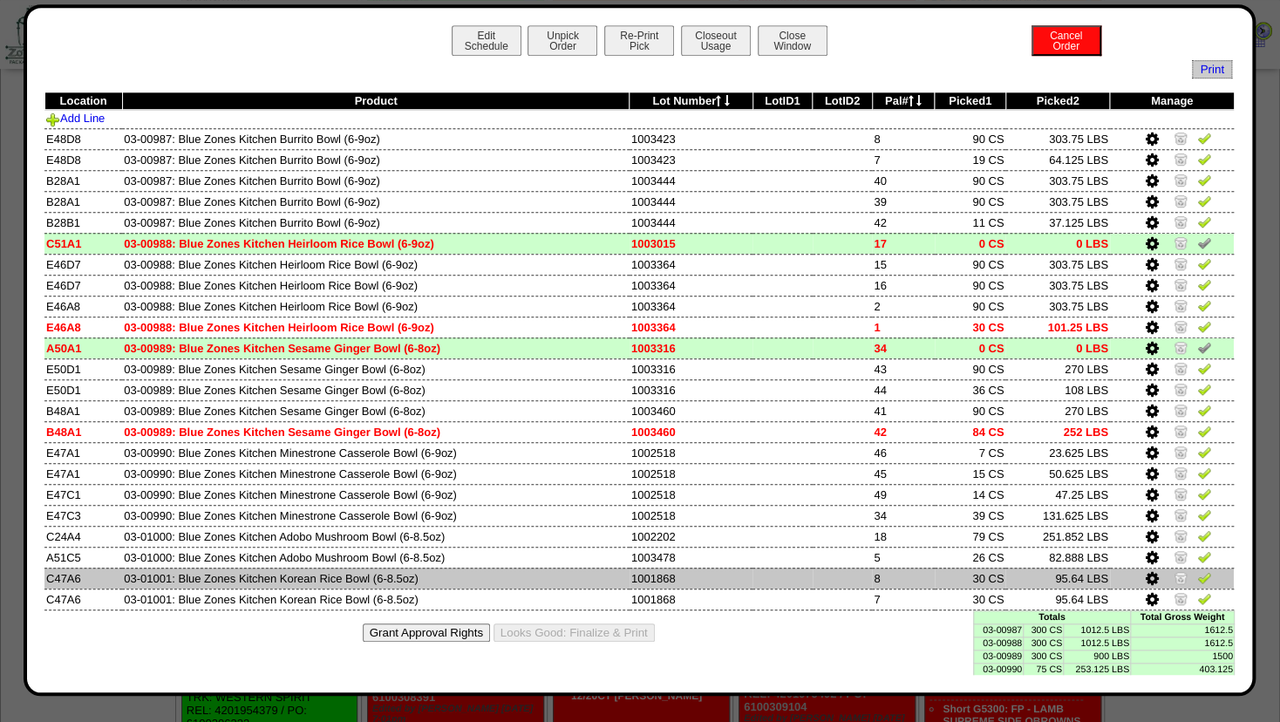
click at [1144, 578] on icon at bounding box center [1150, 579] width 13 height 16
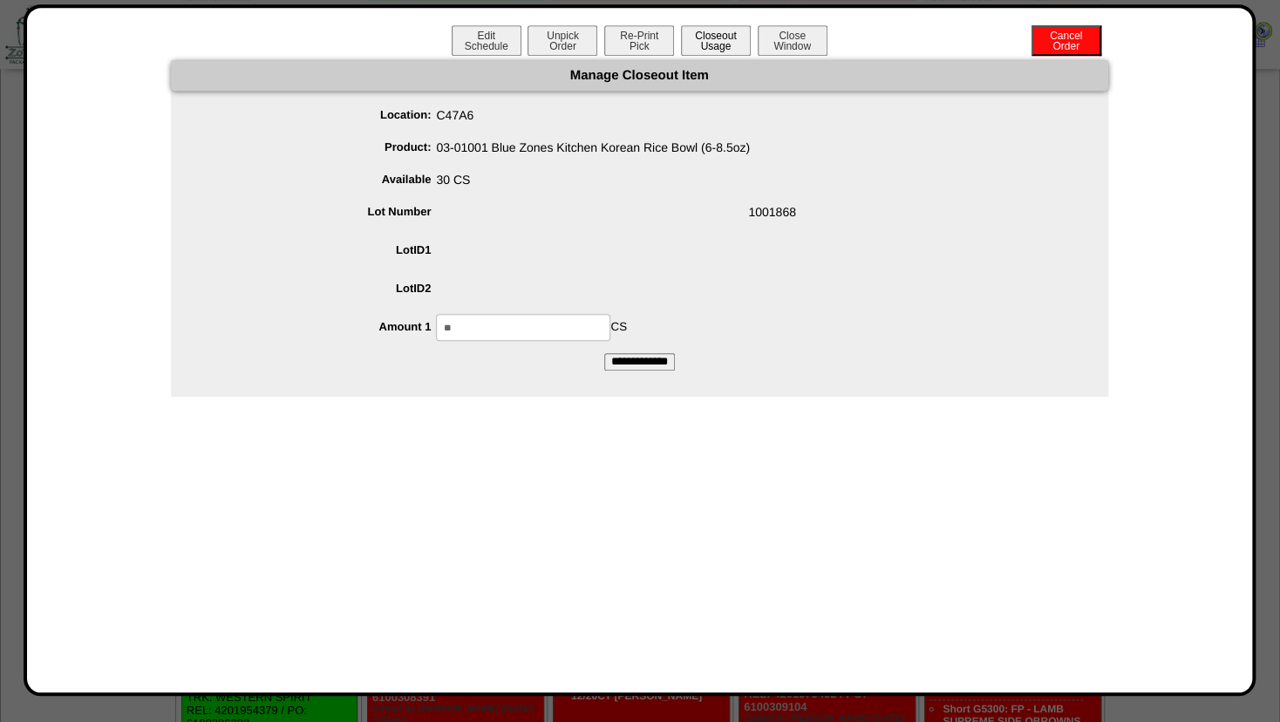
click at [717, 44] on button "Closeout Usage" at bounding box center [716, 40] width 70 height 31
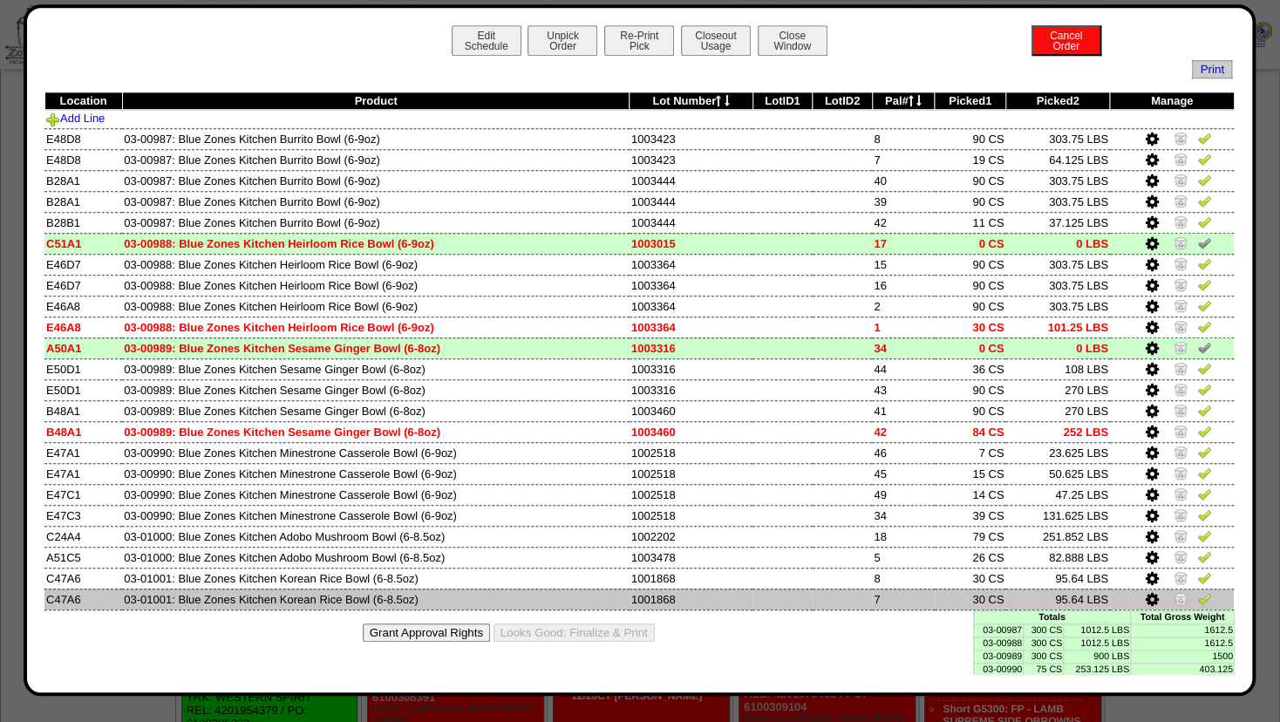
click at [1144, 597] on icon at bounding box center [1150, 600] width 13 height 16
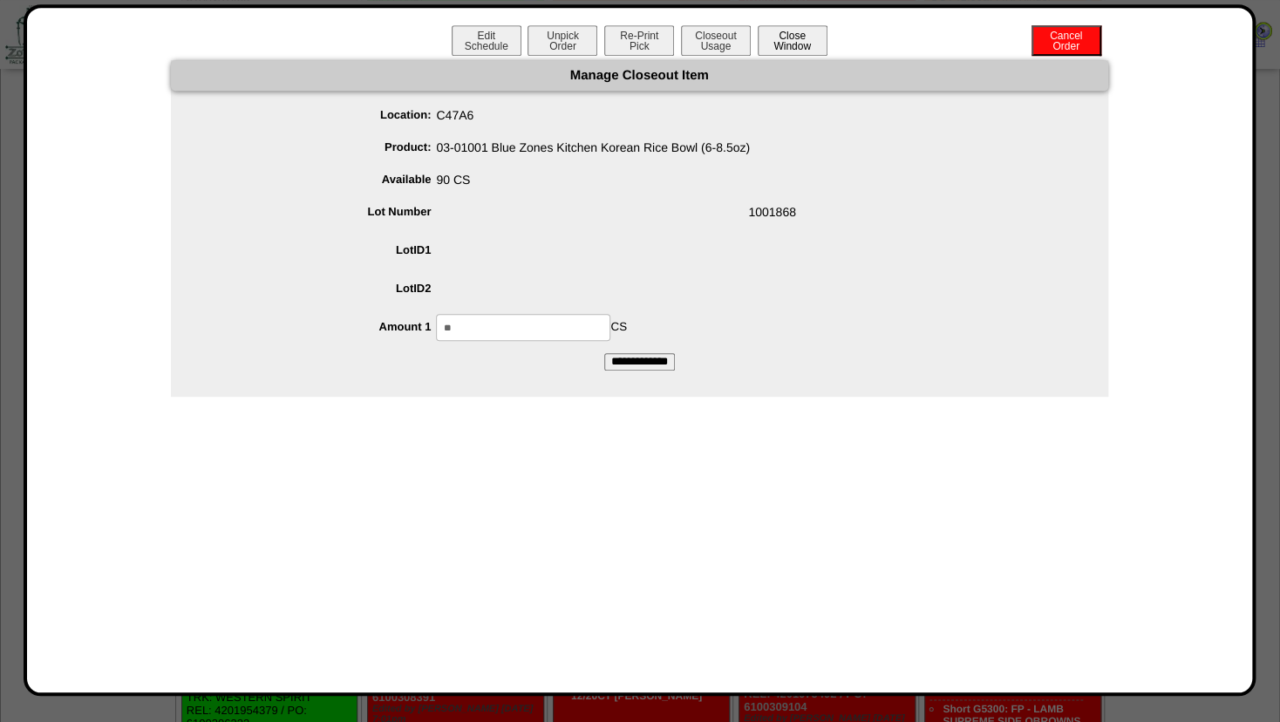
click at [790, 31] on button "Close Window" at bounding box center [792, 40] width 70 height 31
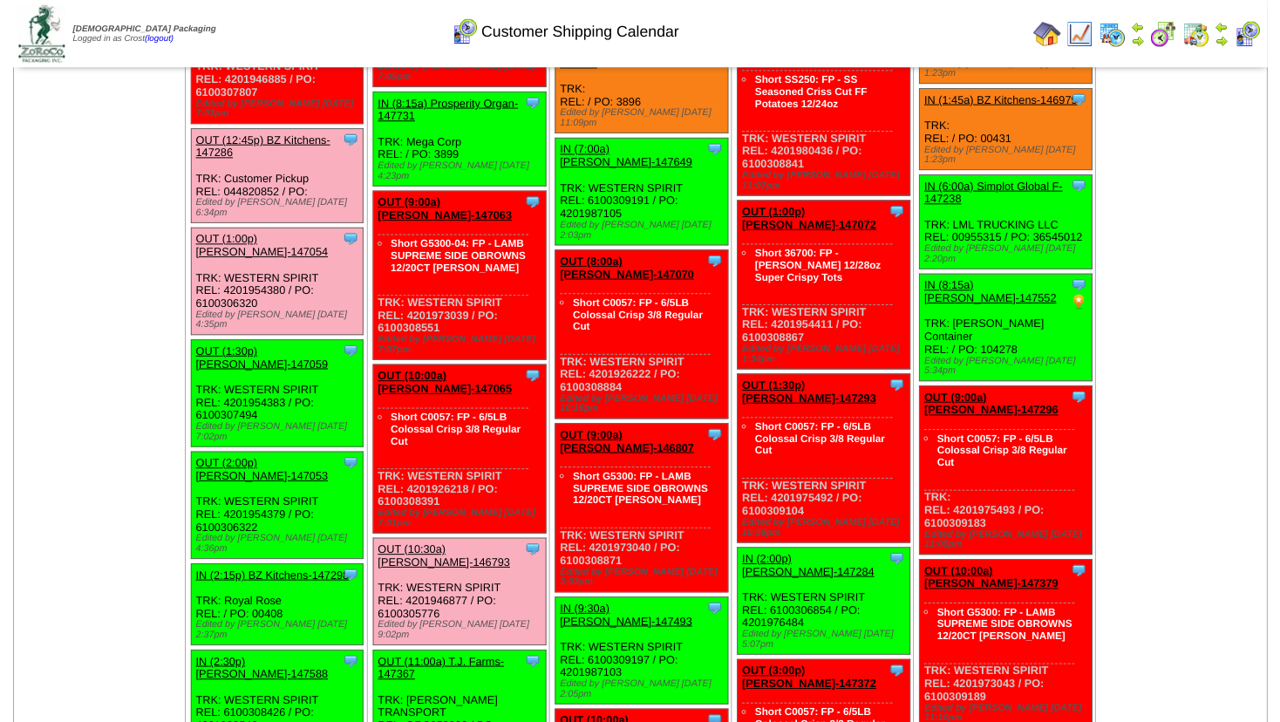
scroll to position [1056, 0]
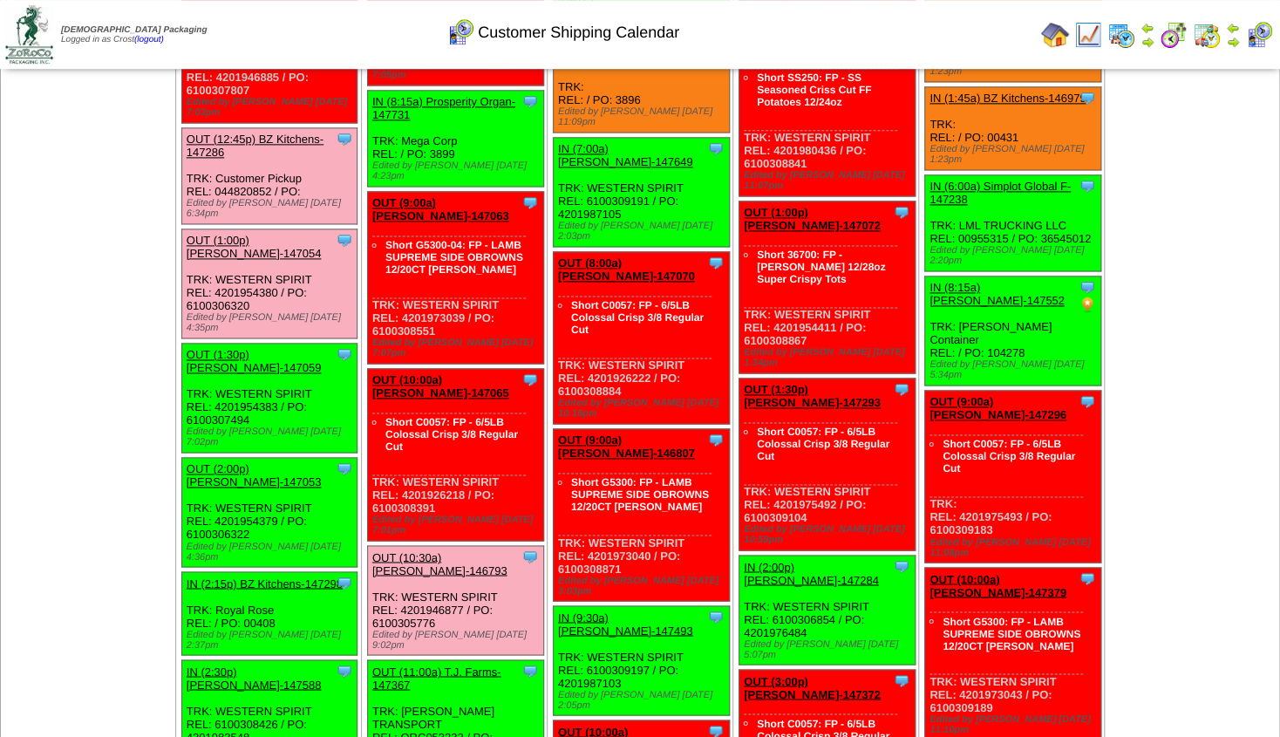
click at [248, 348] on link "OUT (1:30p) [PERSON_NAME]-147059" at bounding box center [254, 361] width 135 height 26
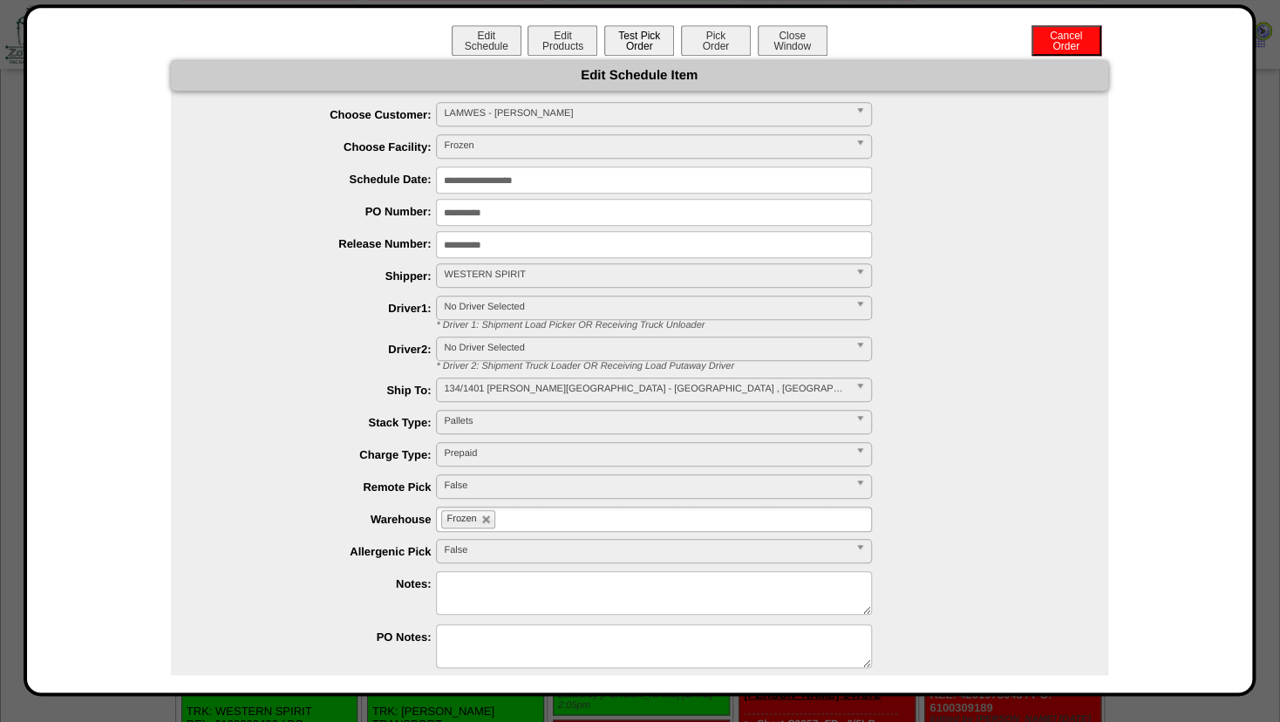
click at [635, 41] on button "Test Pick Order" at bounding box center [639, 40] width 70 height 31
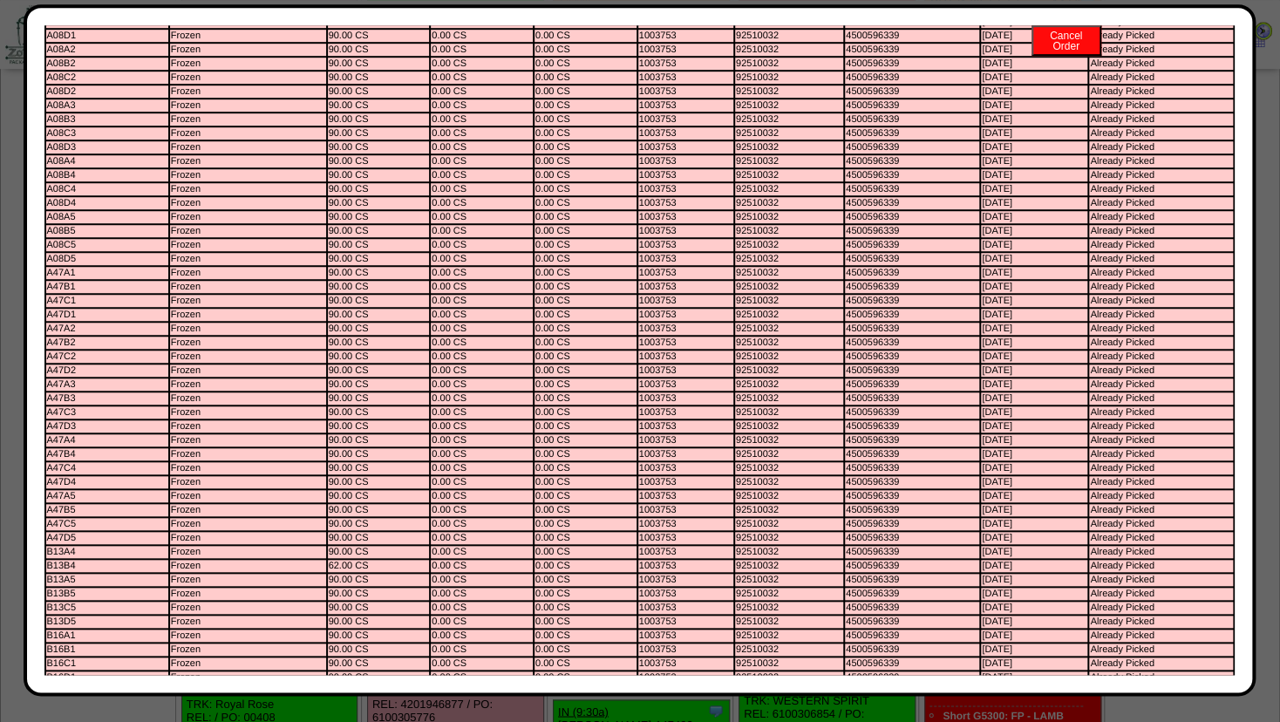
scroll to position [0, 0]
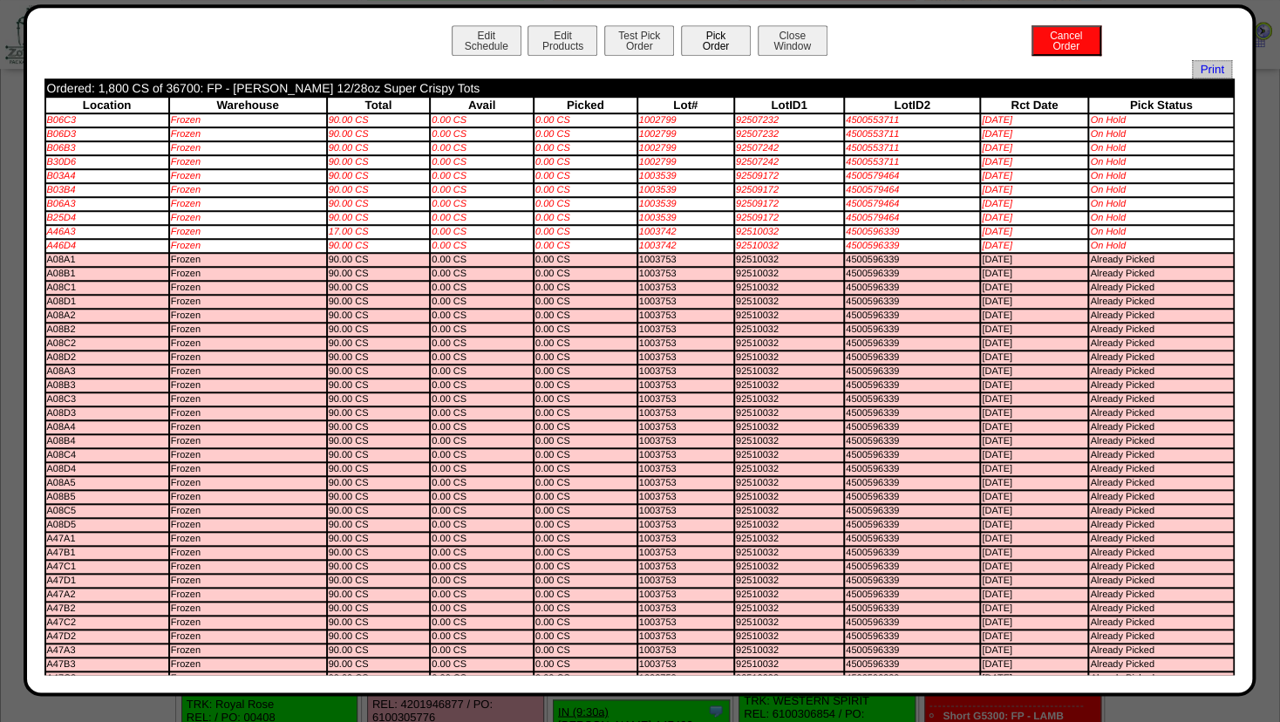
click at [701, 37] on button "Pick Order" at bounding box center [716, 40] width 70 height 31
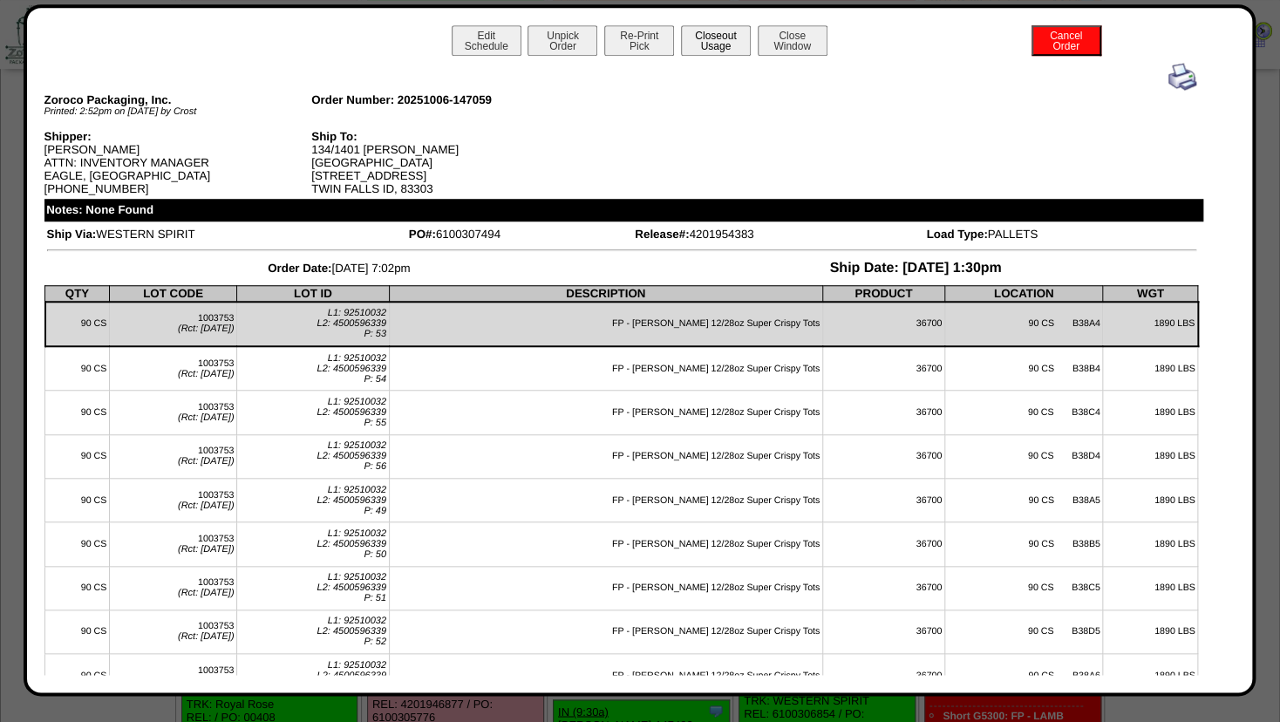
click at [711, 39] on button "Closeout Usage" at bounding box center [716, 40] width 70 height 31
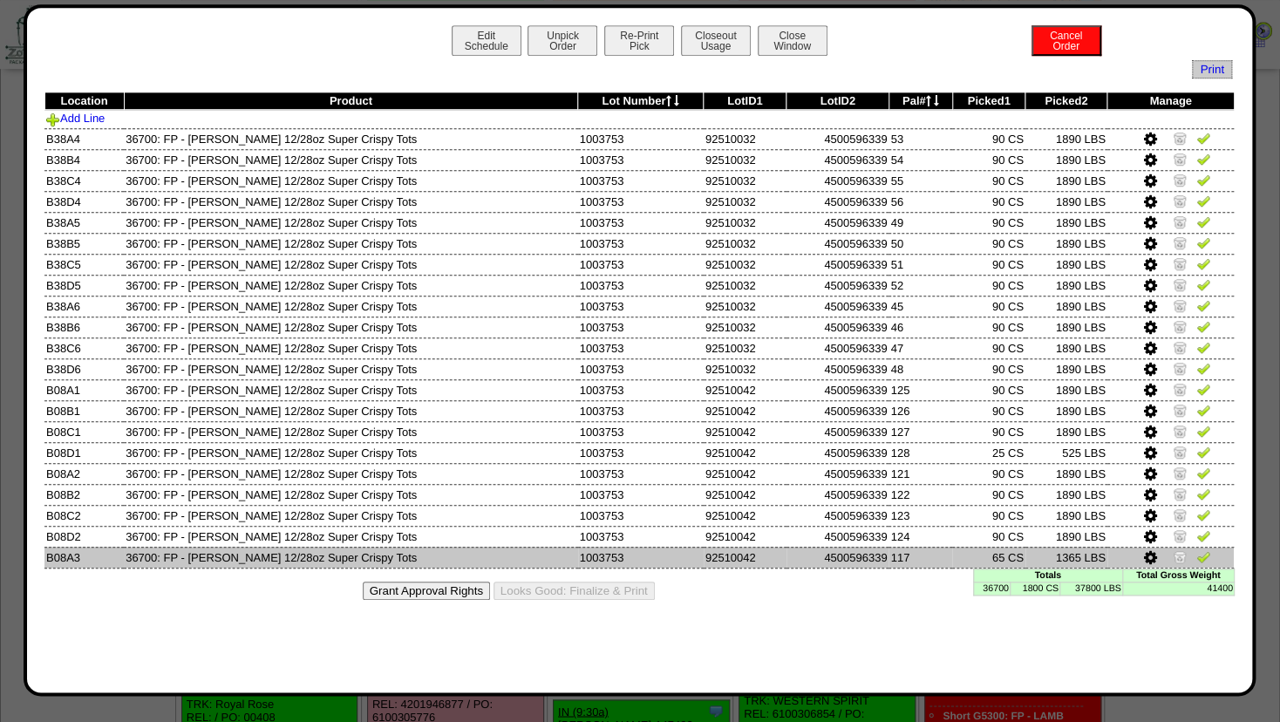
click at [1180, 553] on img at bounding box center [1179, 556] width 14 height 14
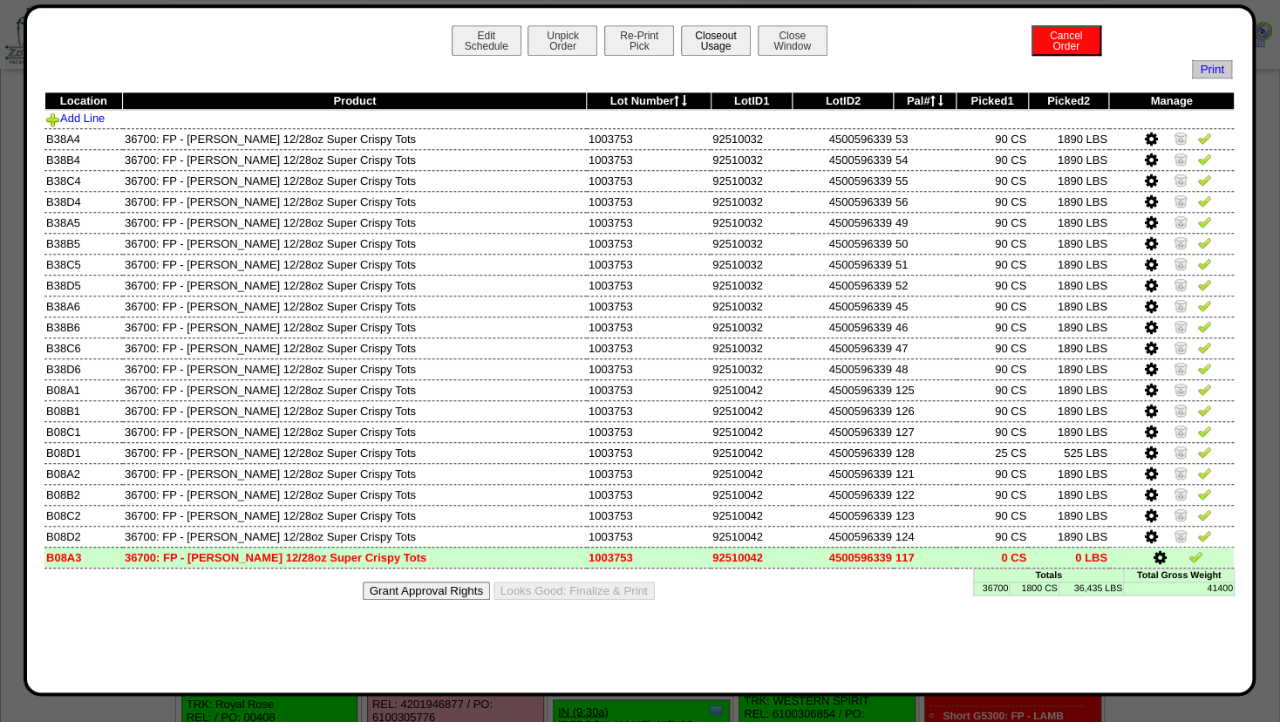
click at [696, 32] on button "Closeout Usage" at bounding box center [716, 40] width 70 height 31
click at [794, 37] on button "Close Window" at bounding box center [792, 40] width 70 height 31
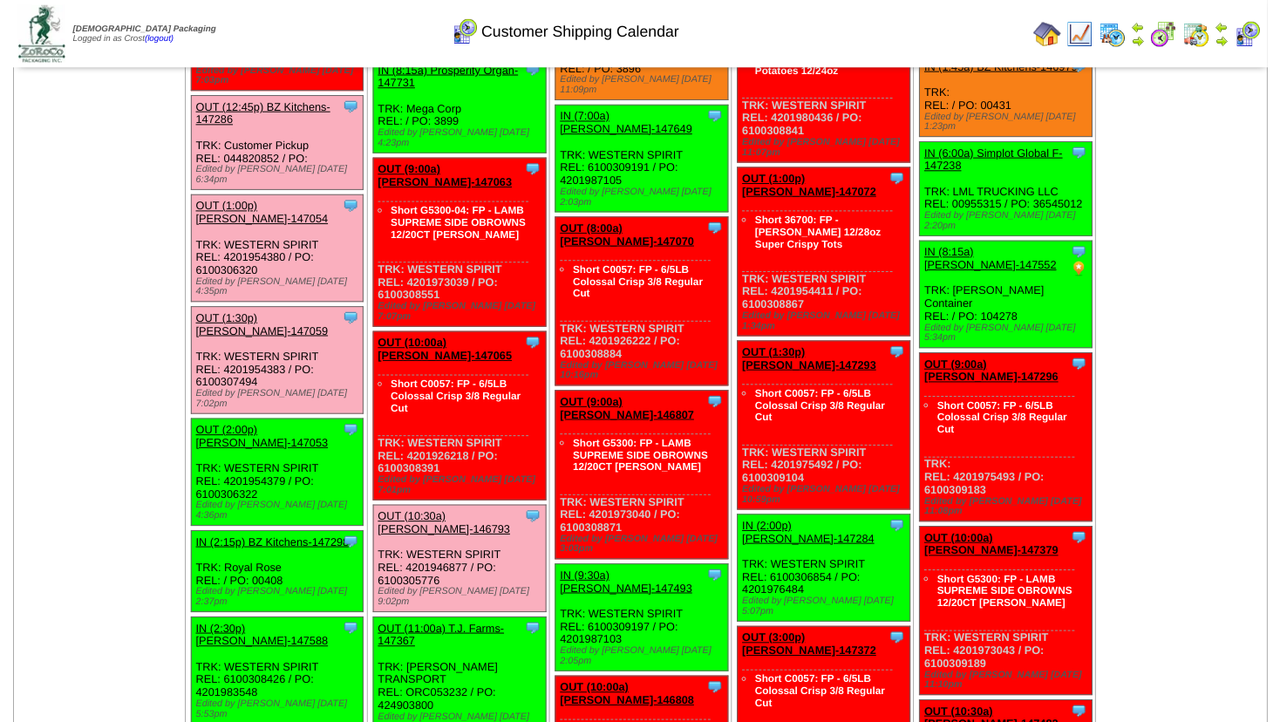
scroll to position [1089, 0]
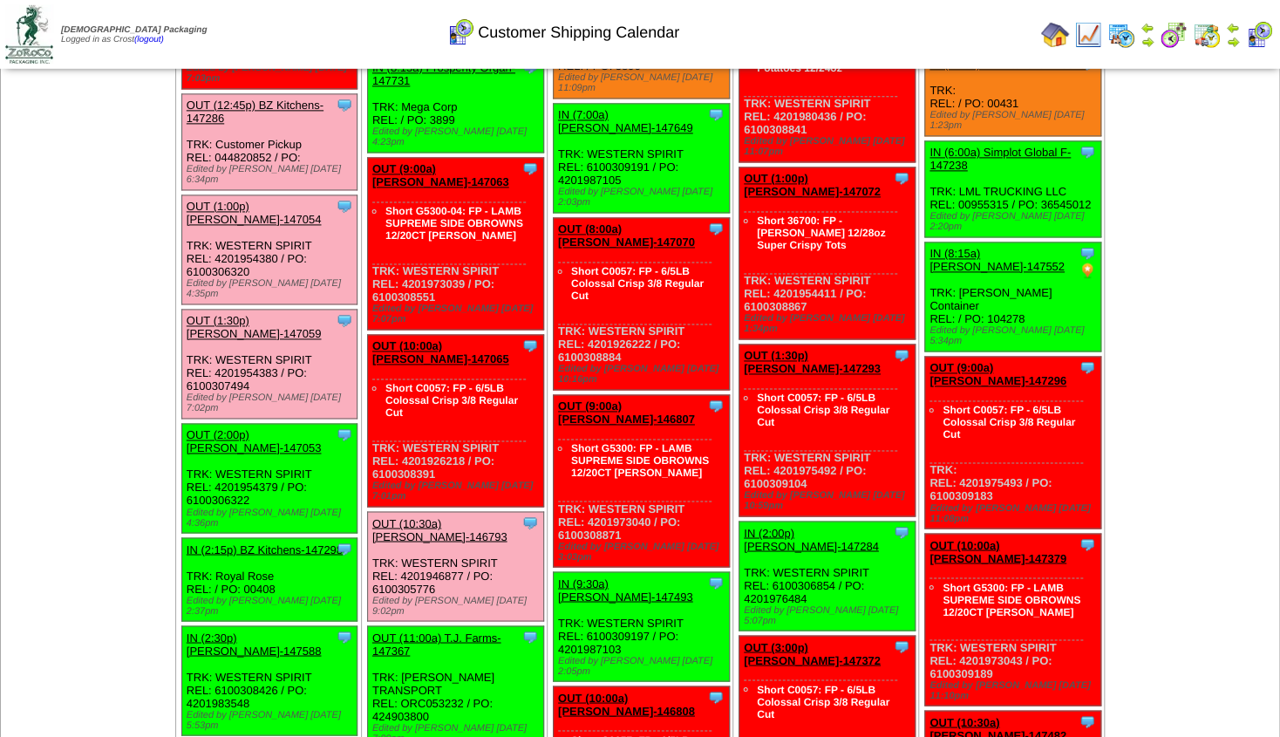
click at [230, 429] on link "OUT (2:00p) [PERSON_NAME]-147053" at bounding box center [254, 442] width 135 height 26
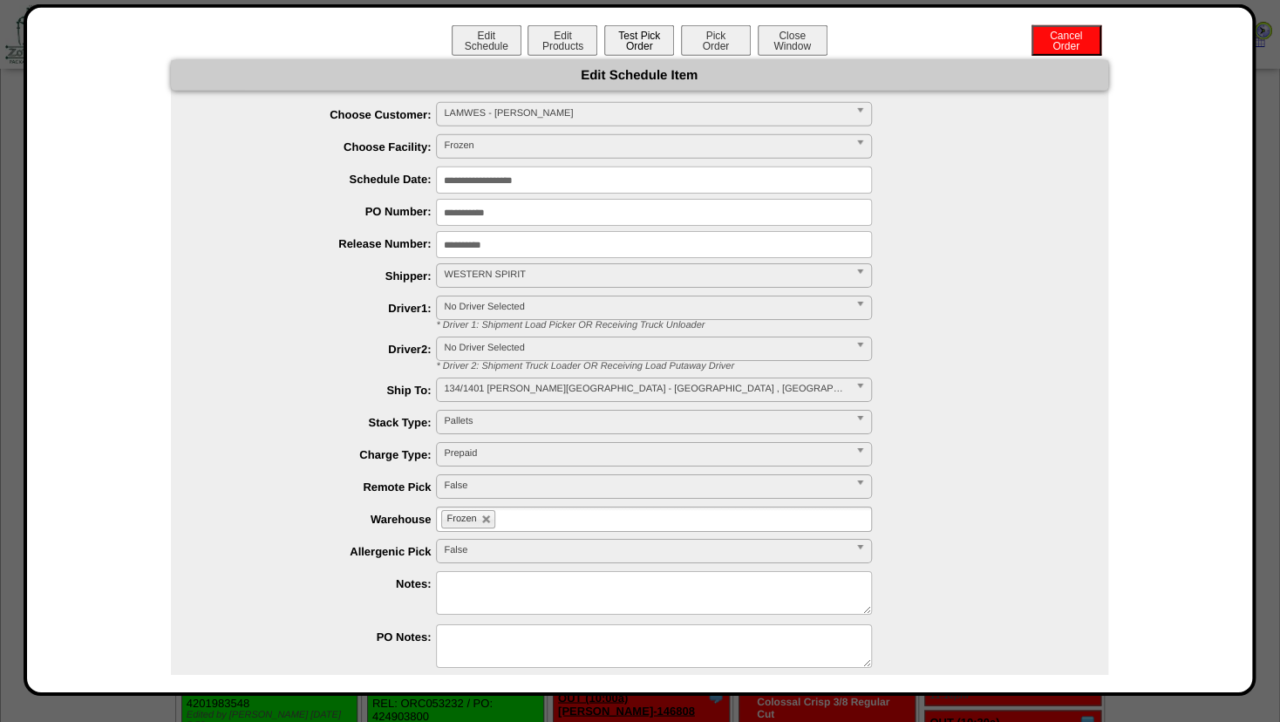
click at [630, 49] on button "Test Pick Order" at bounding box center [639, 40] width 70 height 31
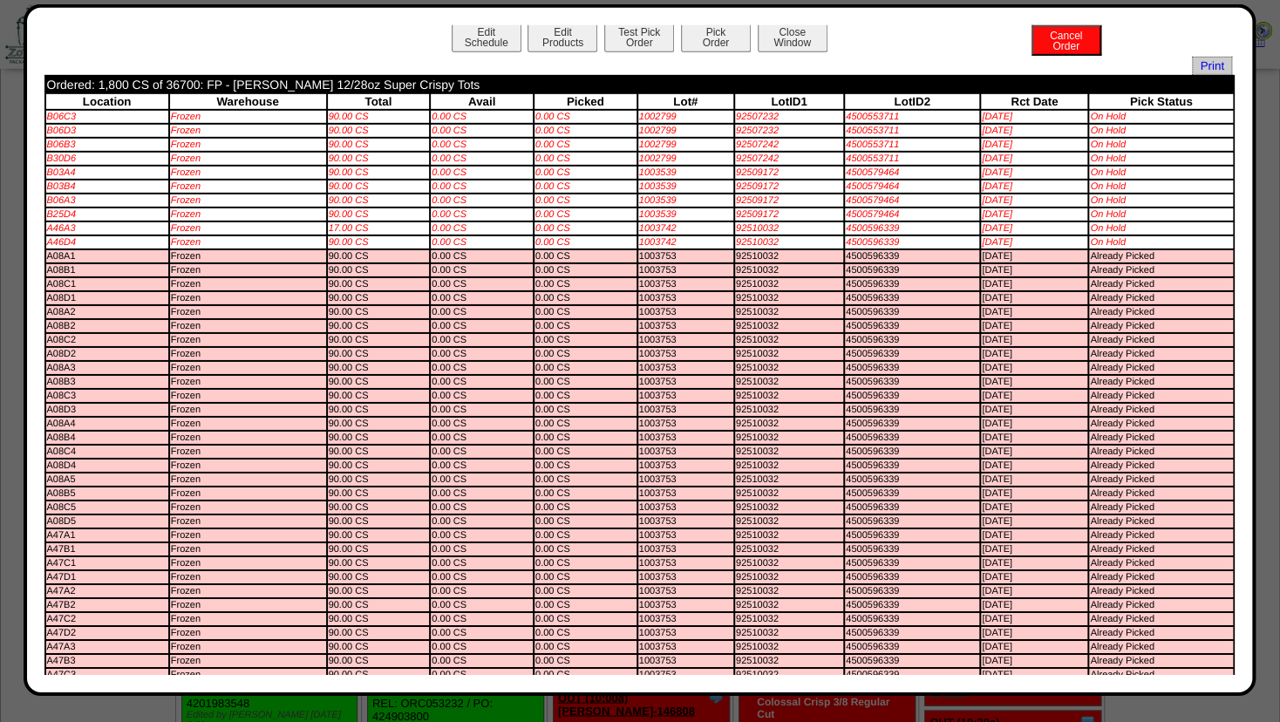
scroll to position [0, 0]
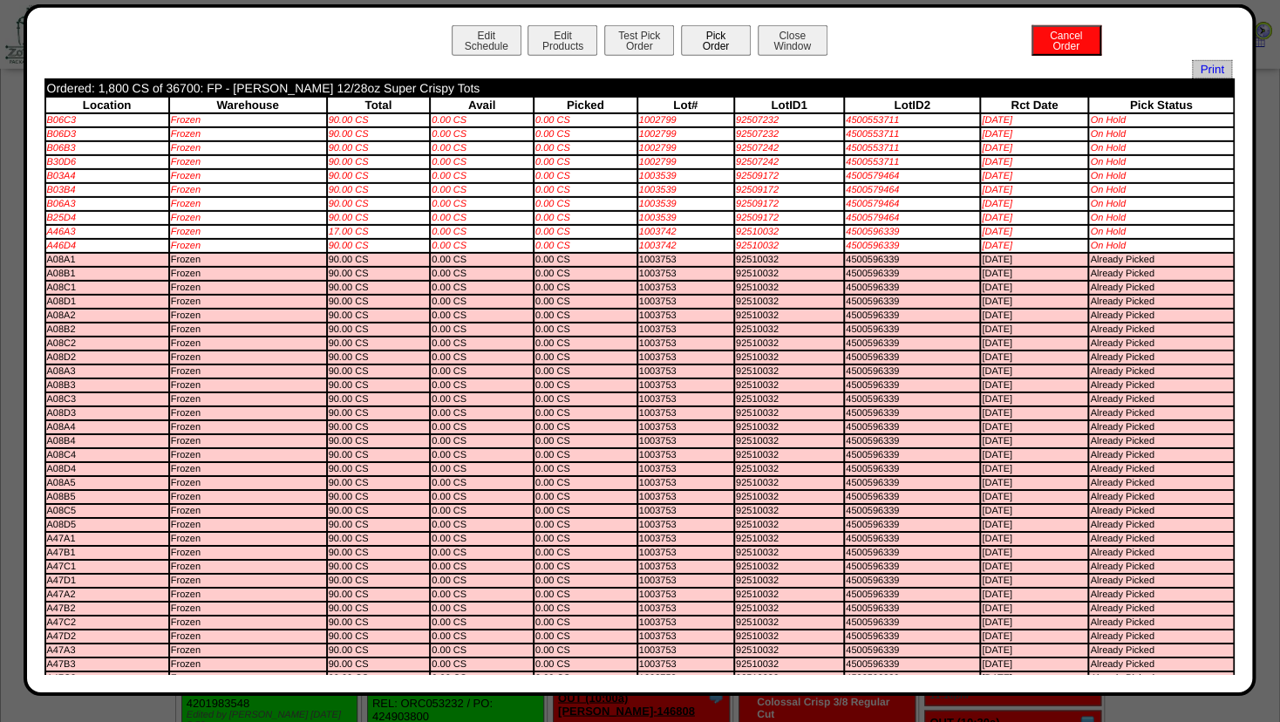
click at [705, 43] on button "Pick Order" at bounding box center [716, 40] width 70 height 31
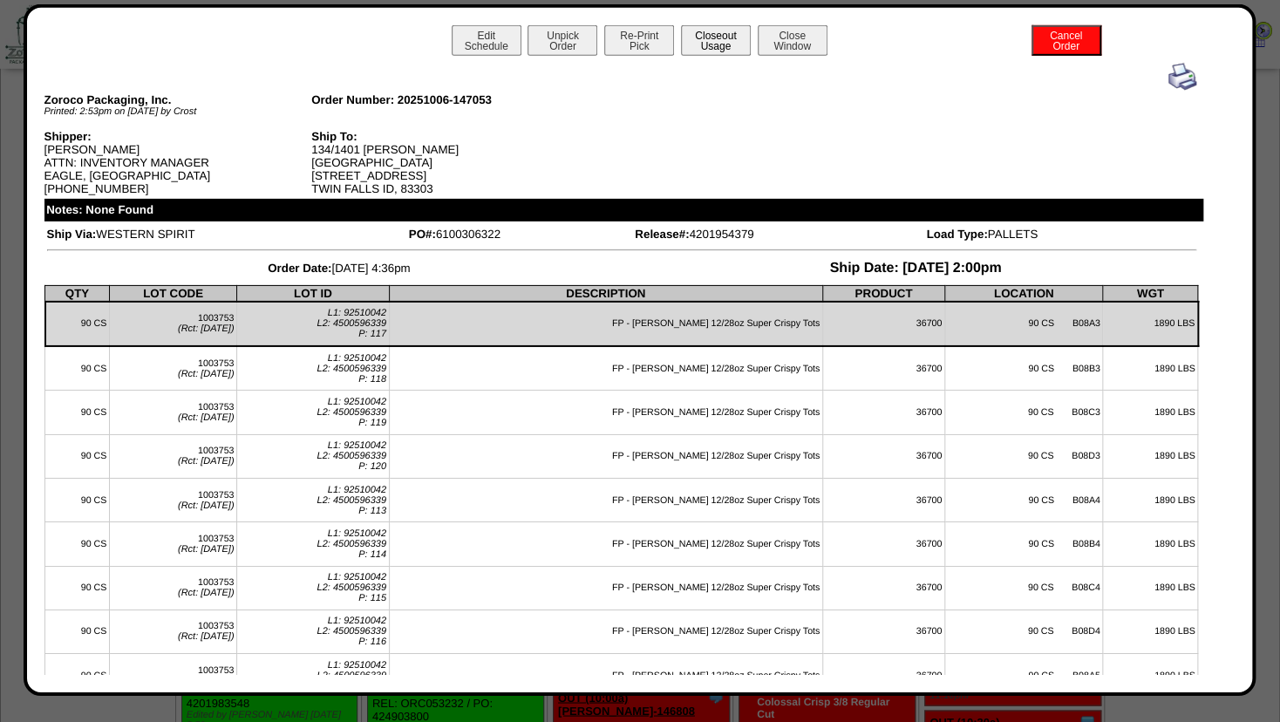
click at [711, 38] on button "Closeout Usage" at bounding box center [716, 40] width 70 height 31
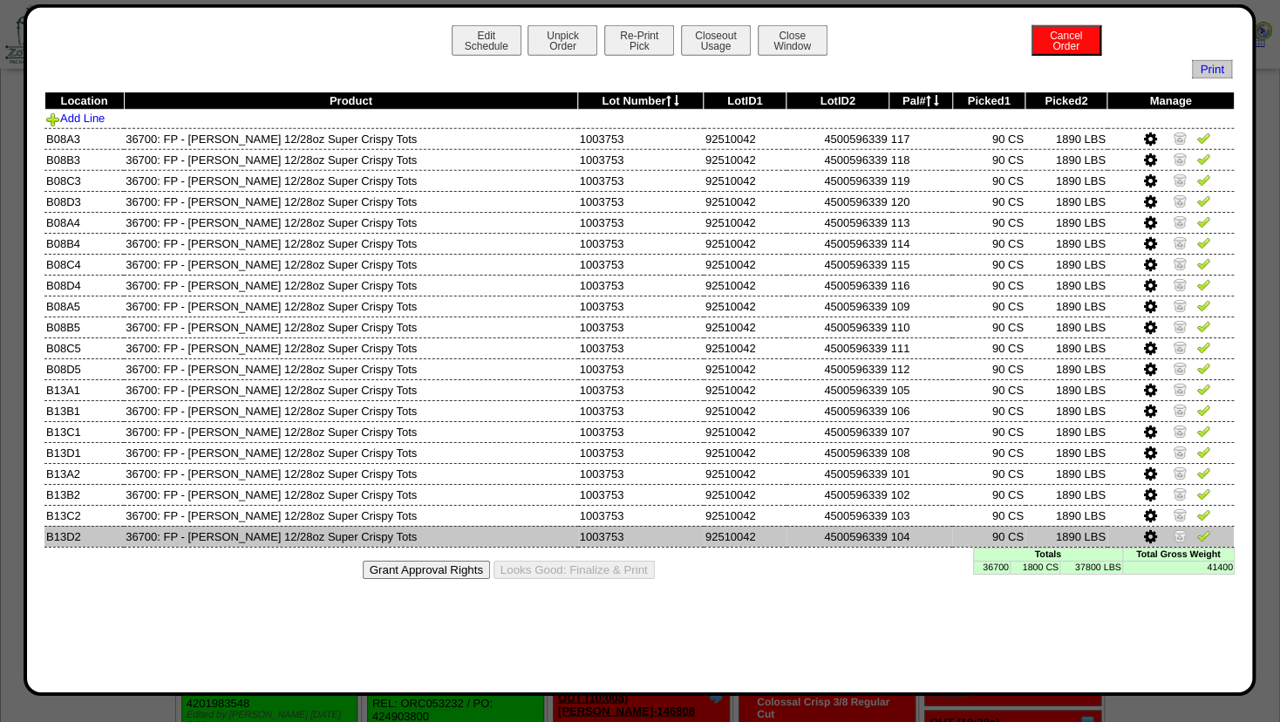
click at [1178, 540] on img at bounding box center [1179, 535] width 14 height 14
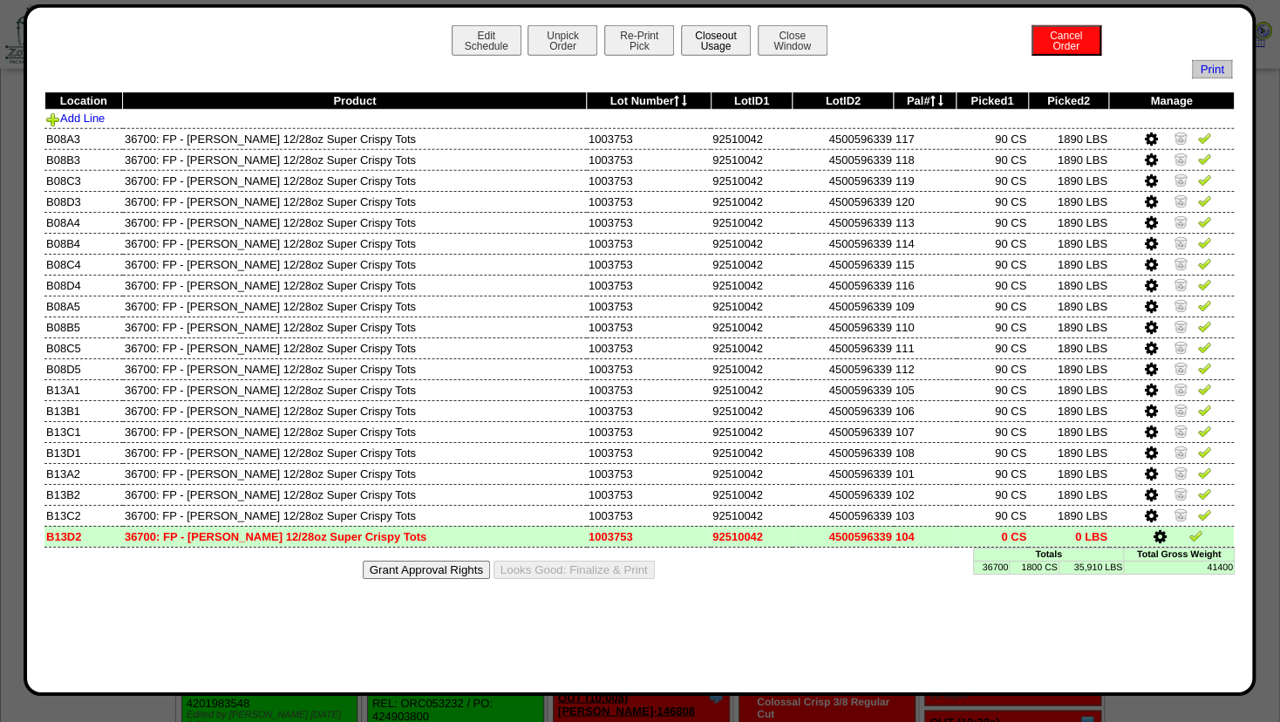
click at [711, 45] on button "Closeout Usage" at bounding box center [716, 40] width 70 height 31
click at [808, 46] on button "Close Window" at bounding box center [792, 40] width 70 height 31
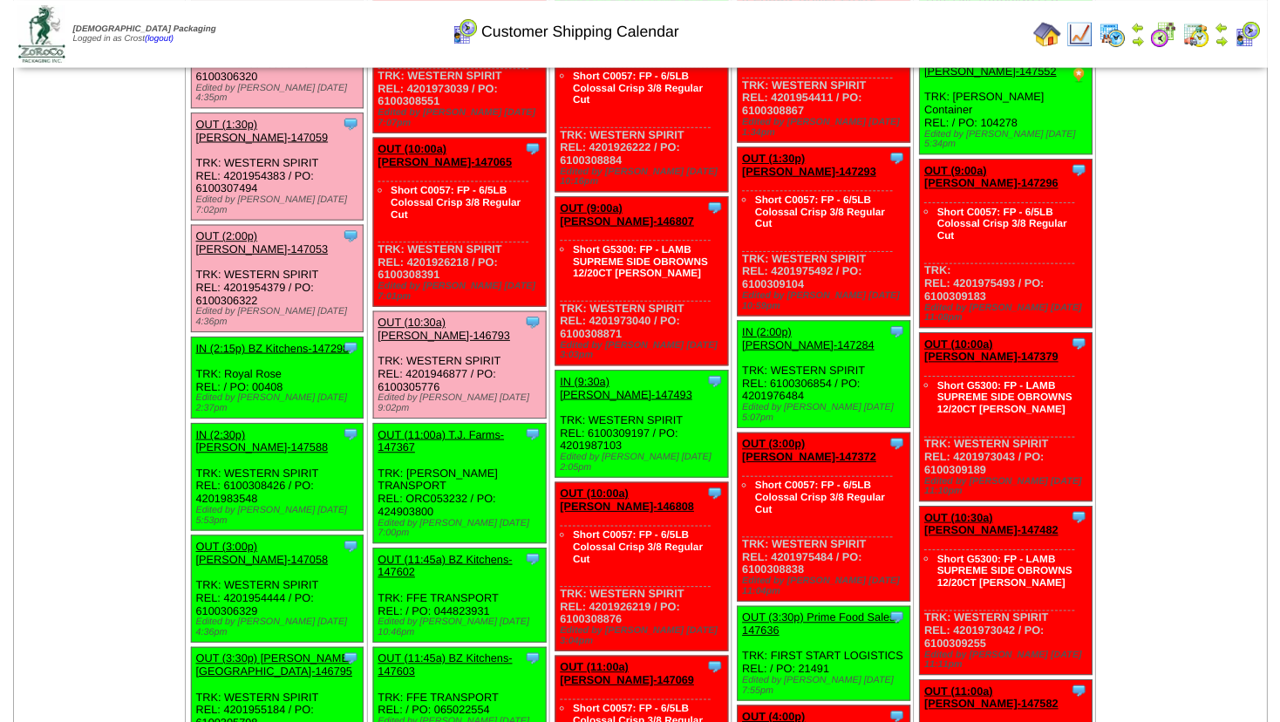
scroll to position [1274, 0]
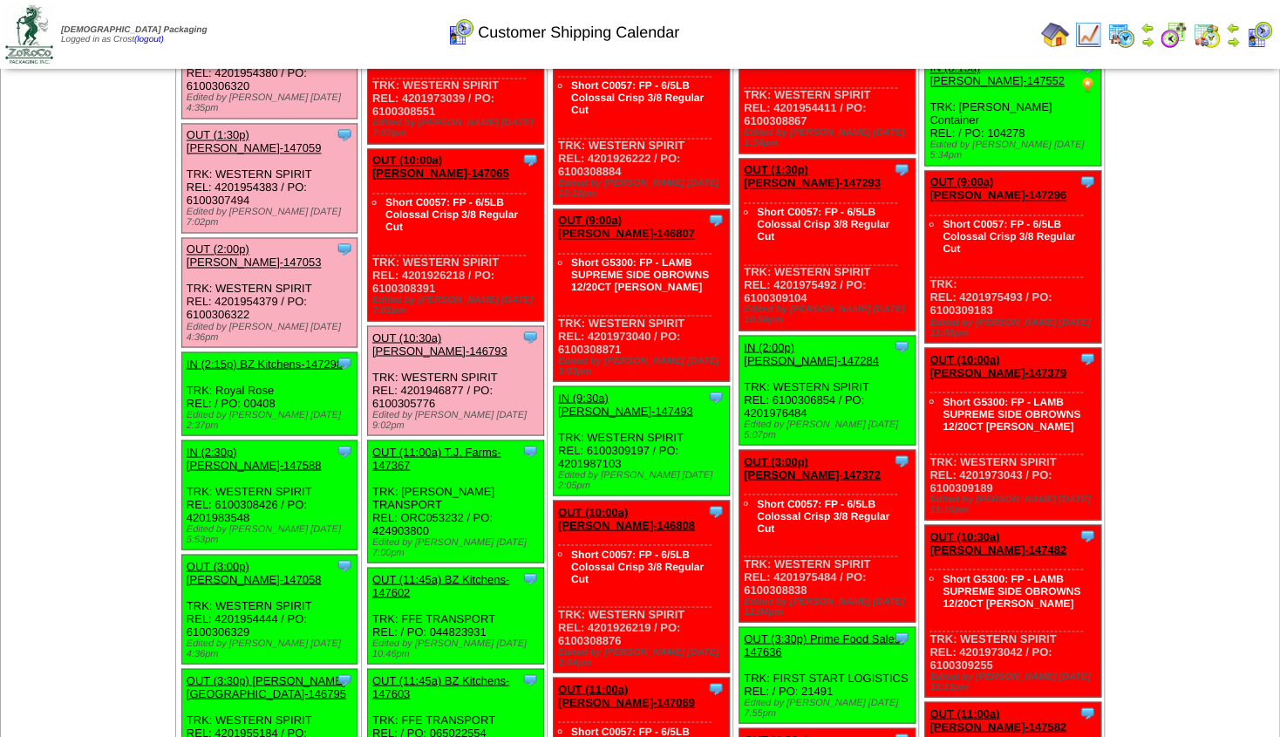
click at [230, 560] on link "OUT (3:00p) [PERSON_NAME]-147058" at bounding box center [254, 573] width 135 height 26
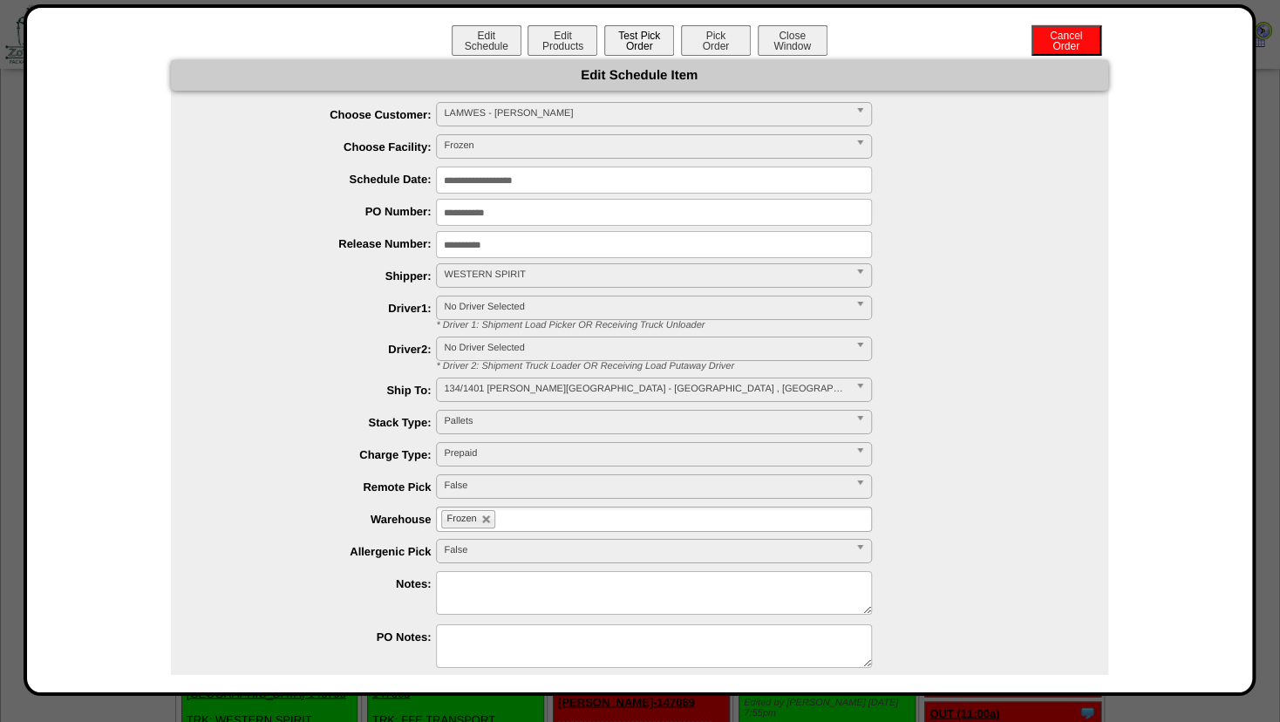
click at [645, 44] on button "Test Pick Order" at bounding box center [639, 40] width 70 height 31
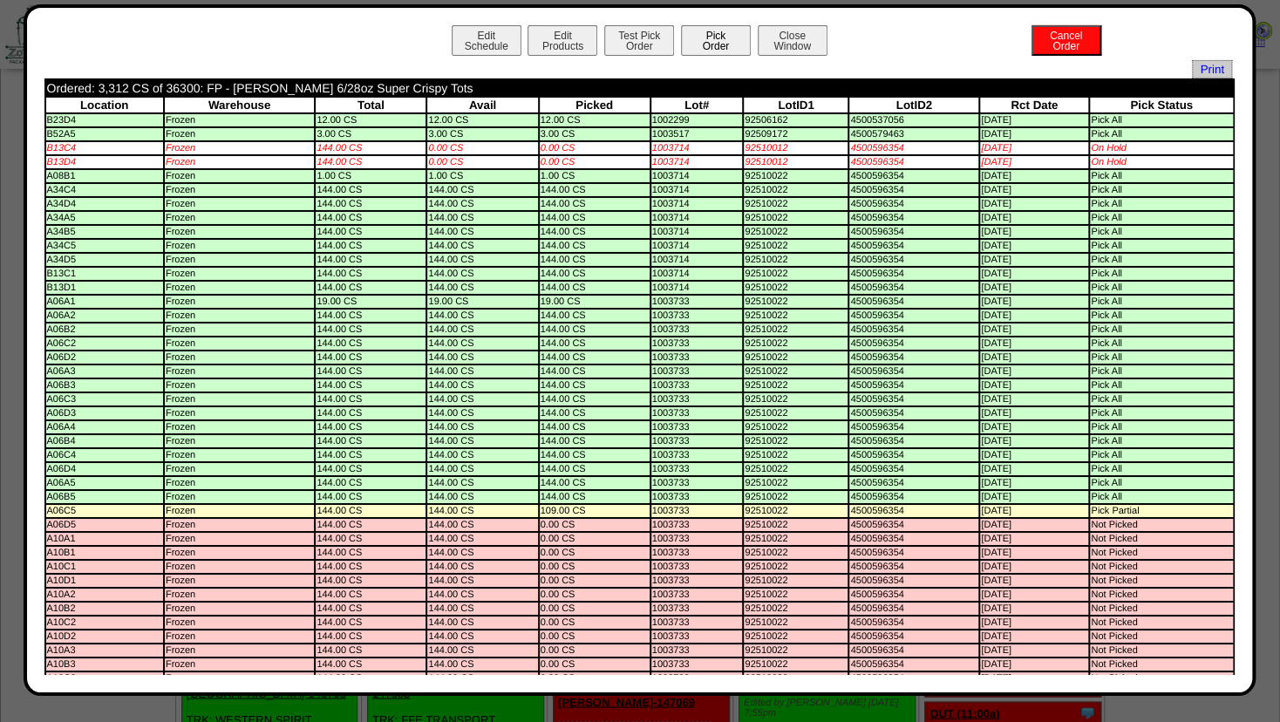
click at [709, 40] on button "Pick Order" at bounding box center [716, 40] width 70 height 31
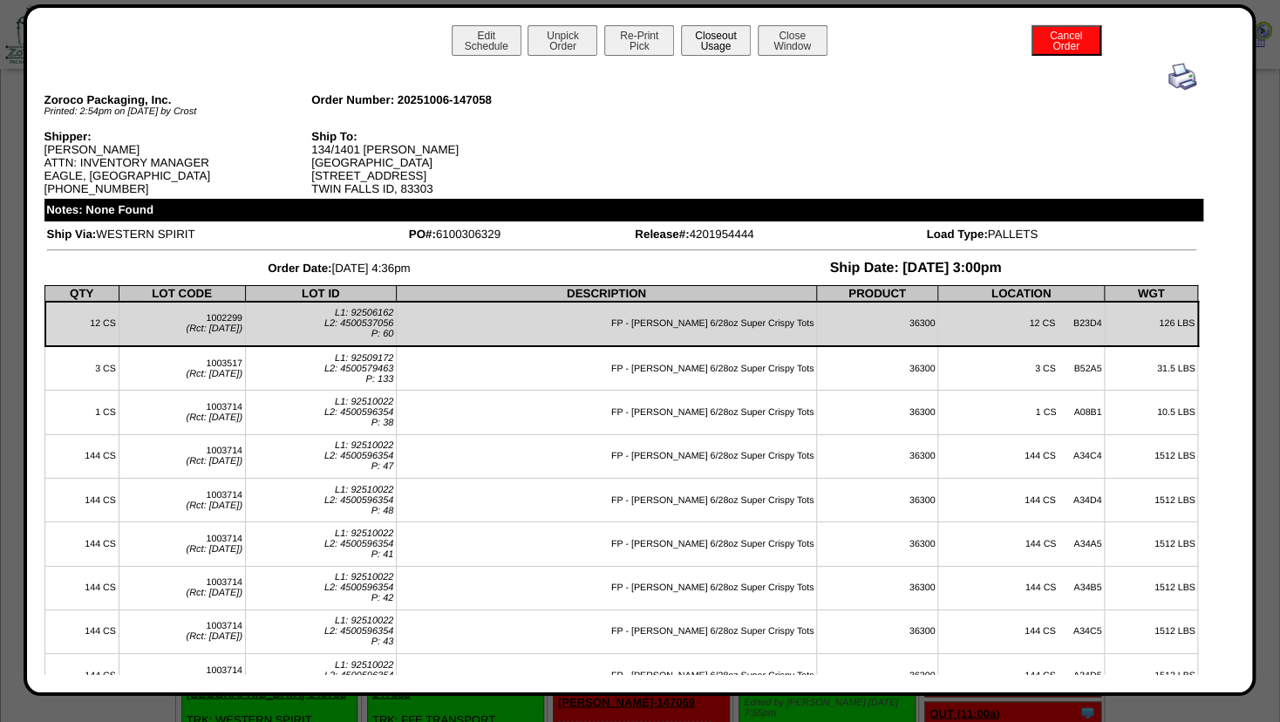
click at [710, 46] on button "Closeout Usage" at bounding box center [716, 40] width 70 height 31
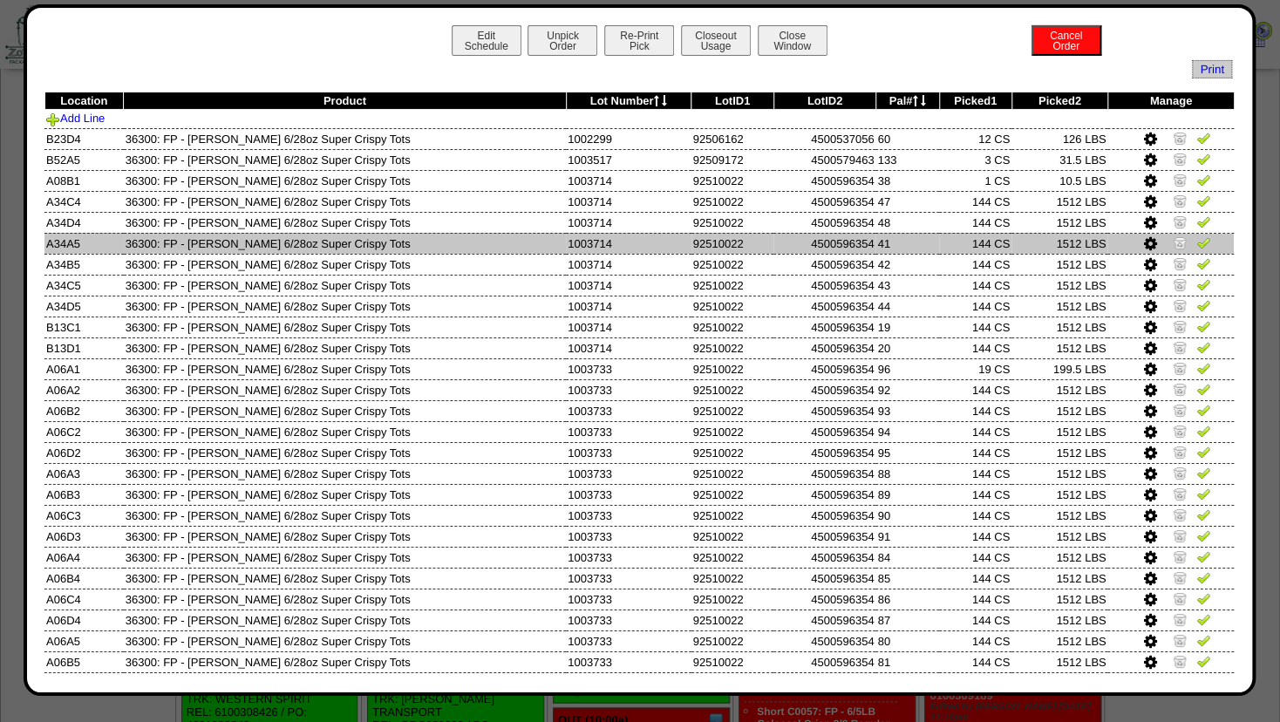
scroll to position [992, 0]
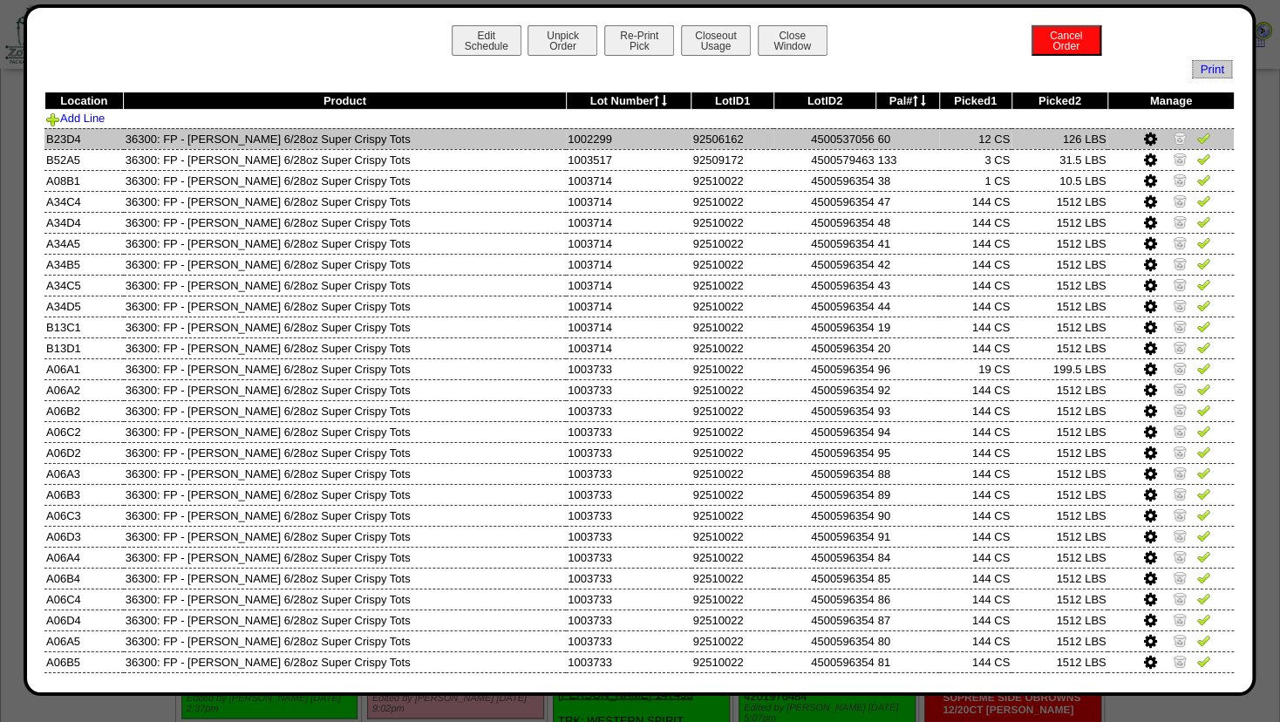
click at [1172, 136] on img at bounding box center [1179, 138] width 14 height 14
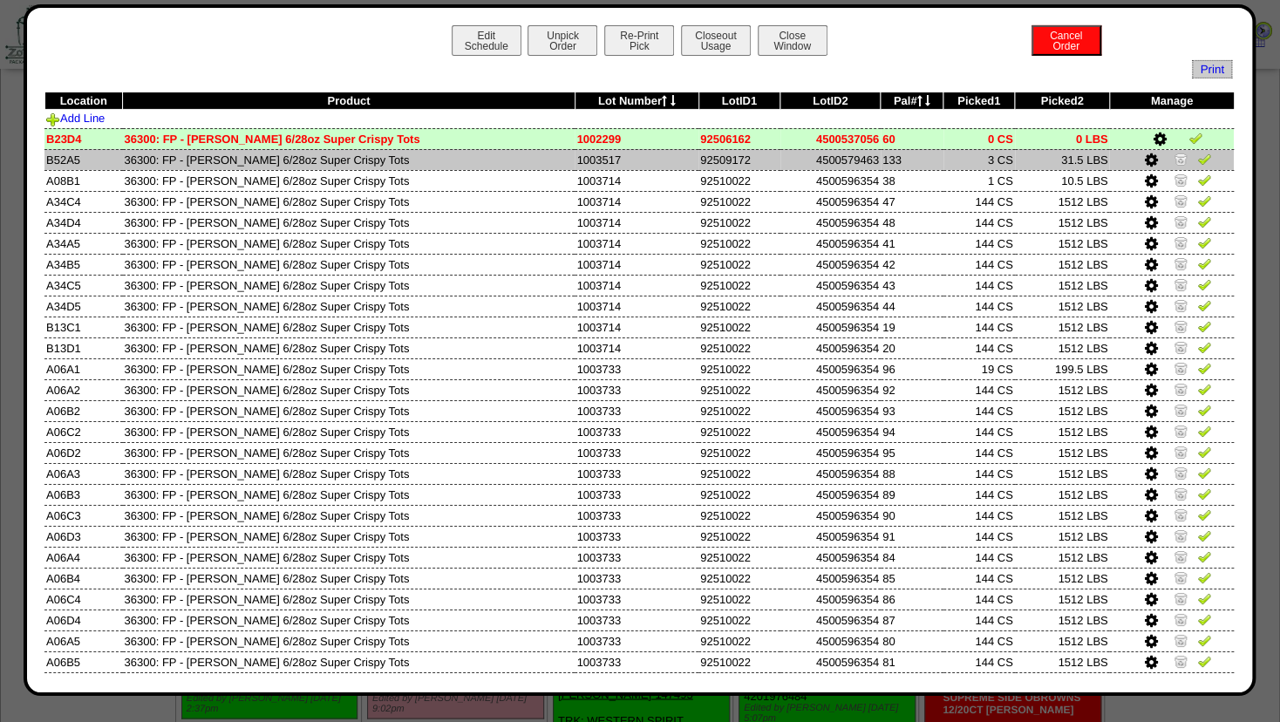
click at [1173, 154] on img at bounding box center [1180, 159] width 14 height 14
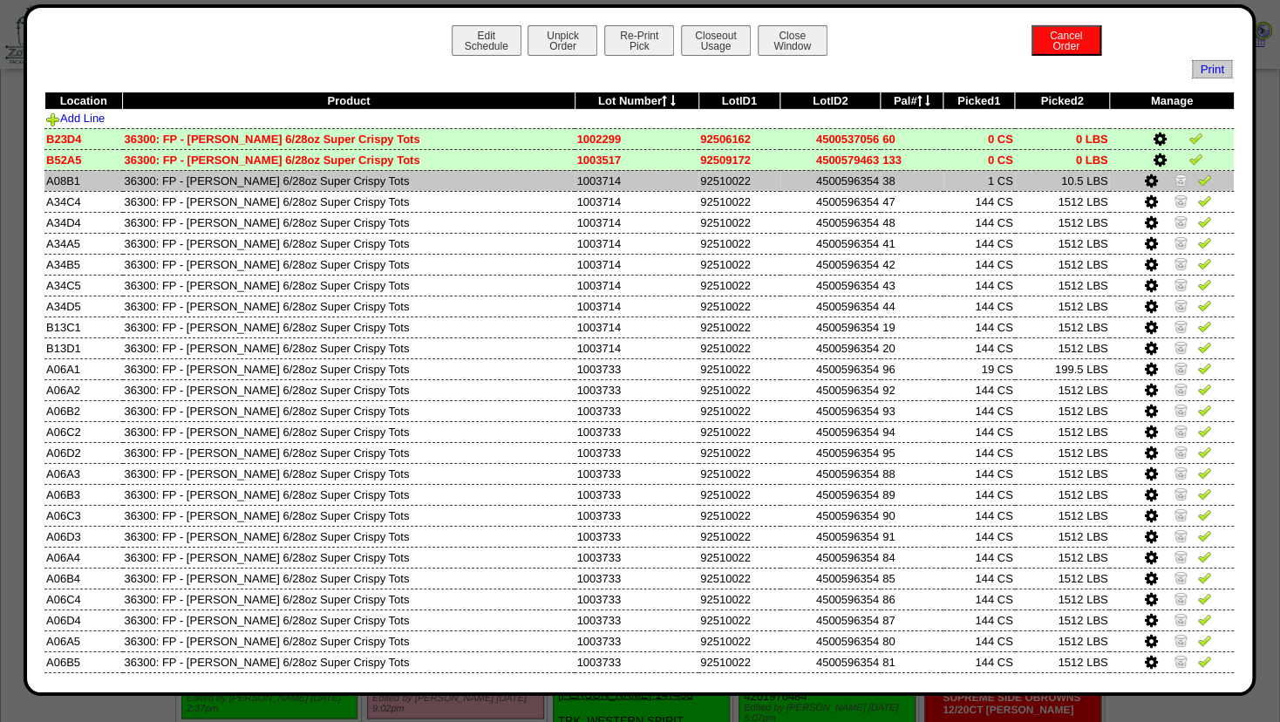
click at [1173, 176] on img at bounding box center [1180, 180] width 14 height 14
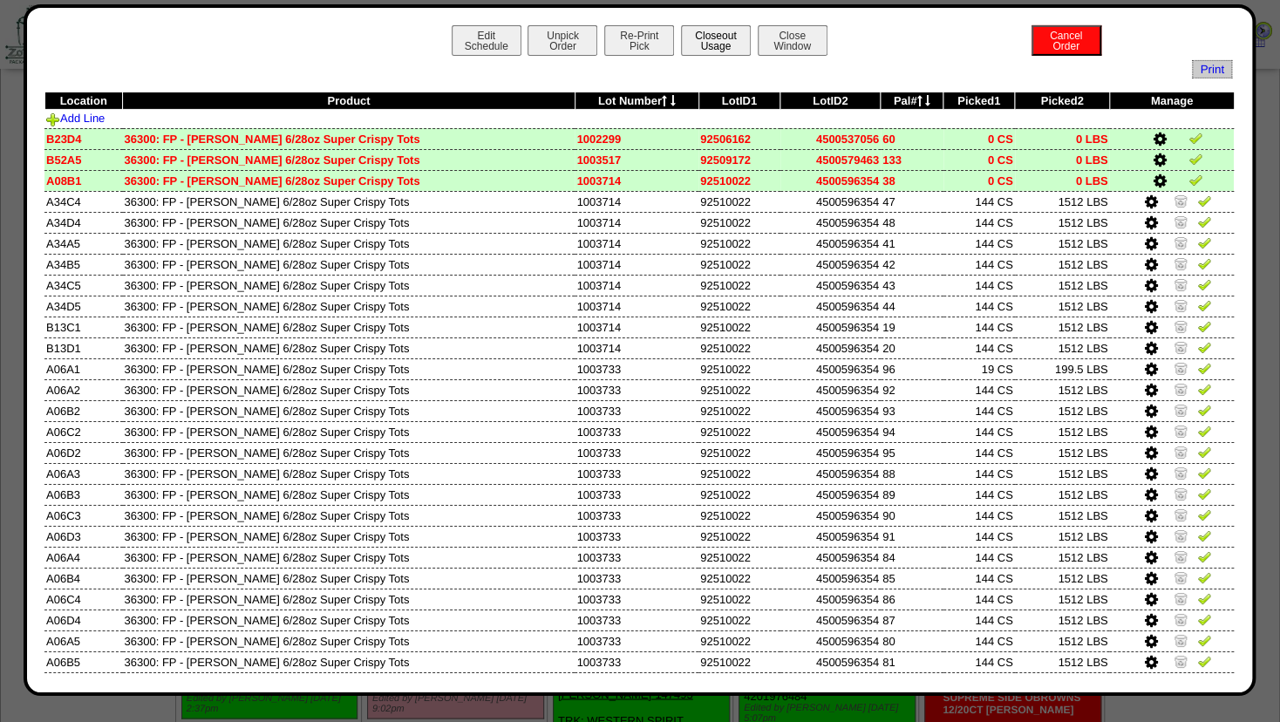
click at [716, 49] on button "Closeout Usage" at bounding box center [716, 40] width 70 height 31
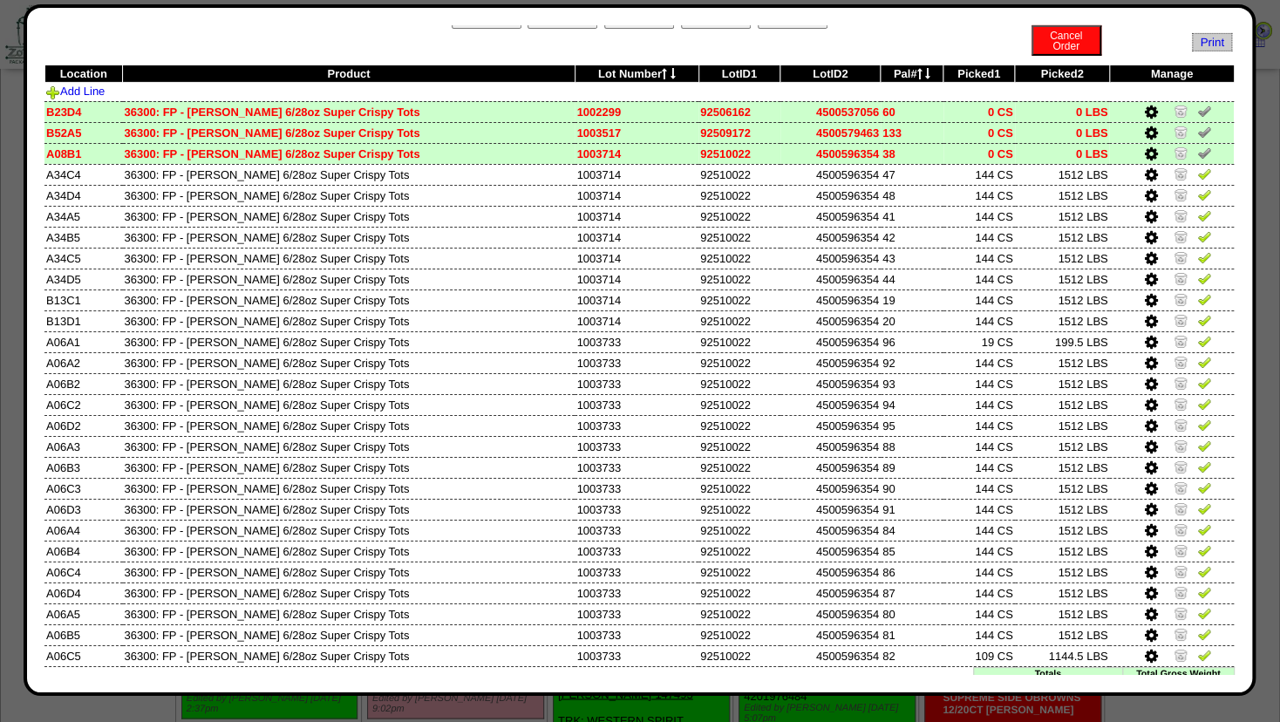
scroll to position [65, 0]
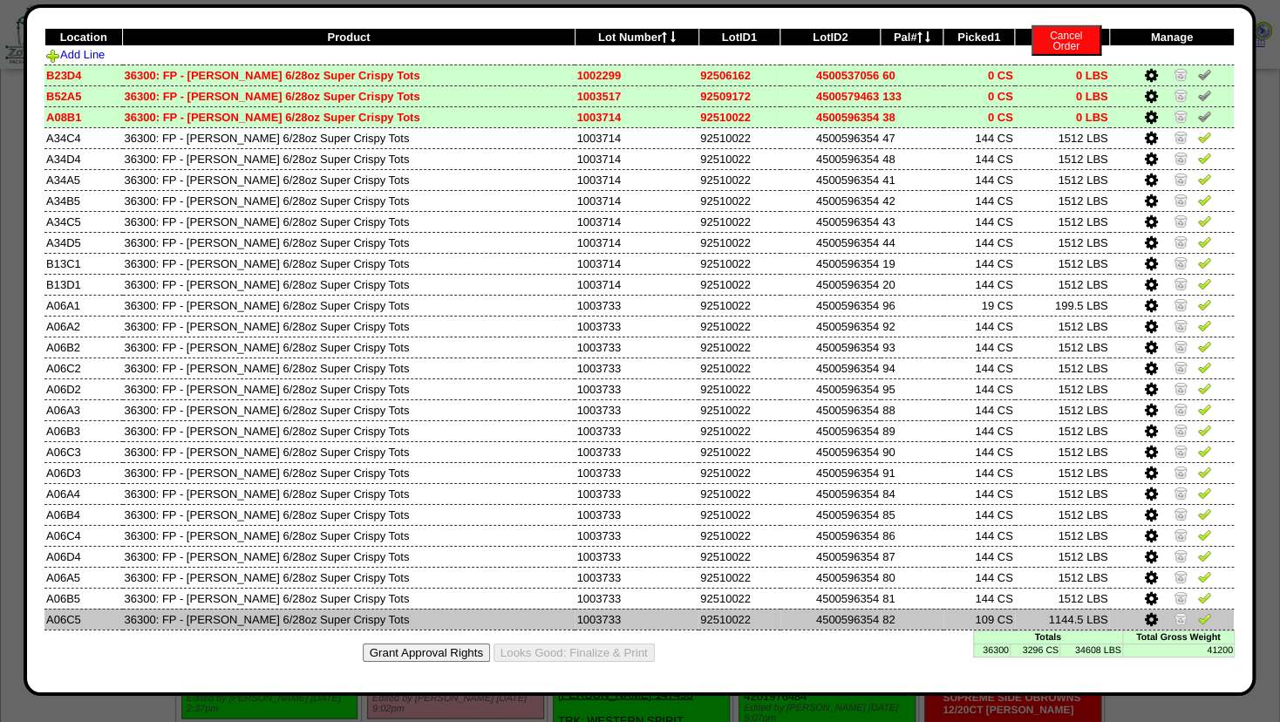
click at [1173, 616] on img at bounding box center [1180, 618] width 14 height 14
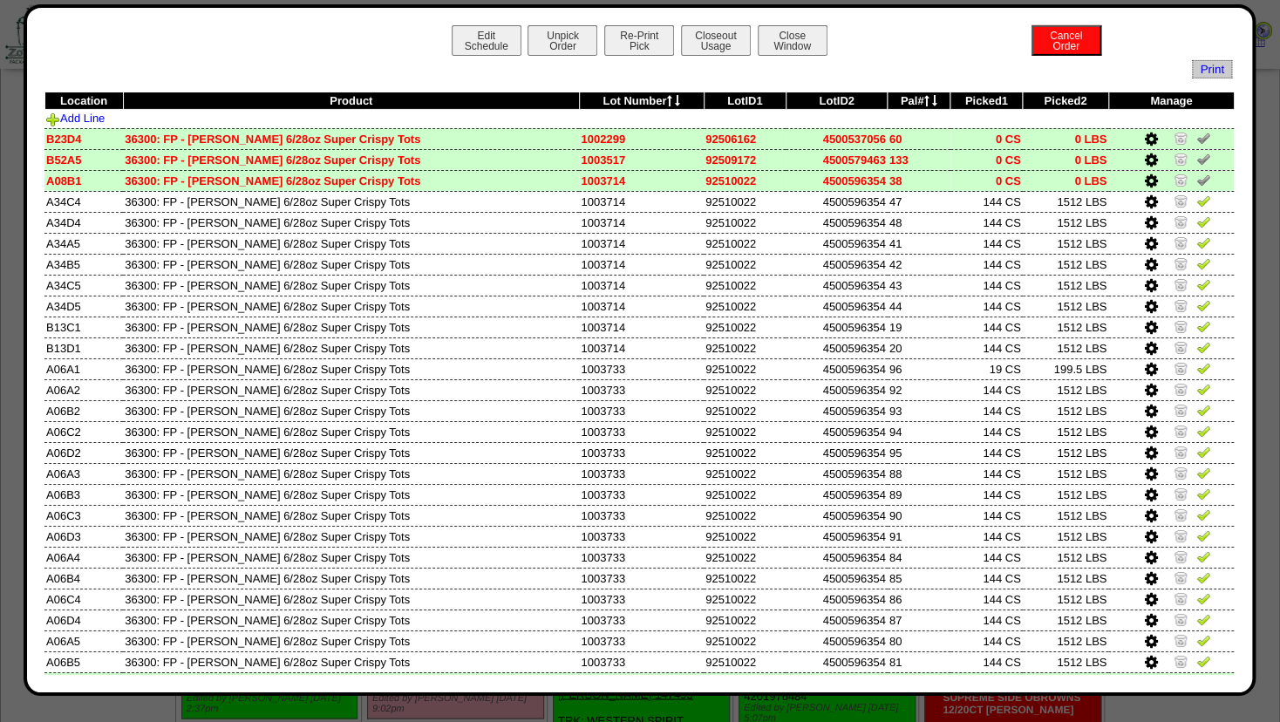
scroll to position [0, 0]
click at [708, 44] on button "Closeout Usage" at bounding box center [716, 40] width 70 height 31
click at [773, 44] on button "Close Window" at bounding box center [792, 40] width 70 height 31
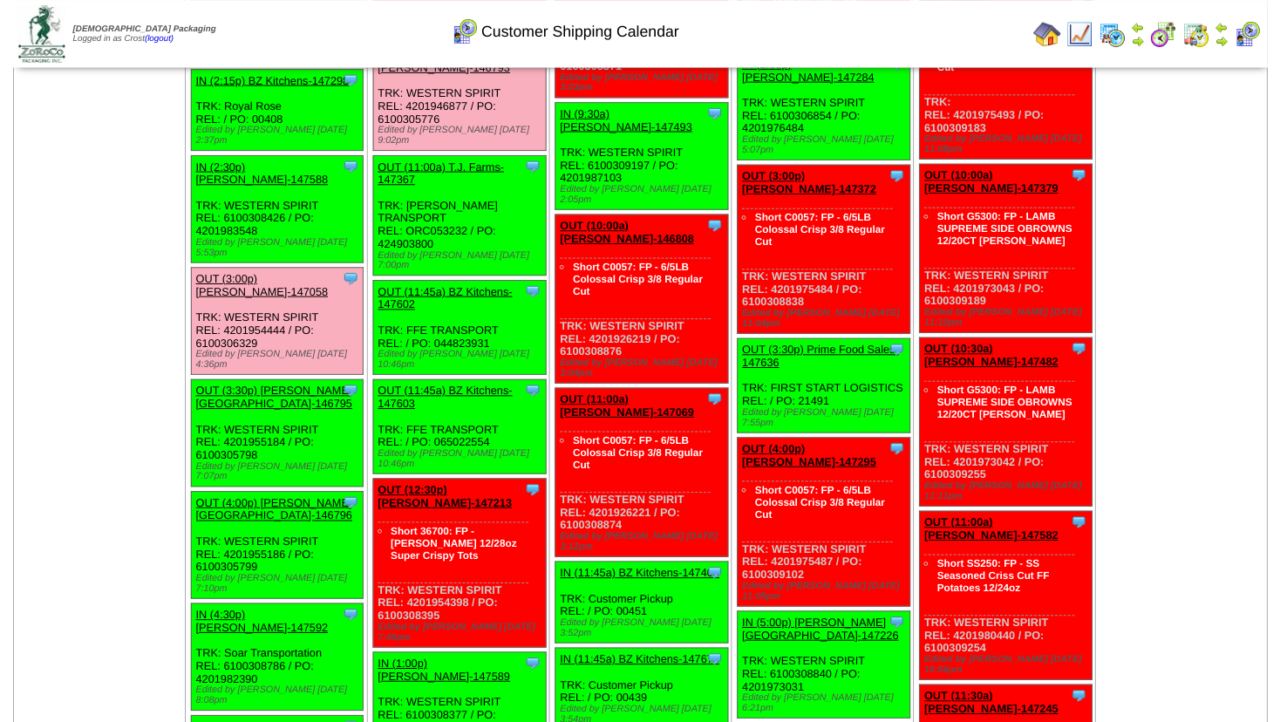
scroll to position [1562, 0]
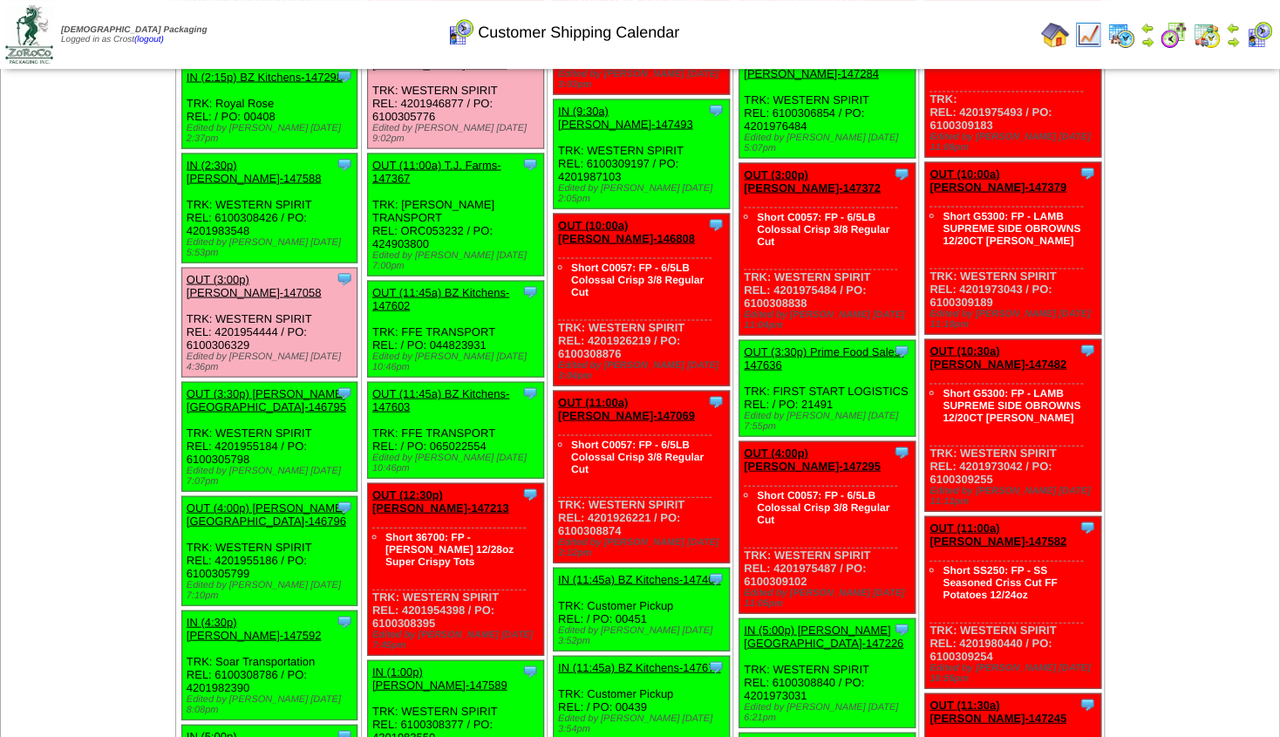
click at [253, 386] on link "OUT (3:30p) [PERSON_NAME][GEOGRAPHIC_DATA]-146795" at bounding box center [267, 399] width 160 height 26
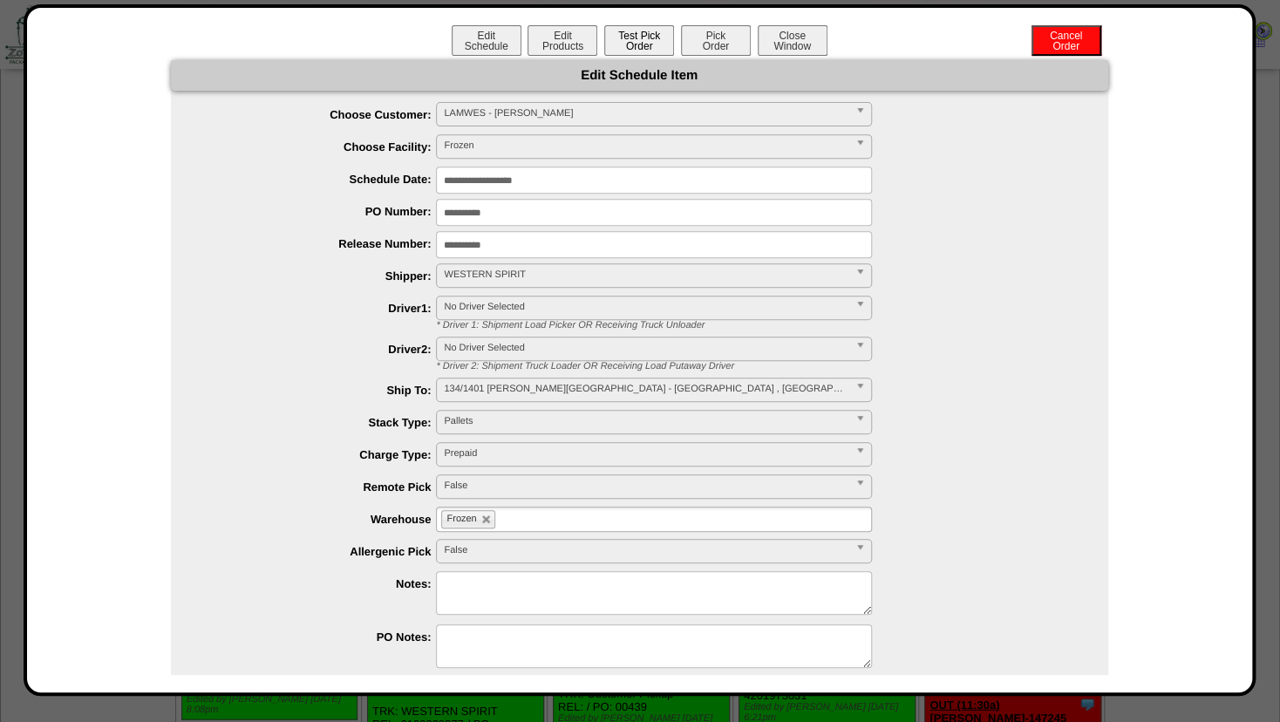
click at [640, 45] on button "Test Pick Order" at bounding box center [639, 40] width 70 height 31
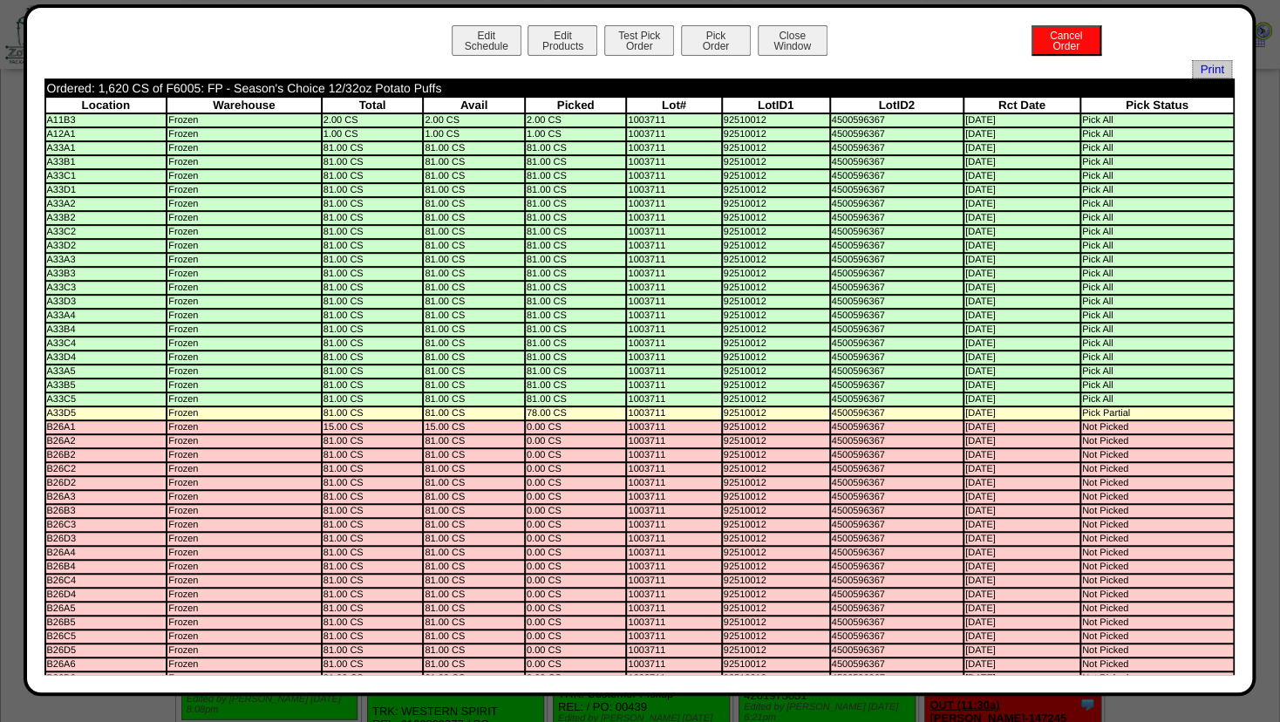
scroll to position [0, 0]
click at [689, 36] on button "Pick Order" at bounding box center [716, 40] width 70 height 31
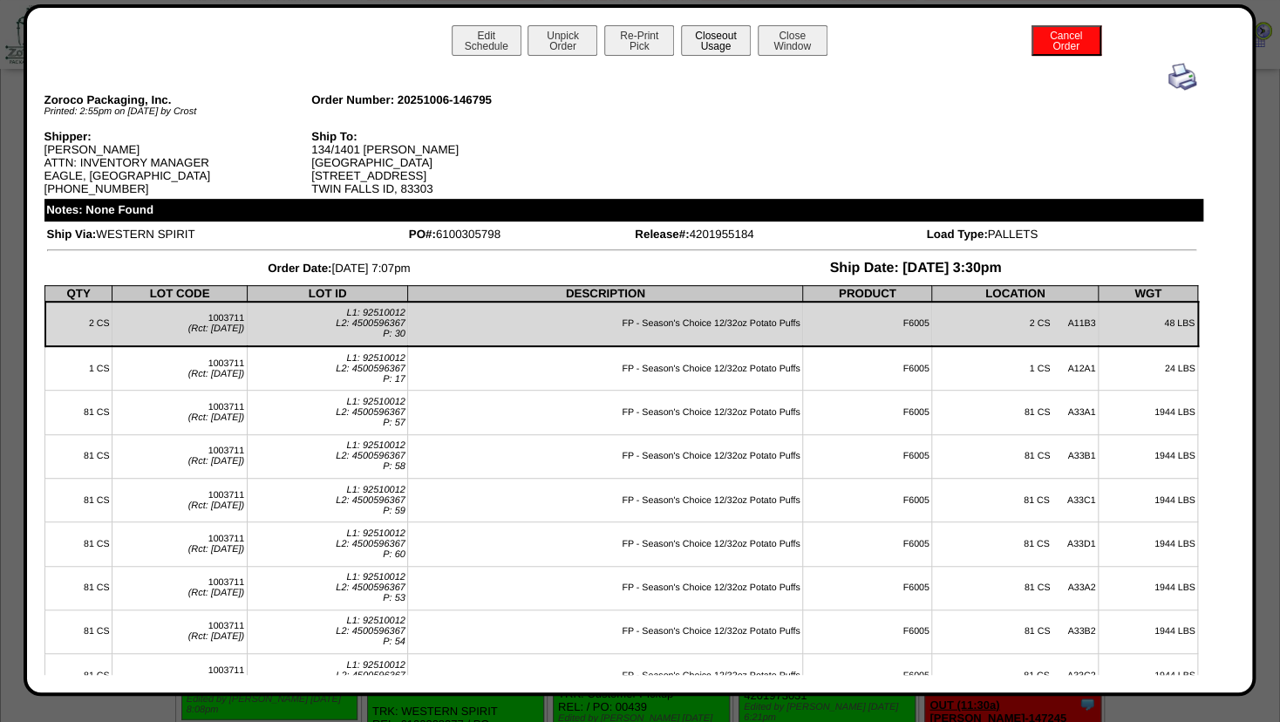
click at [711, 40] on button "Closeout Usage" at bounding box center [716, 40] width 70 height 31
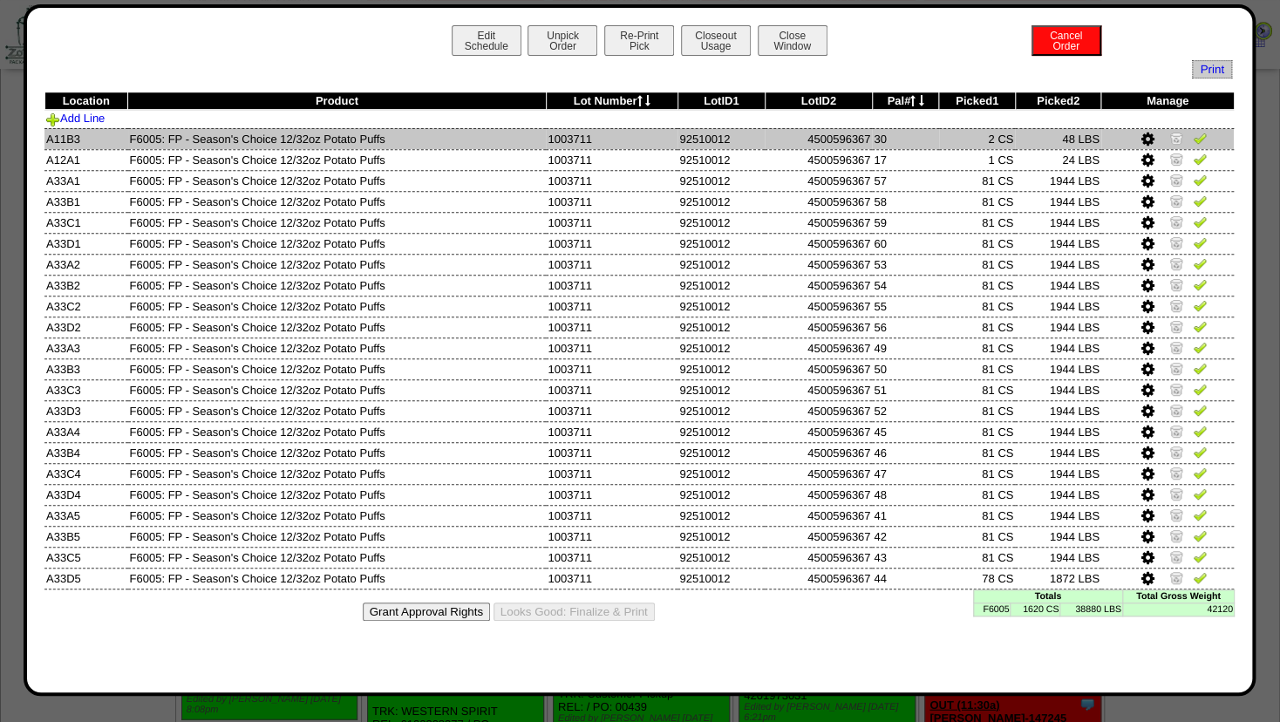
click at [1180, 135] on img at bounding box center [1176, 138] width 14 height 14
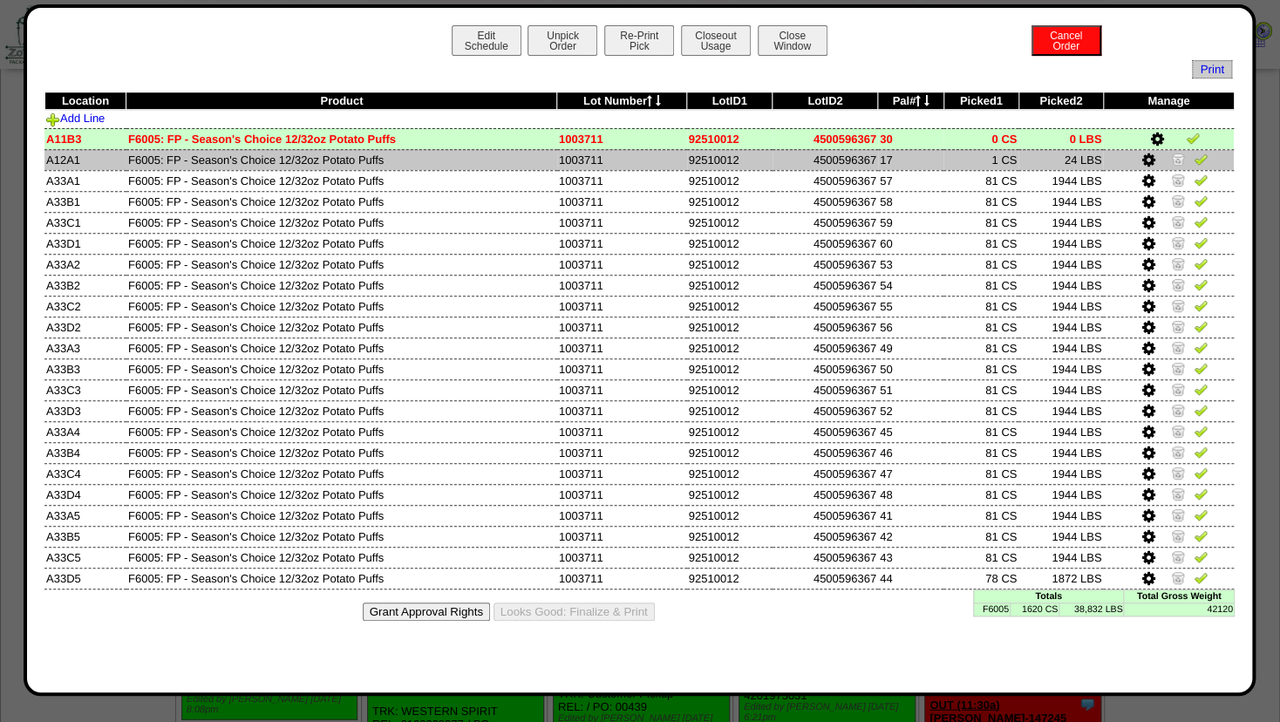
click at [1177, 153] on img at bounding box center [1178, 159] width 14 height 14
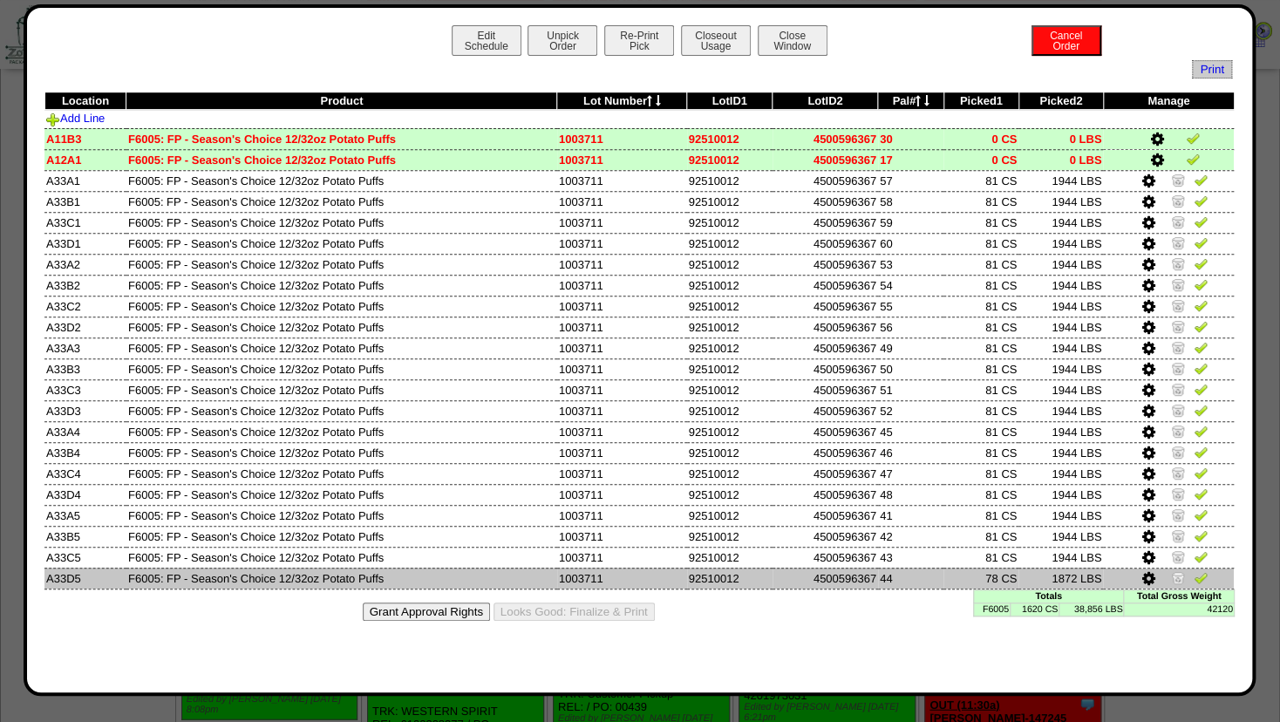
click at [1173, 575] on img at bounding box center [1178, 577] width 14 height 14
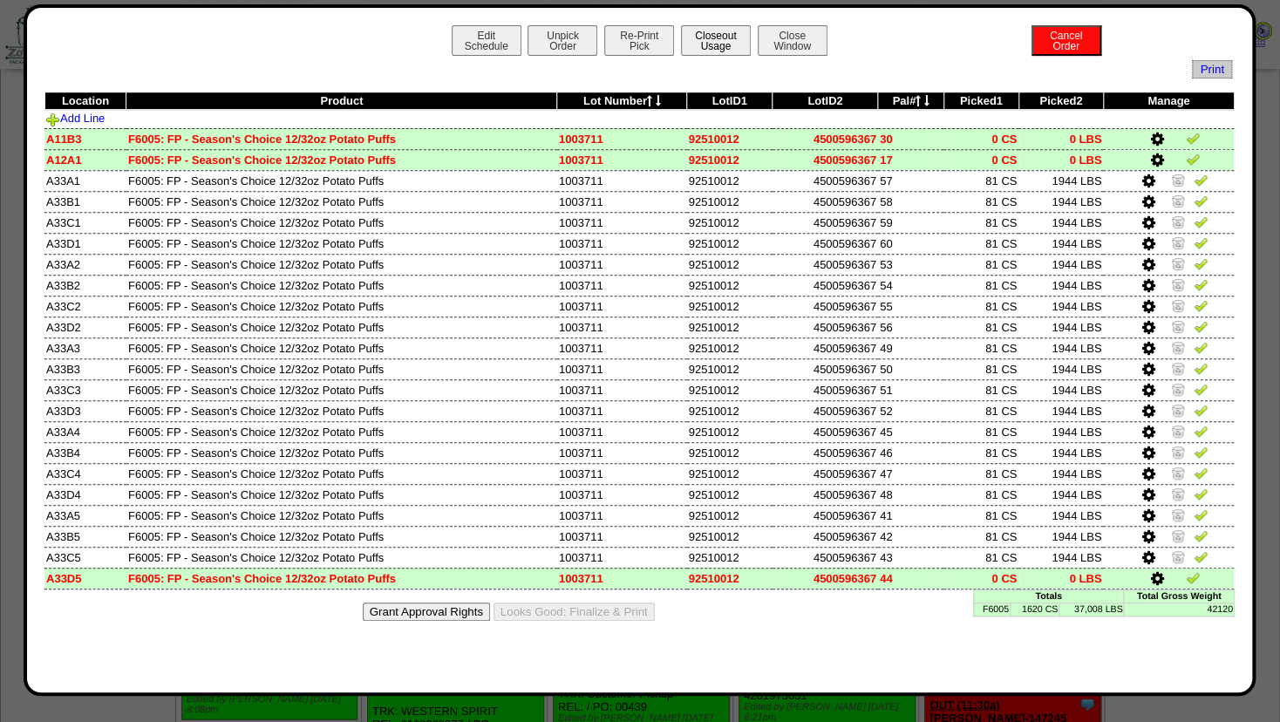
click at [709, 37] on button "Closeout Usage" at bounding box center [716, 40] width 70 height 31
click at [811, 45] on button "Close Window" at bounding box center [792, 40] width 70 height 31
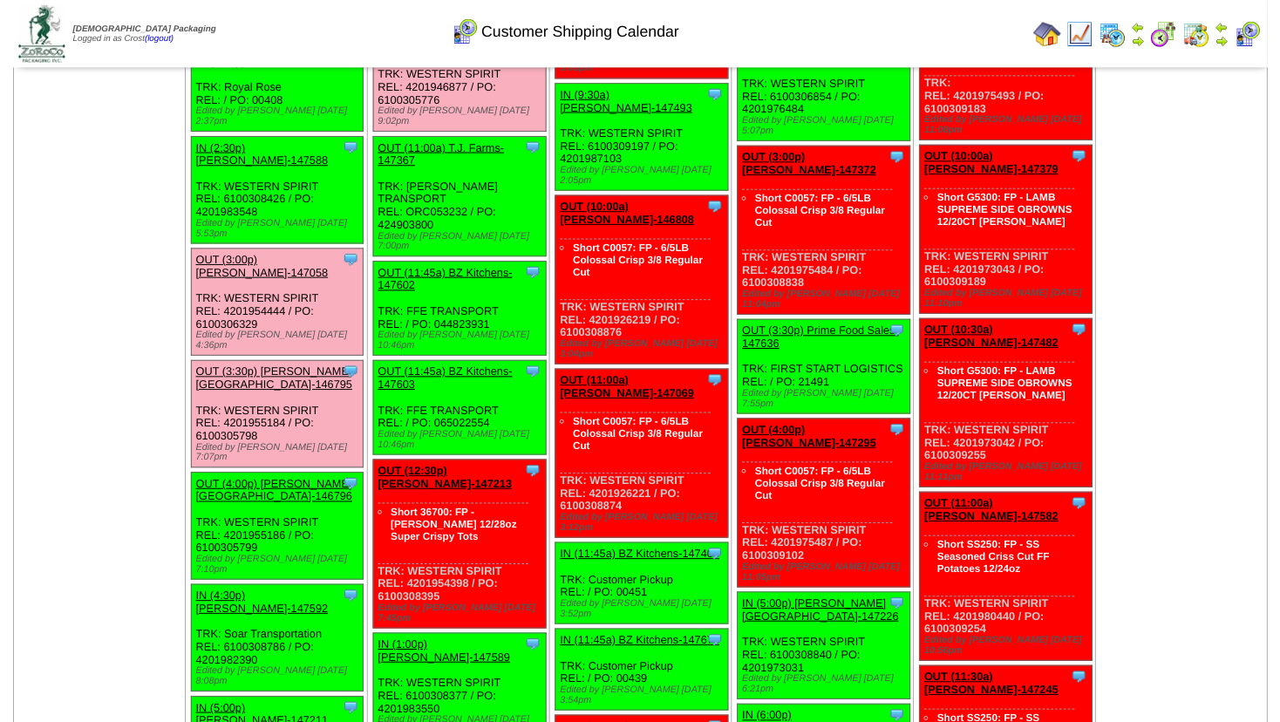
scroll to position [1581, 0]
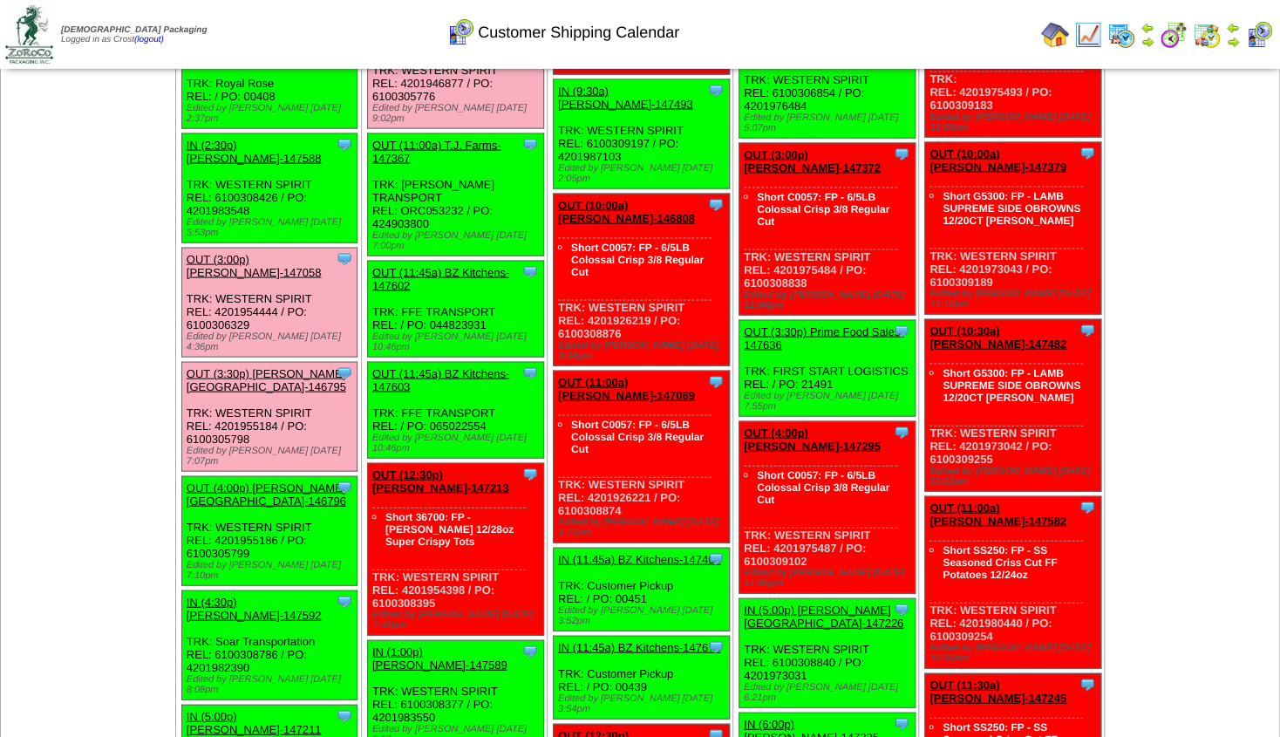
click at [228, 481] on link "OUT (4:00p) [PERSON_NAME][GEOGRAPHIC_DATA]-146796" at bounding box center [267, 494] width 160 height 26
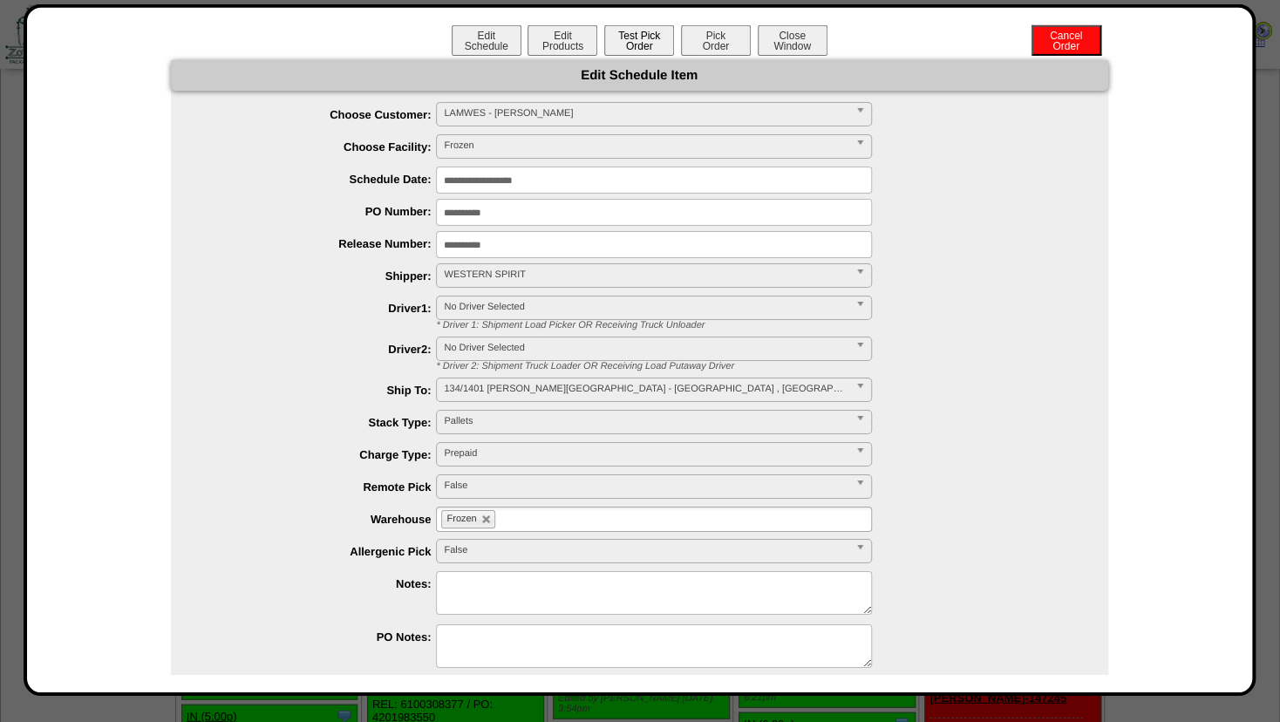
click at [631, 42] on button "Test Pick Order" at bounding box center [639, 40] width 70 height 31
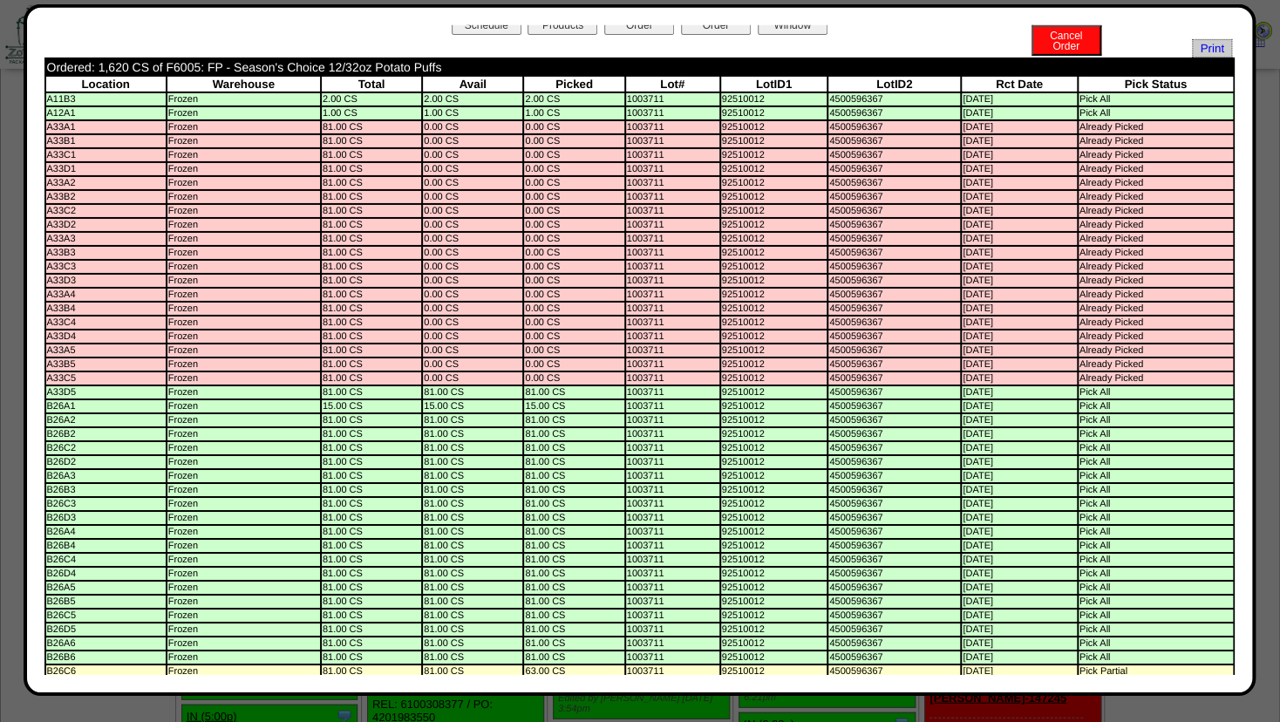
scroll to position [0, 0]
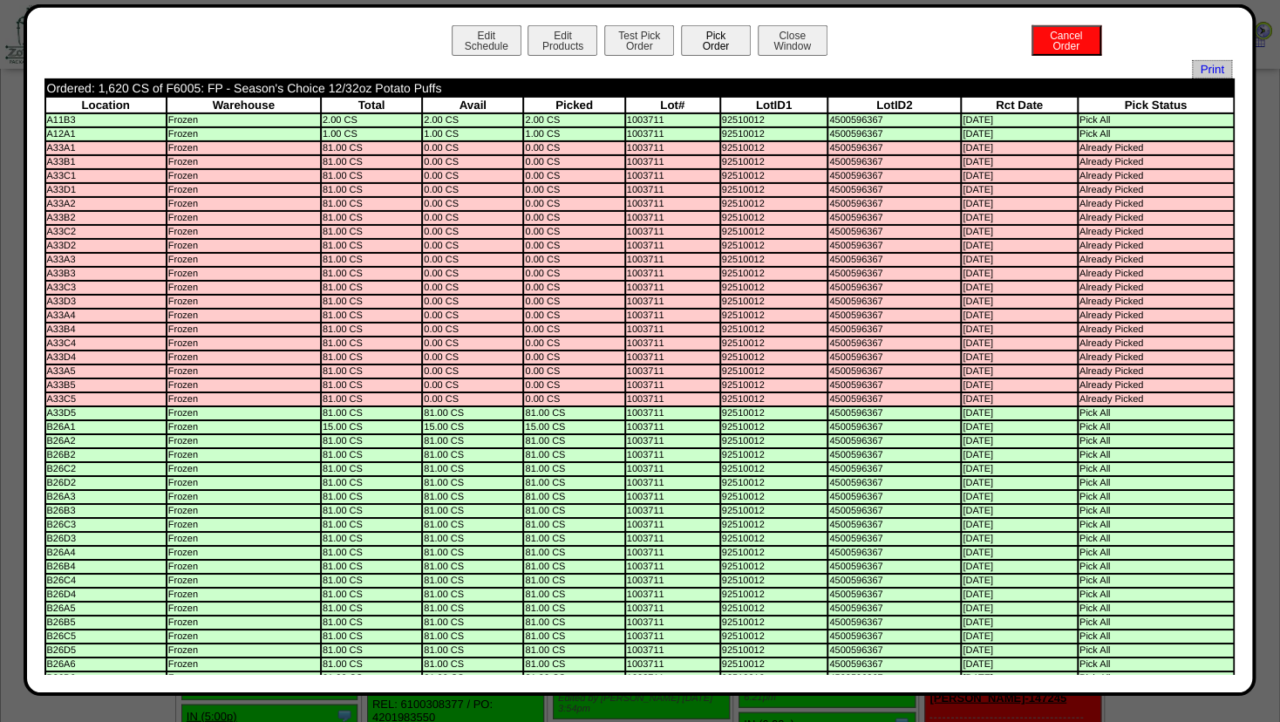
click at [708, 41] on button "Pick Order" at bounding box center [716, 40] width 70 height 31
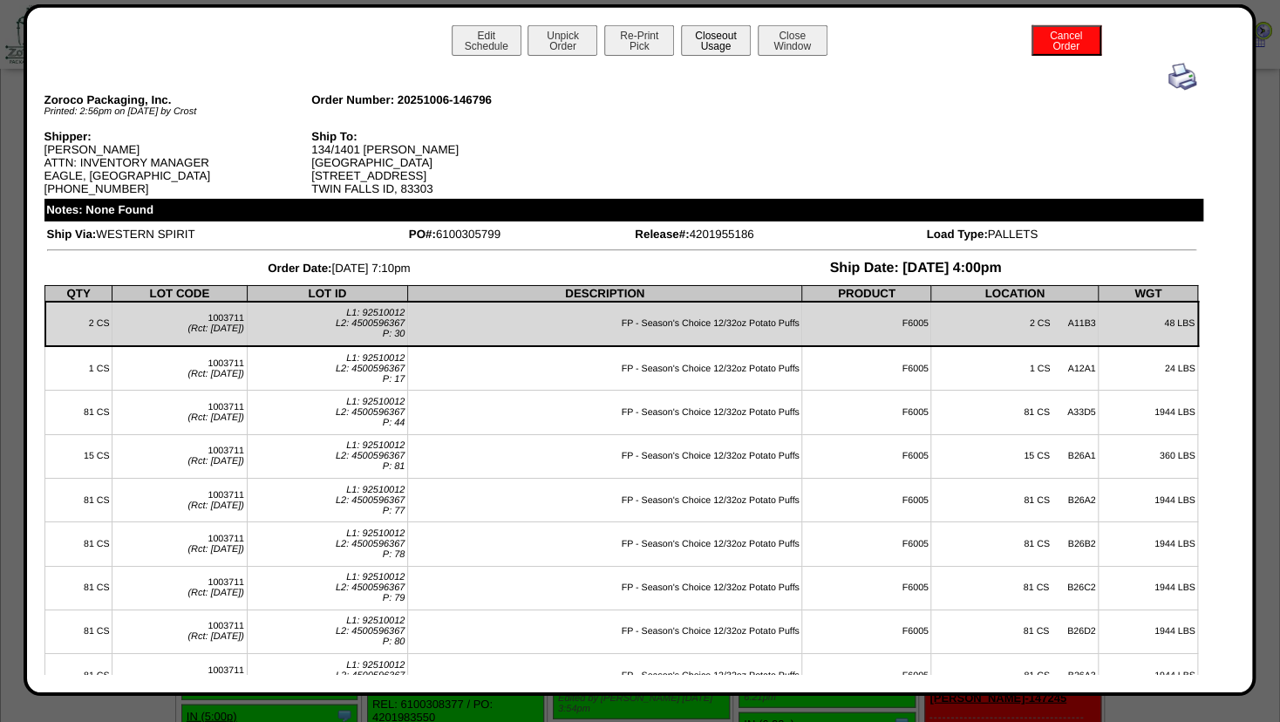
click at [722, 43] on button "Closeout Usage" at bounding box center [716, 40] width 70 height 31
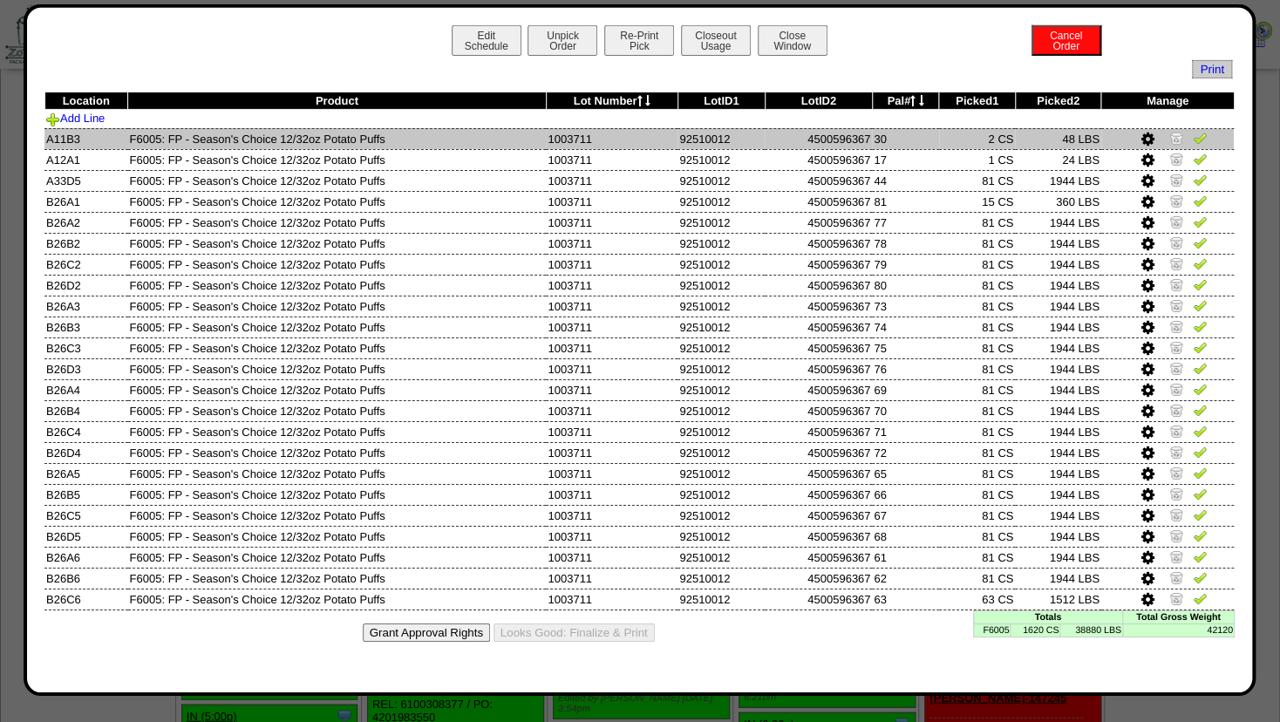
click at [1177, 139] on img at bounding box center [1176, 138] width 14 height 14
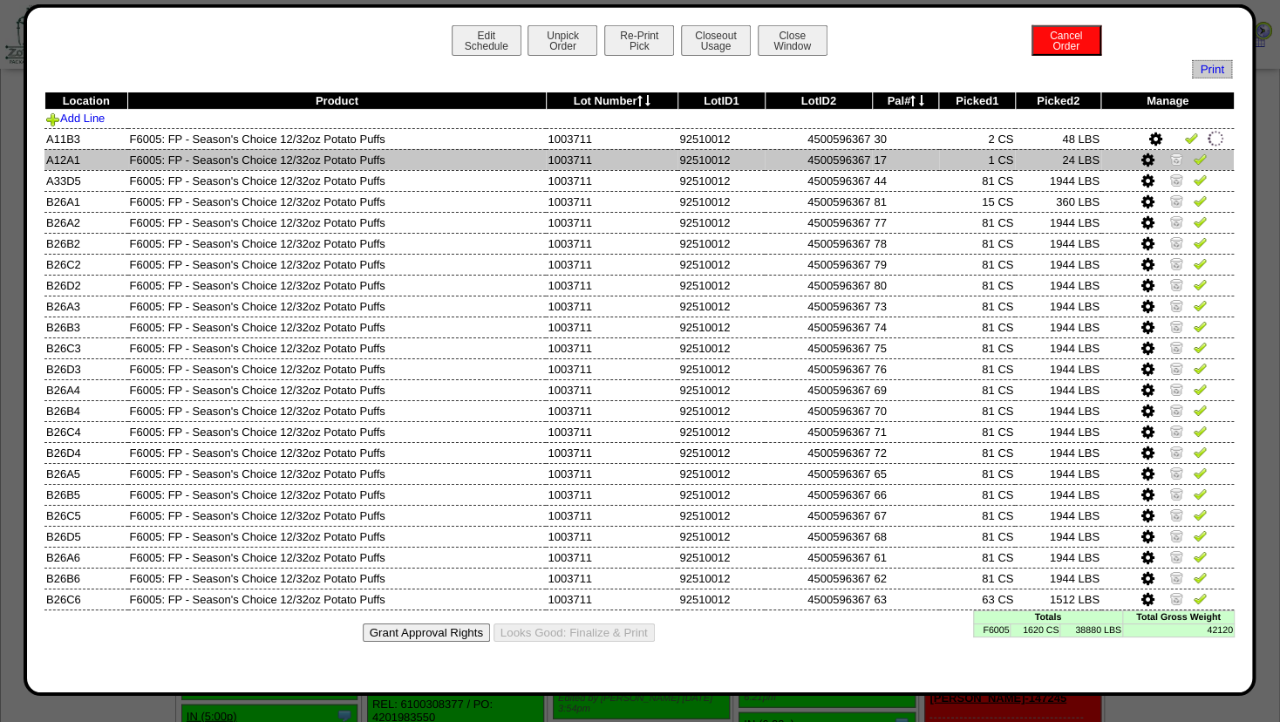
click at [1172, 153] on img at bounding box center [1176, 159] width 14 height 14
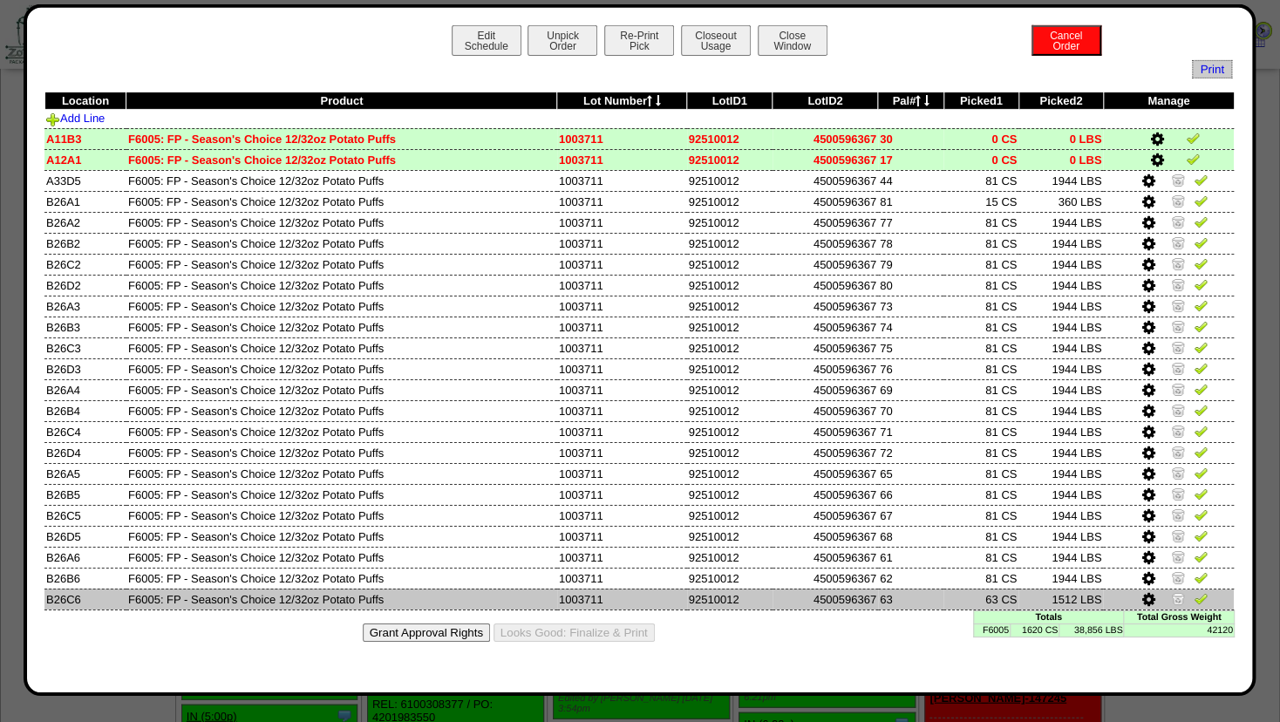
click at [1175, 594] on img at bounding box center [1178, 598] width 14 height 14
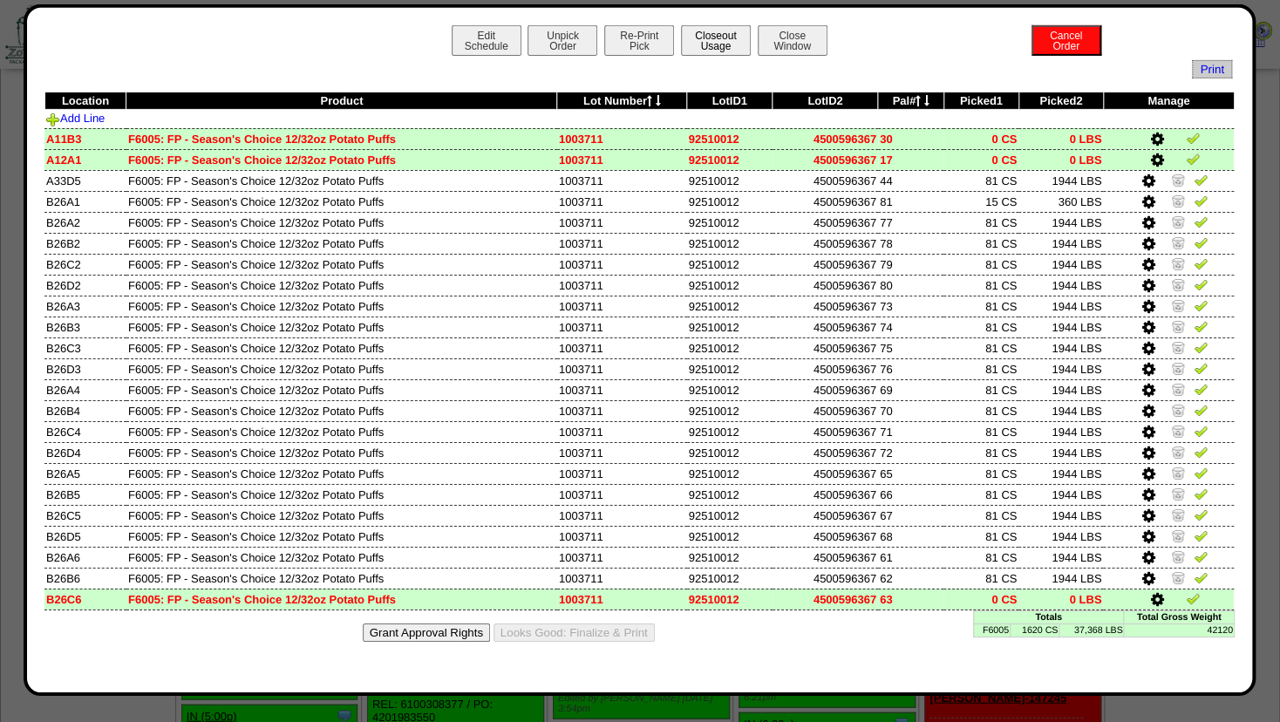
click at [708, 46] on button "Closeout Usage" at bounding box center [716, 40] width 70 height 31
click at [777, 51] on button "Close Window" at bounding box center [792, 40] width 70 height 31
